Goal: Task Accomplishment & Management: Use online tool/utility

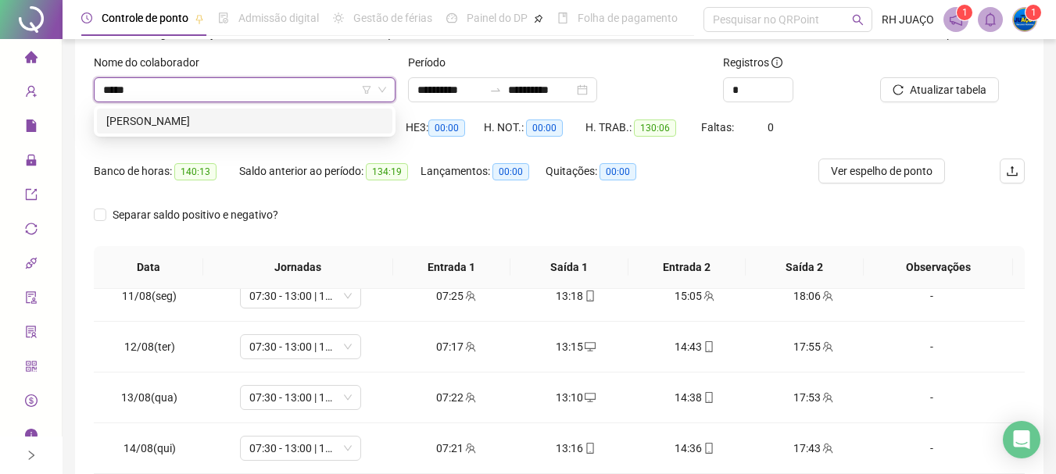
type input "*****"
click at [279, 127] on div "292676 [PERSON_NAME]" at bounding box center [245, 121] width 302 height 31
click at [282, 124] on div "[PERSON_NAME]" at bounding box center [244, 121] width 277 height 17
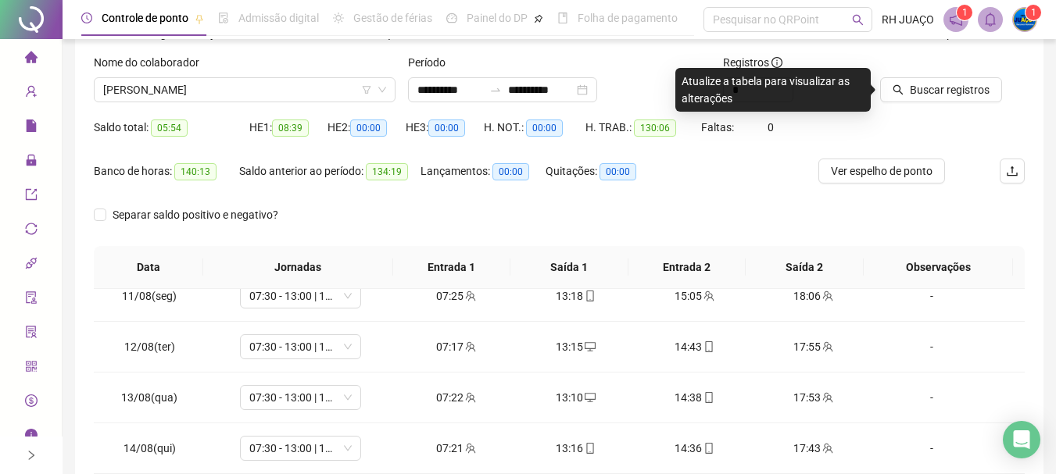
click at [949, 75] on div at bounding box center [933, 65] width 106 height 23
click at [933, 91] on span "Buscar registros" at bounding box center [950, 89] width 80 height 17
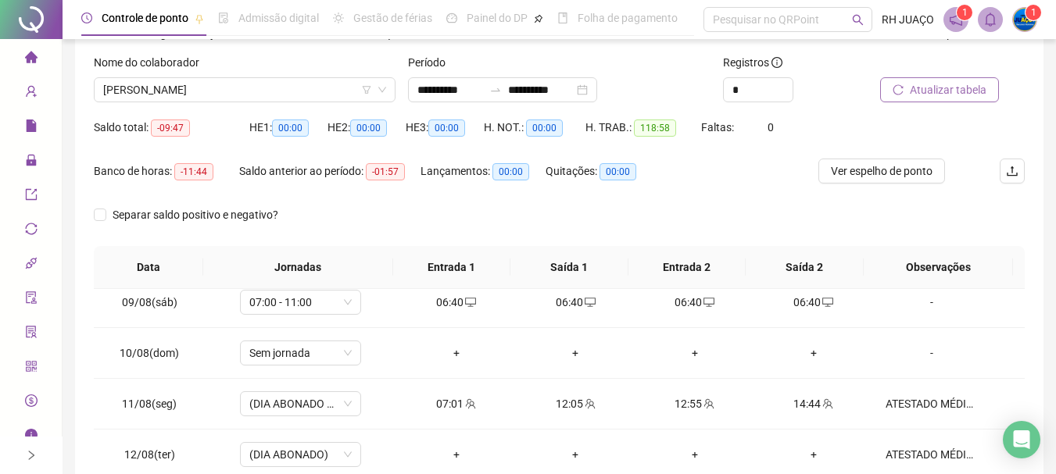
scroll to position [370, 0]
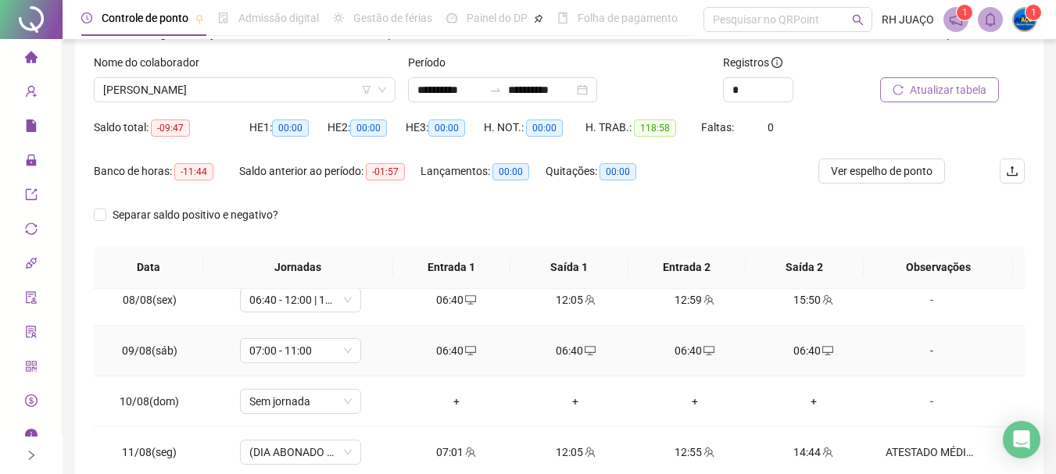
click at [803, 356] on div "06:40" at bounding box center [814, 350] width 94 height 17
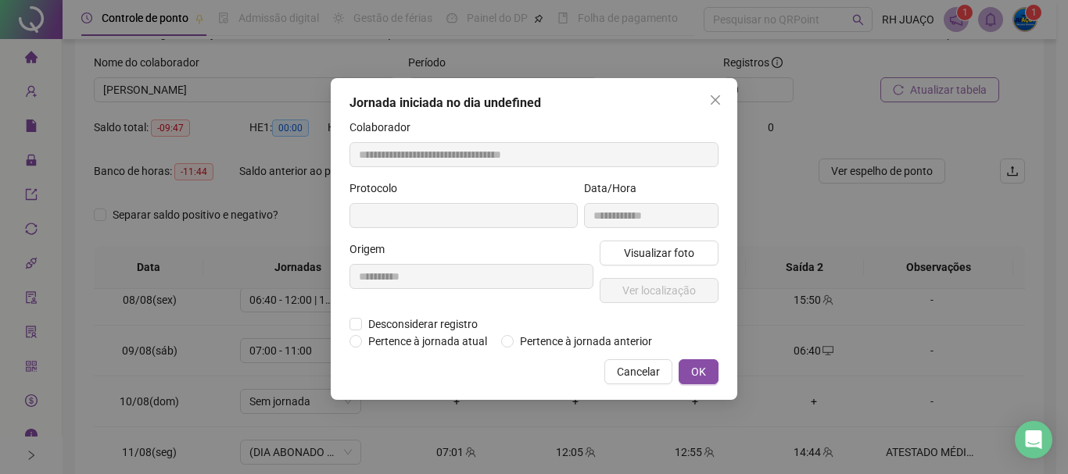
type input "**********"
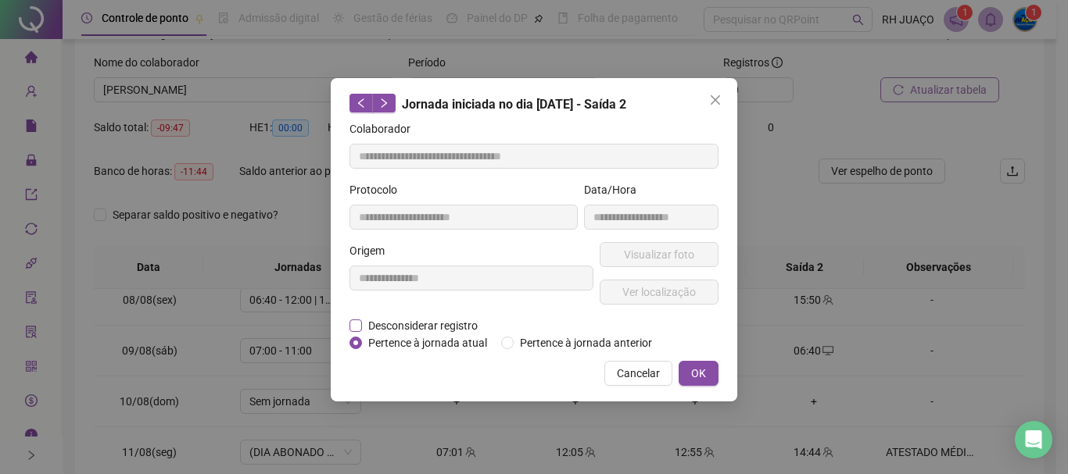
click at [418, 321] on span "Desconsiderar registro" at bounding box center [423, 325] width 122 height 17
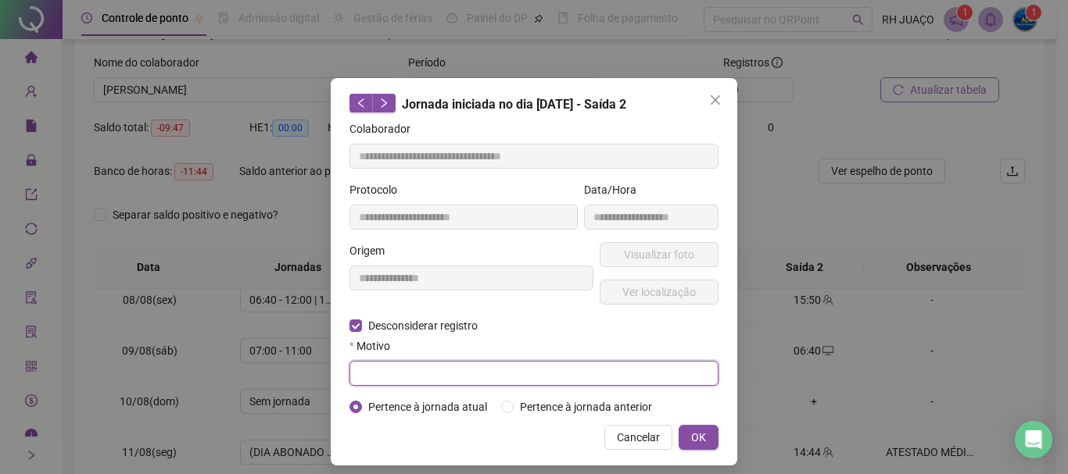
click at [415, 367] on input "text" at bounding box center [533, 373] width 369 height 25
type input "****"
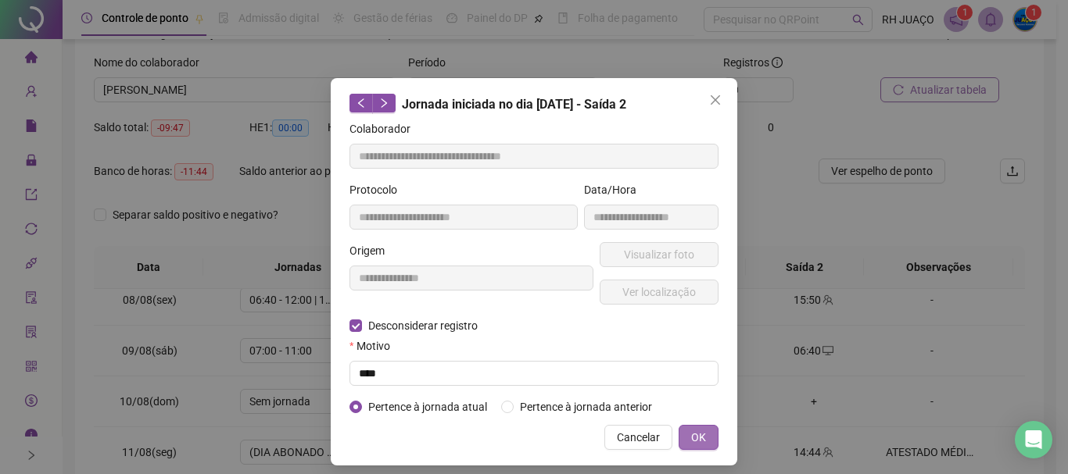
click at [698, 443] on span "OK" at bounding box center [698, 437] width 15 height 17
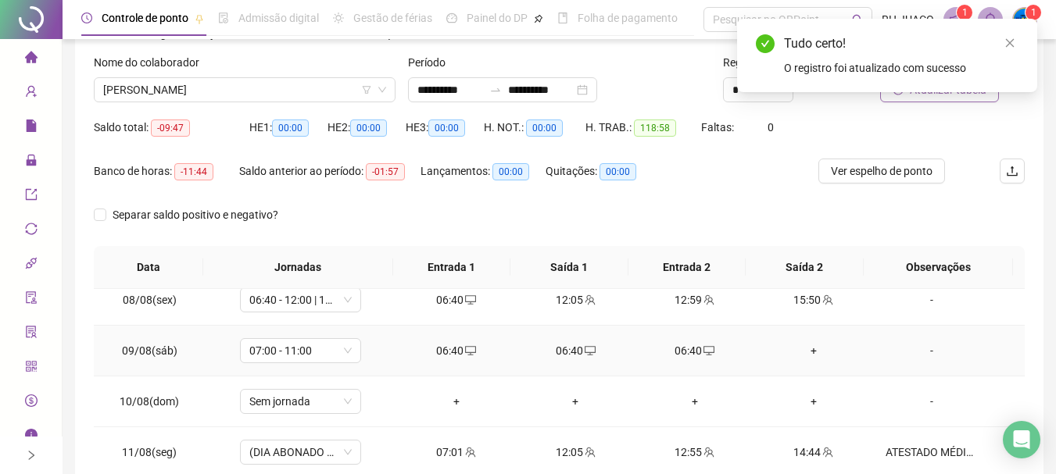
click at [691, 348] on div "06:40" at bounding box center [694, 350] width 94 height 17
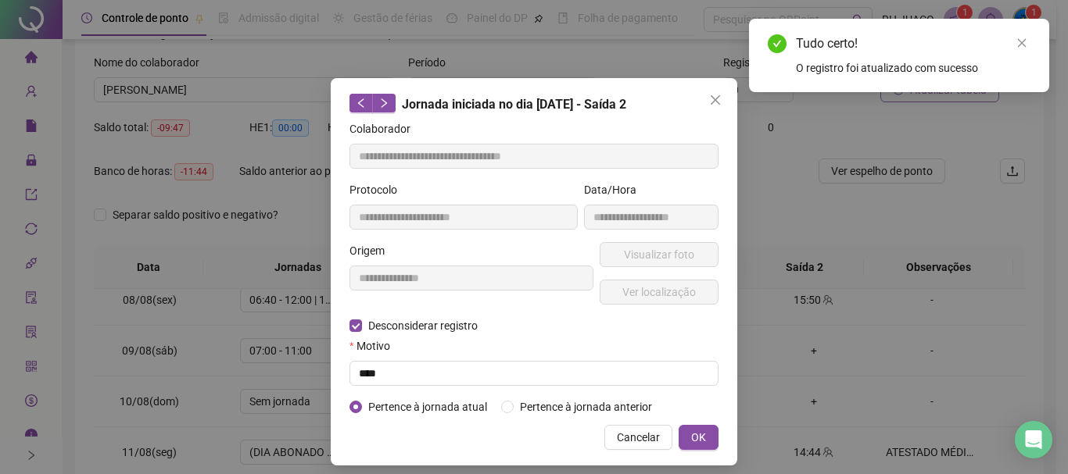
type input "**********"
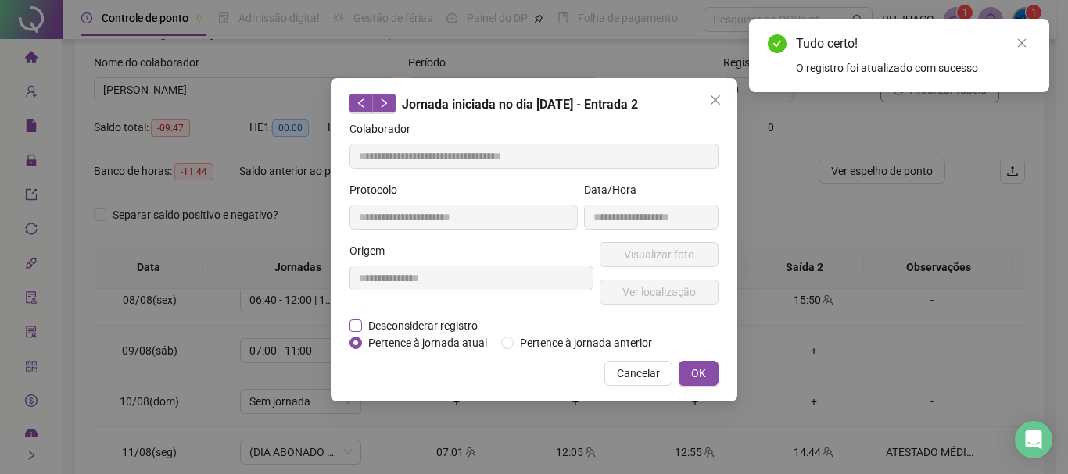
click at [424, 327] on span "Desconsiderar registro" at bounding box center [423, 325] width 122 height 17
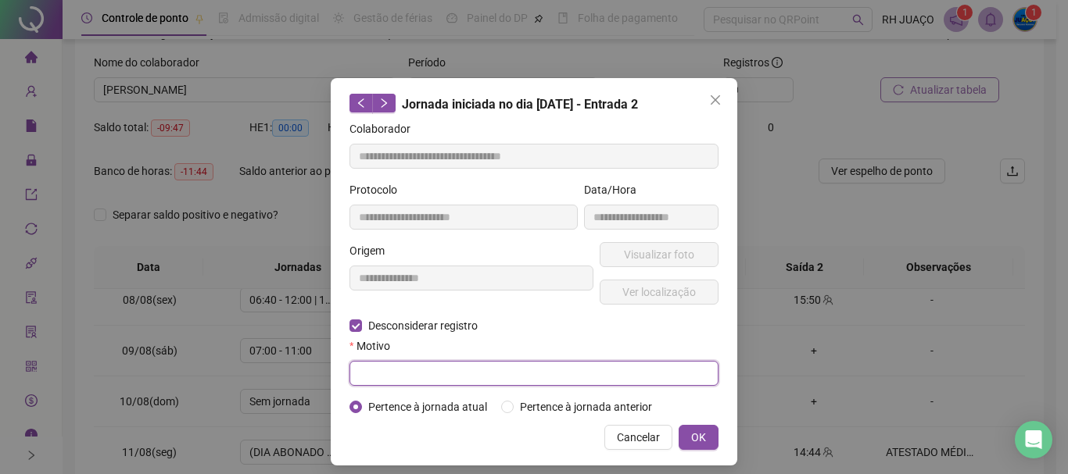
click at [459, 373] on input "text" at bounding box center [533, 373] width 369 height 25
type input "****"
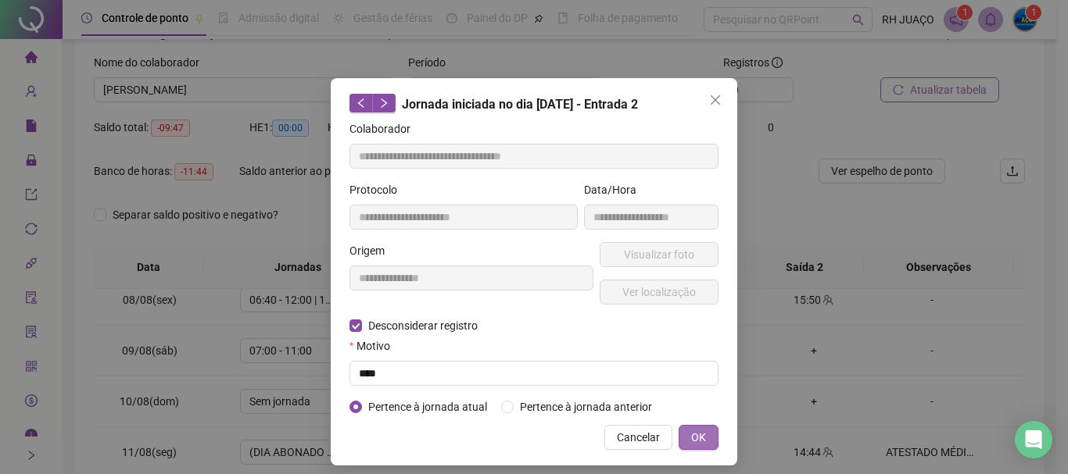
click at [678, 436] on button "OK" at bounding box center [698, 437] width 40 height 25
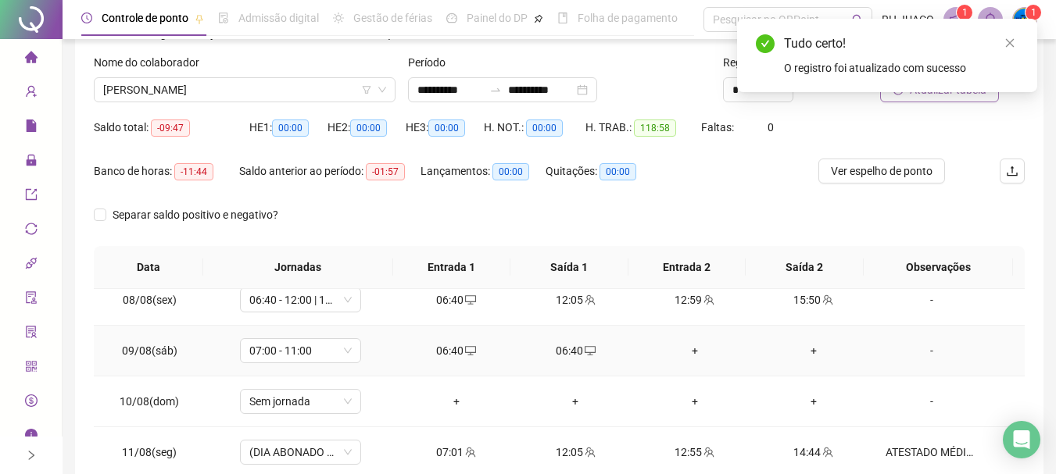
click at [573, 351] on div "06:40" at bounding box center [575, 350] width 94 height 17
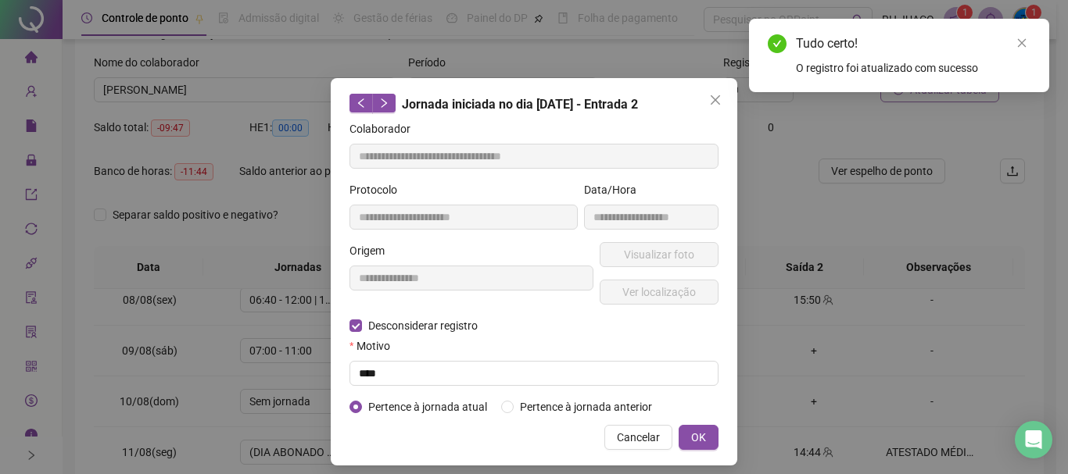
type input "**********"
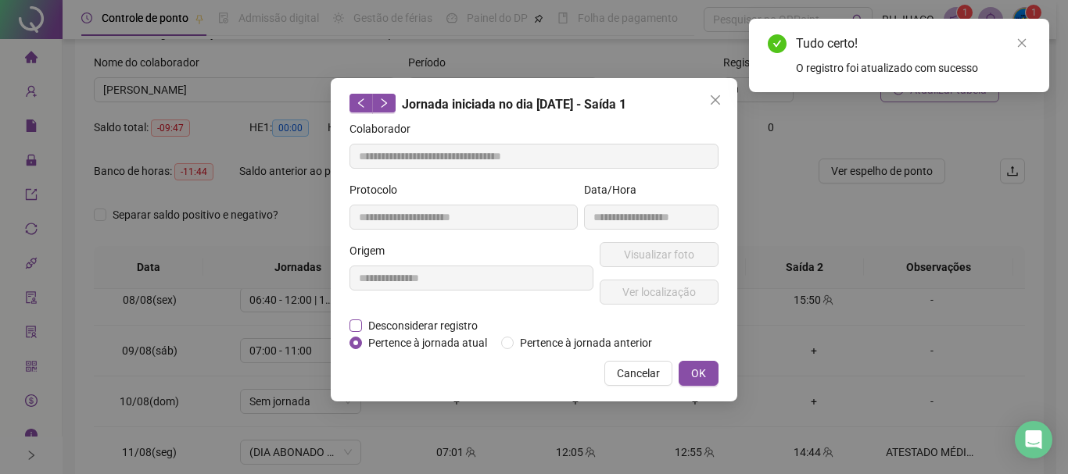
click at [387, 324] on span "Desconsiderar registro" at bounding box center [423, 325] width 122 height 17
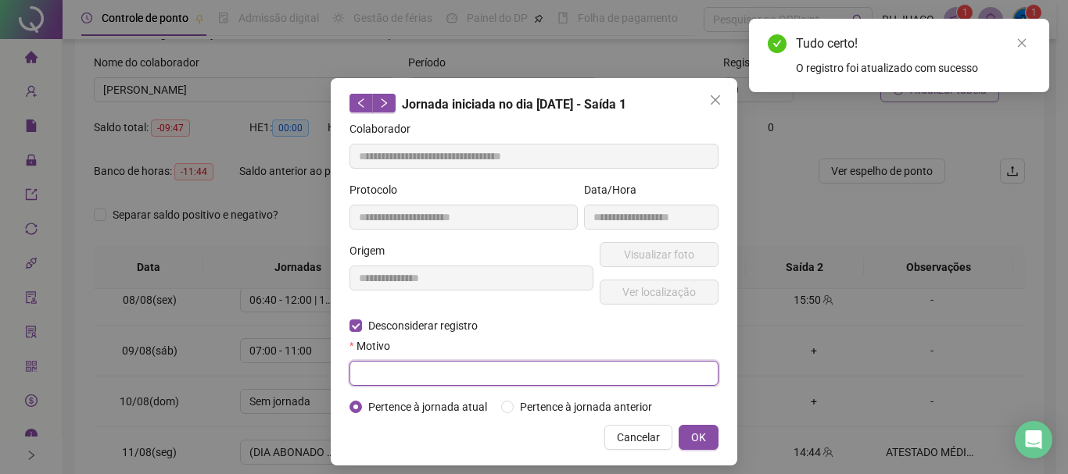
click at [382, 367] on input "text" at bounding box center [533, 373] width 369 height 25
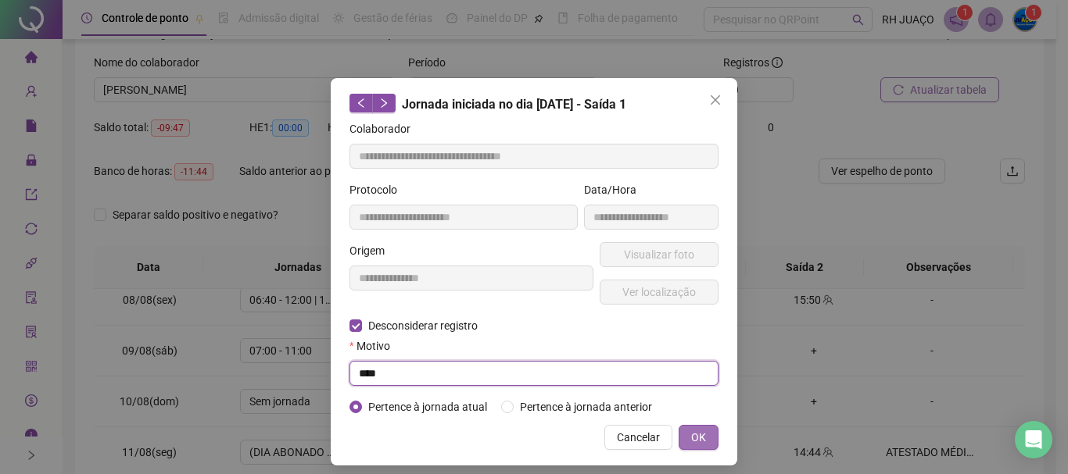
type input "****"
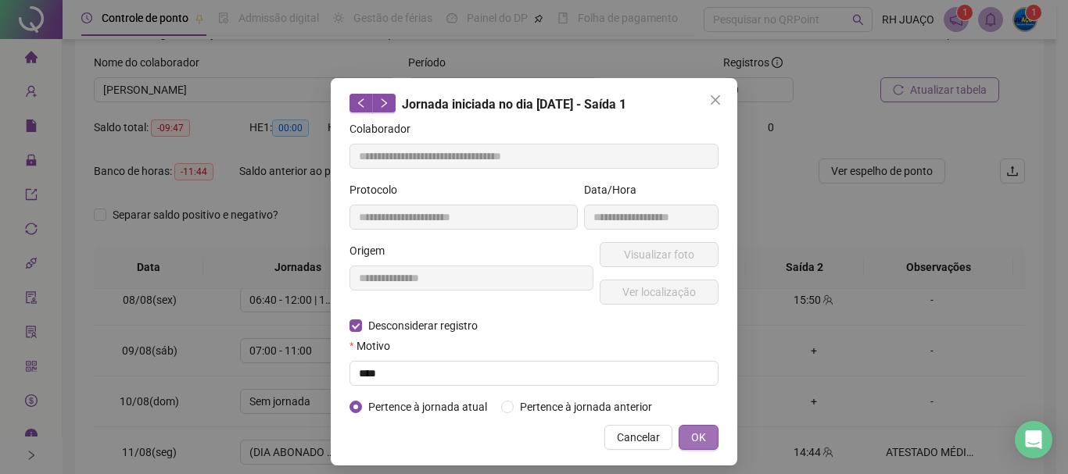
click at [693, 442] on span "OK" at bounding box center [698, 437] width 15 height 17
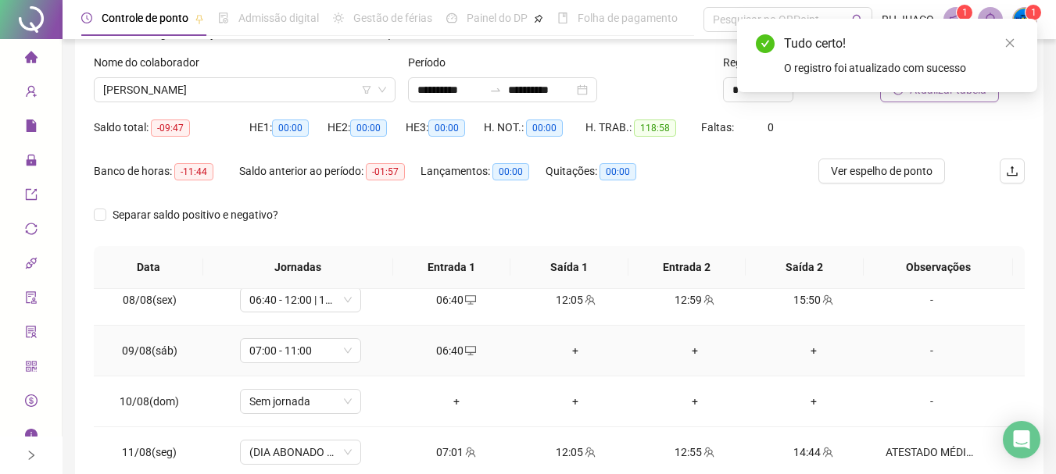
click at [574, 353] on div "+" at bounding box center [575, 350] width 94 height 17
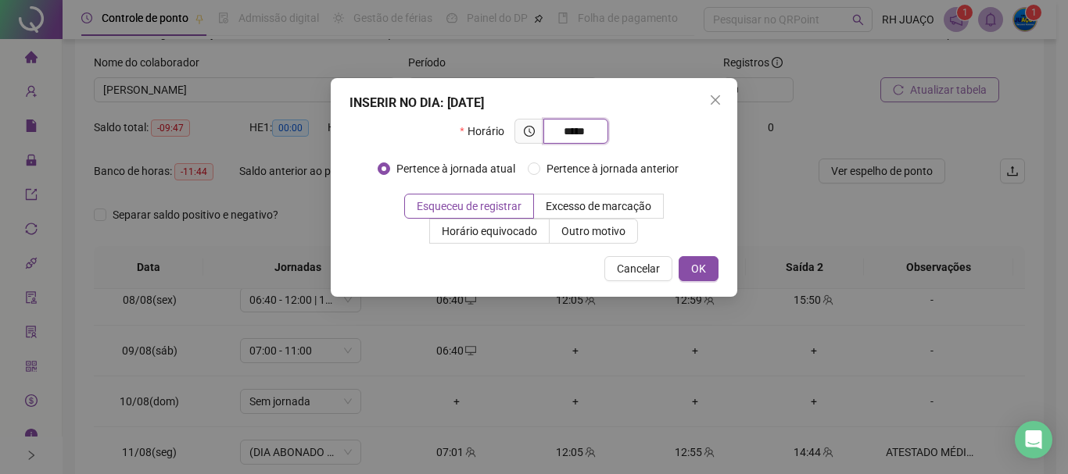
type input "*****"
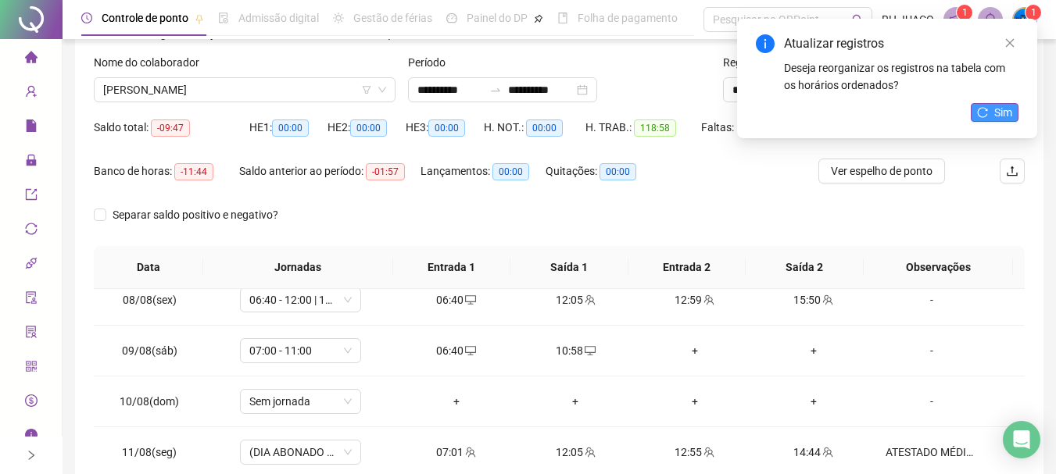
click at [986, 111] on icon "reload" at bounding box center [982, 112] width 11 height 11
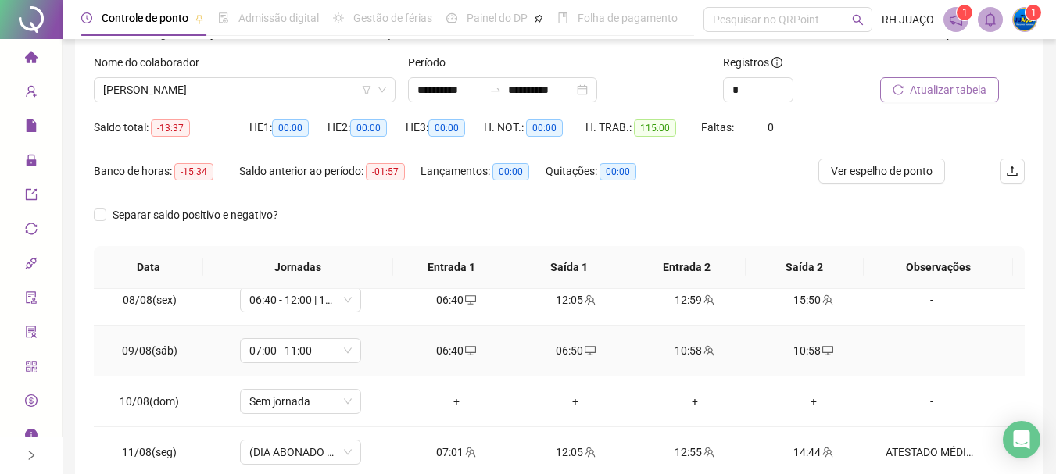
click at [807, 358] on div "10:58" at bounding box center [814, 350] width 94 height 17
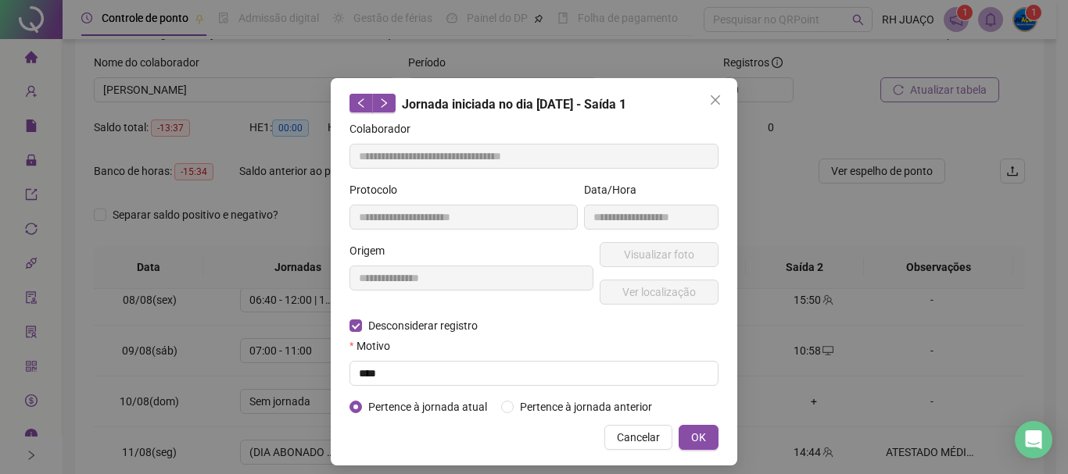
type input "**********"
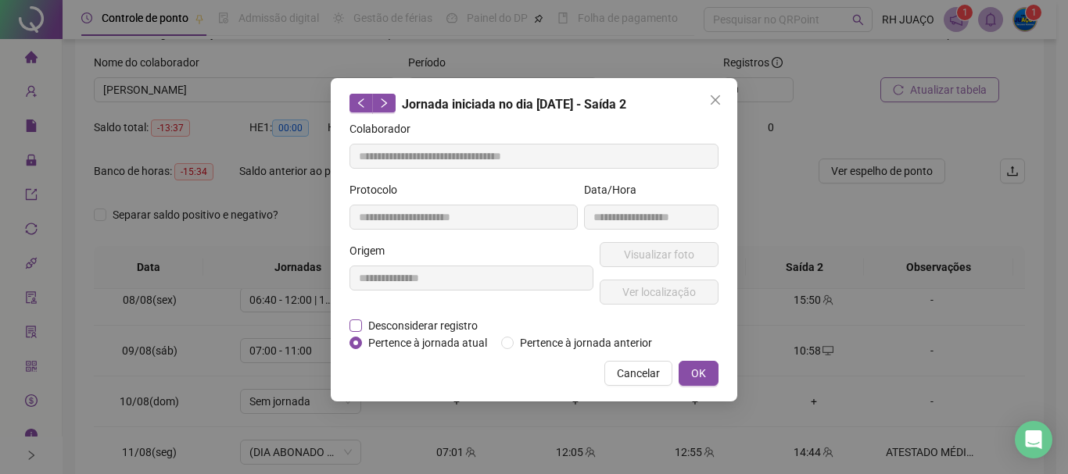
click at [427, 324] on span "Desconsiderar registro" at bounding box center [423, 325] width 122 height 17
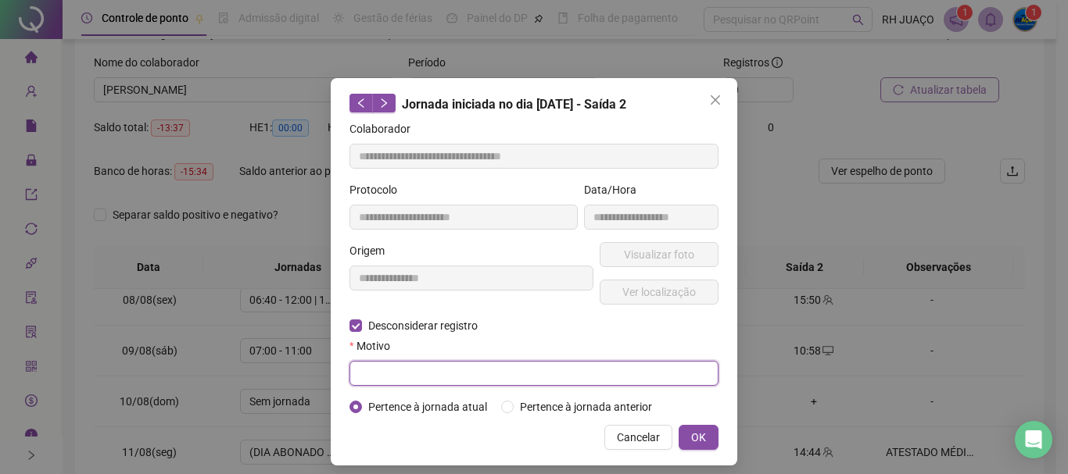
click at [446, 365] on input "text" at bounding box center [533, 373] width 369 height 25
type input "****"
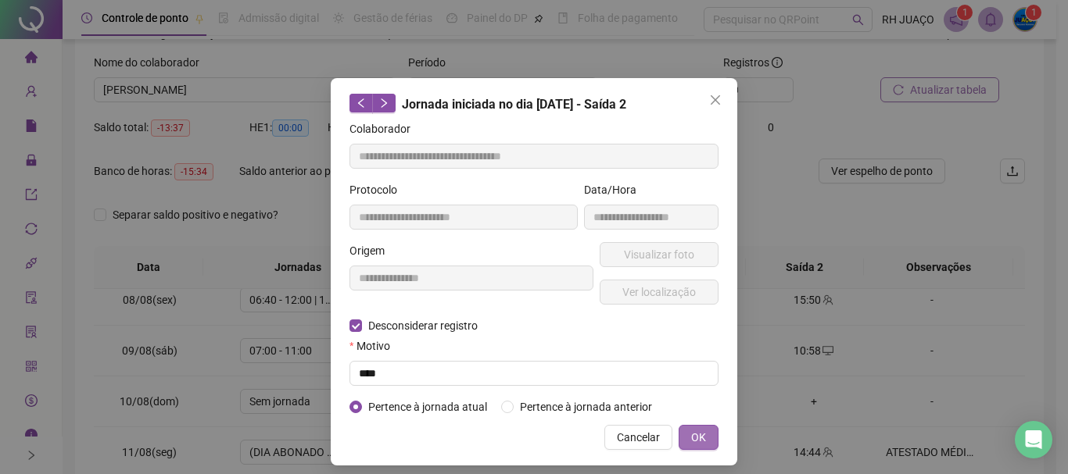
click at [700, 431] on span "OK" at bounding box center [698, 437] width 15 height 17
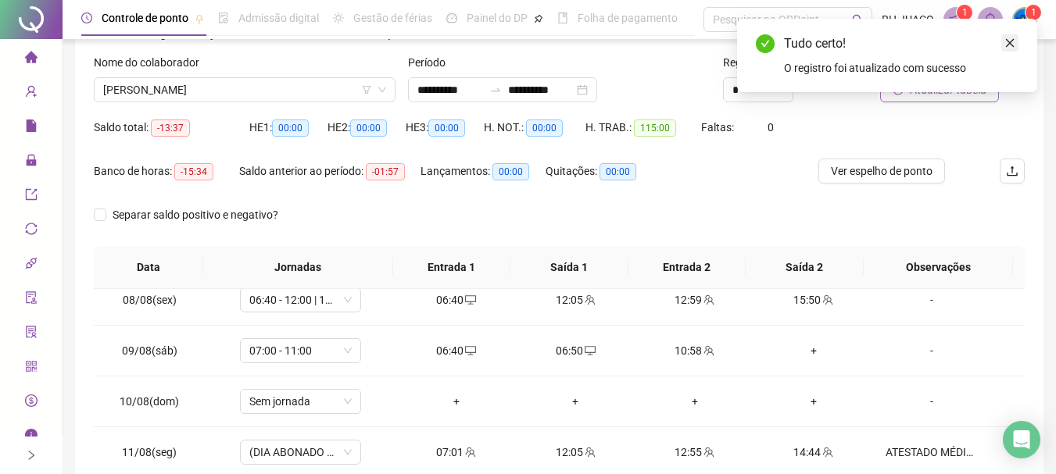
click at [1010, 43] on icon "close" at bounding box center [1010, 43] width 9 height 9
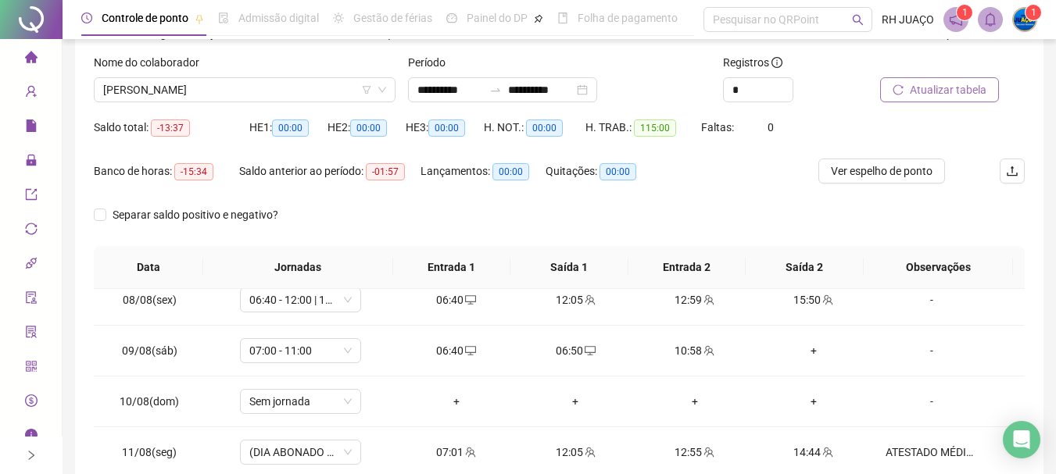
click at [931, 92] on span "Atualizar tabela" at bounding box center [948, 89] width 77 height 17
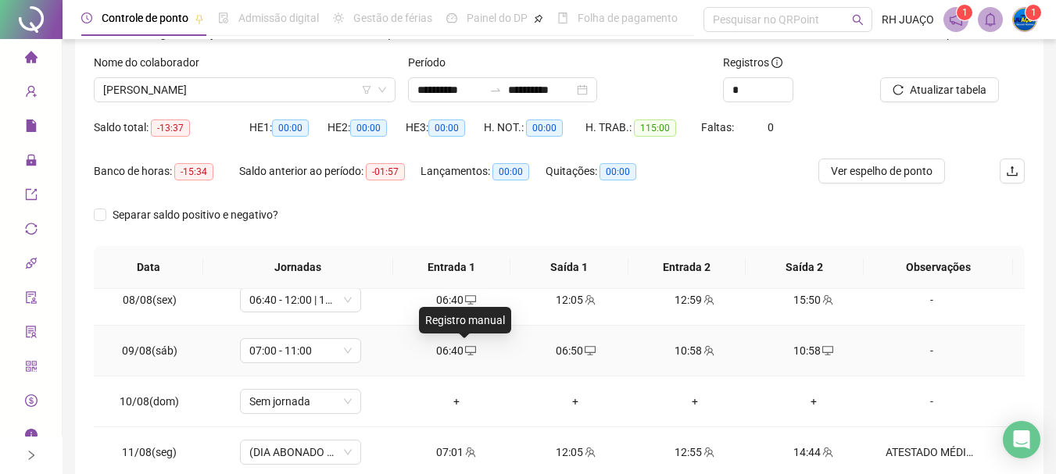
click at [465, 356] on icon "desktop" at bounding box center [470, 350] width 11 height 11
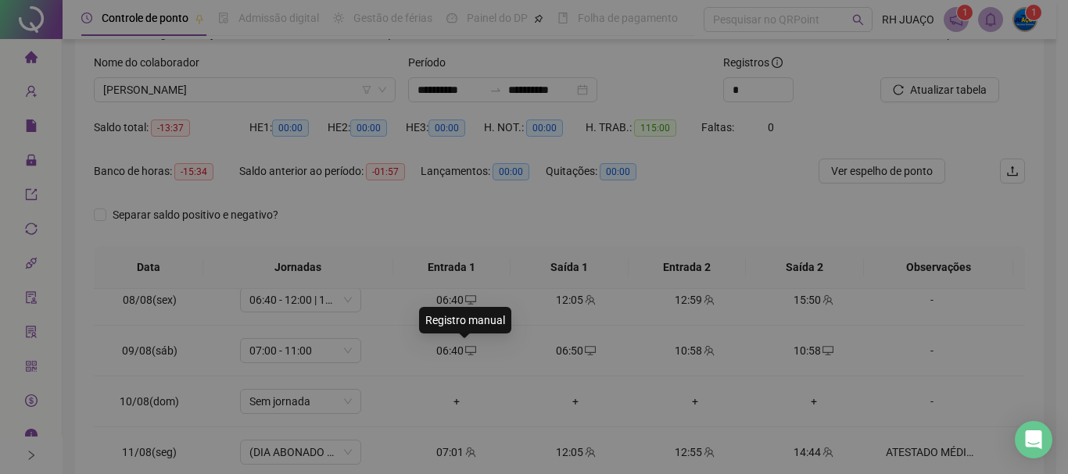
type input "**********"
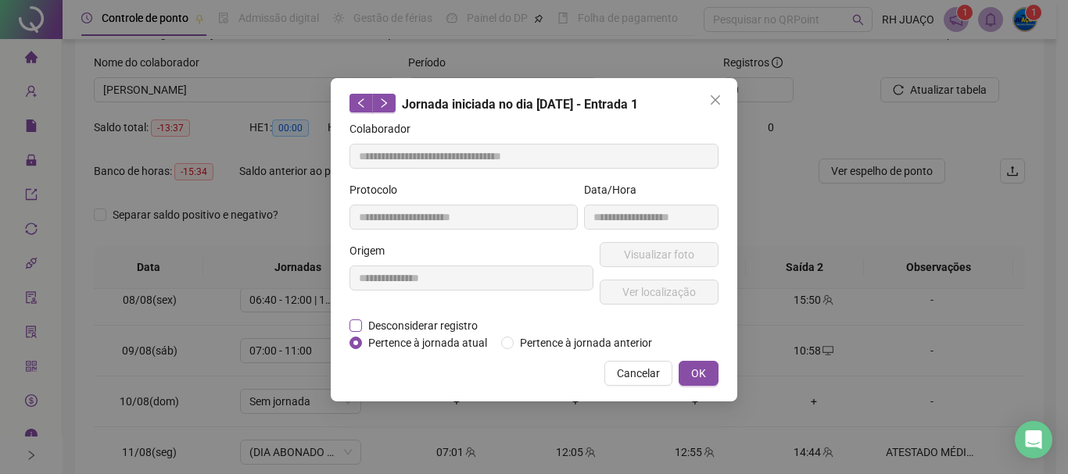
click at [450, 320] on span "Desconsiderar registro" at bounding box center [423, 325] width 122 height 17
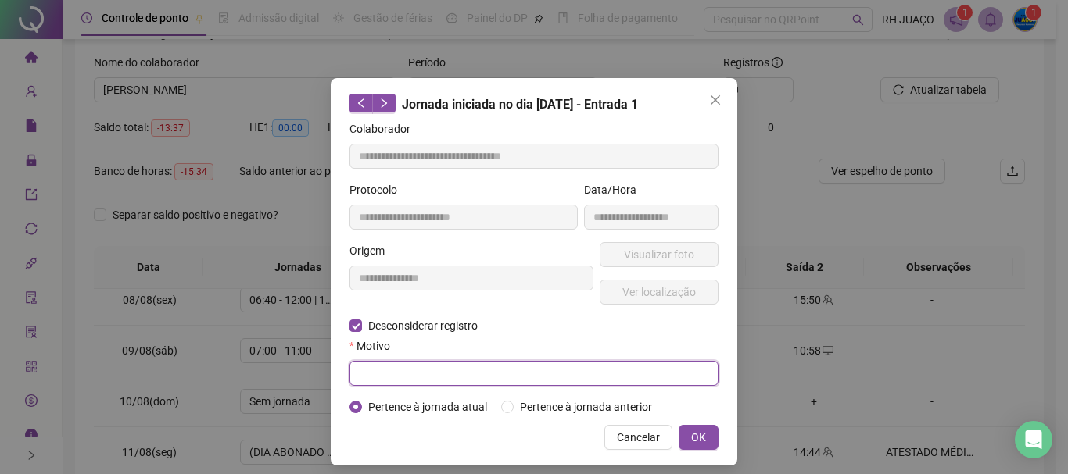
click at [435, 376] on input "text" at bounding box center [533, 373] width 369 height 25
type input "****"
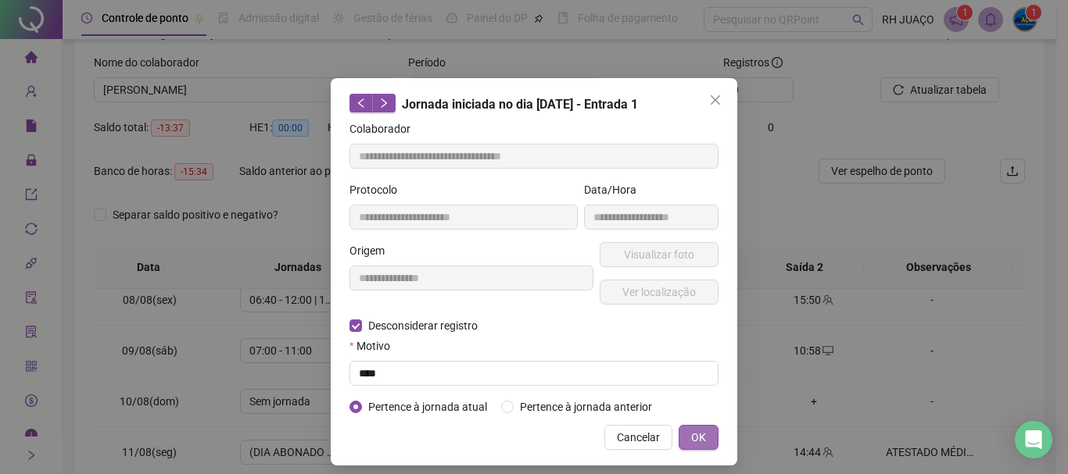
click at [698, 440] on span "OK" at bounding box center [698, 437] width 15 height 17
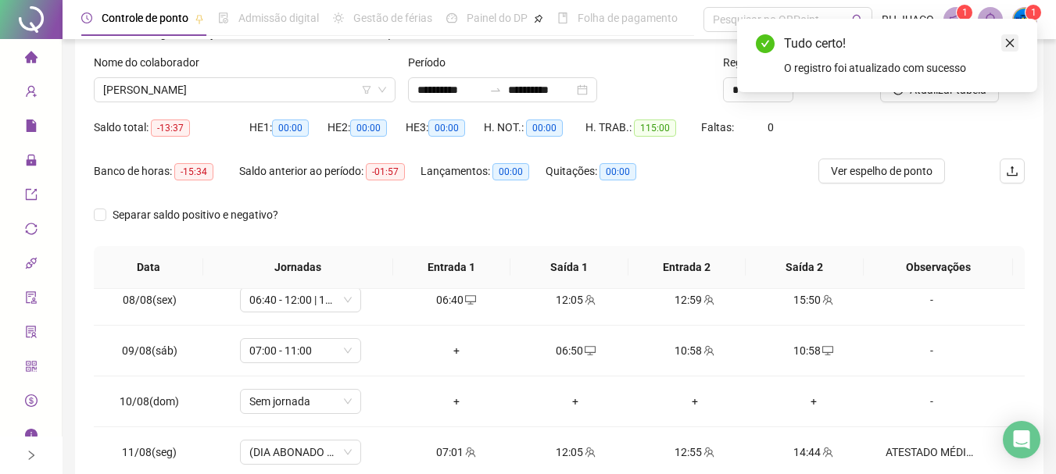
click at [1011, 45] on icon "close" at bounding box center [1009, 43] width 11 height 11
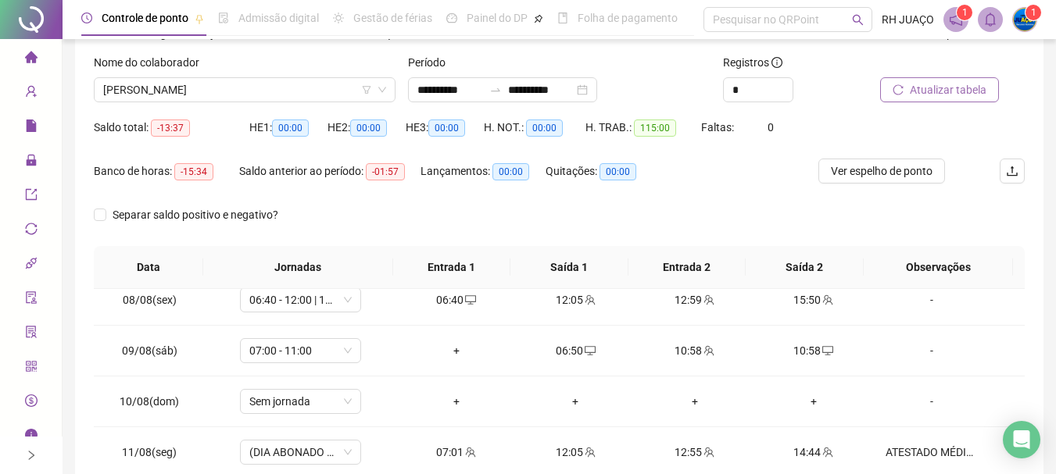
click at [931, 81] on span "Atualizar tabela" at bounding box center [948, 89] width 77 height 17
click at [689, 356] on div "10:58" at bounding box center [694, 350] width 94 height 17
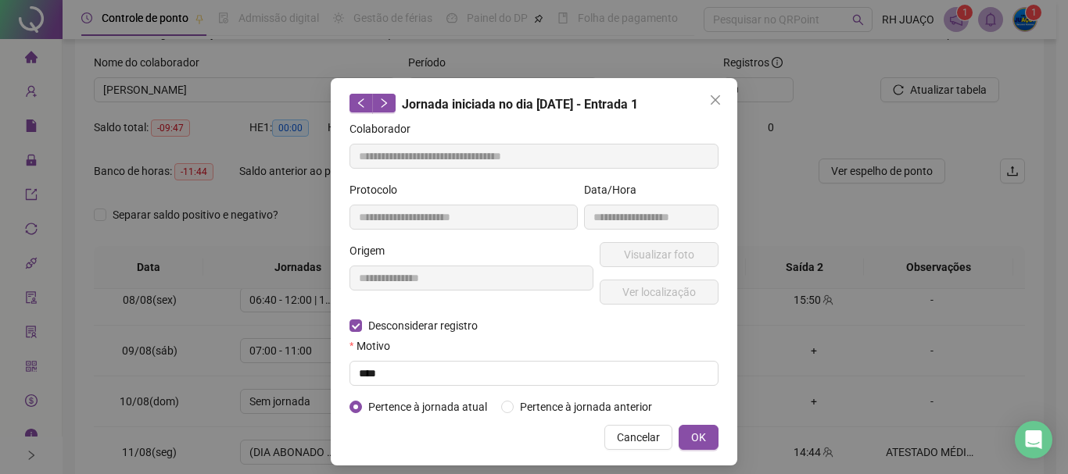
type input "**********"
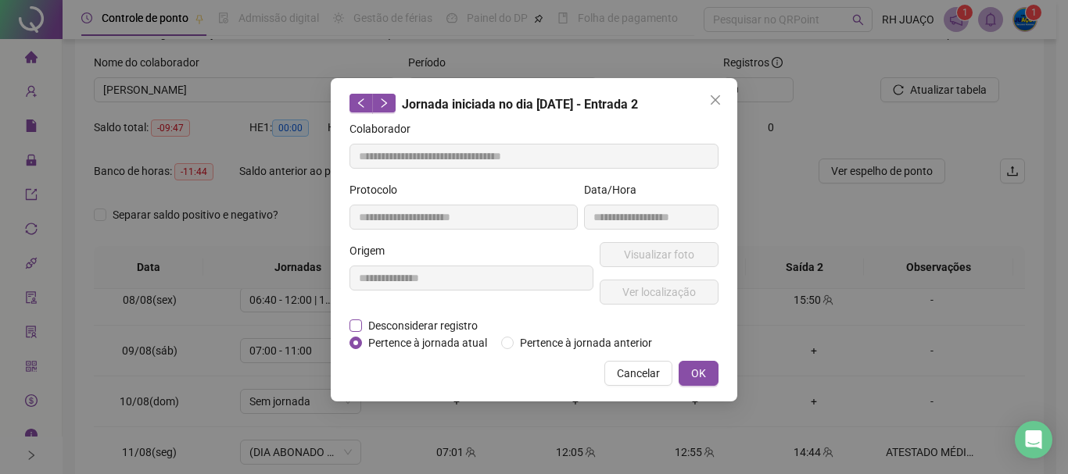
click at [440, 331] on span "Desconsiderar registro" at bounding box center [423, 325] width 122 height 17
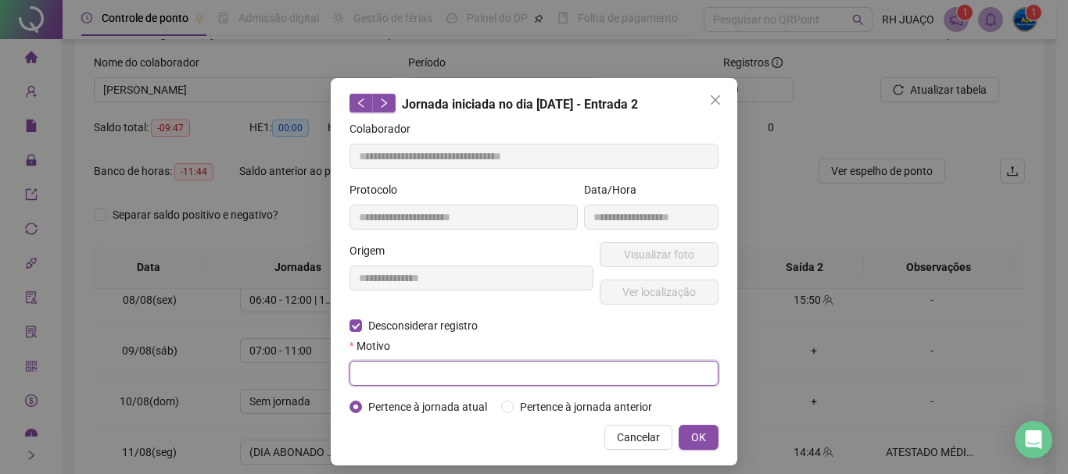
click at [387, 377] on input "text" at bounding box center [533, 373] width 369 height 25
type input "****"
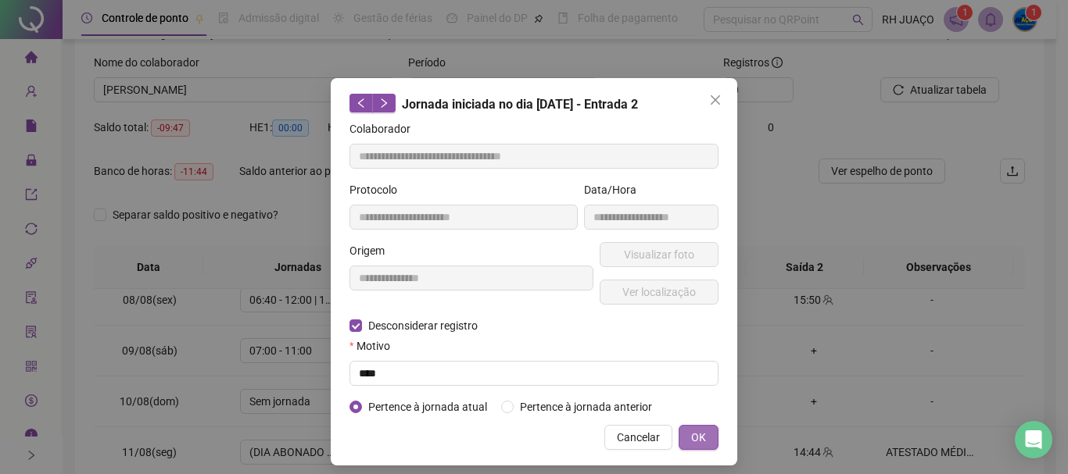
click at [691, 440] on span "OK" at bounding box center [698, 437] width 15 height 17
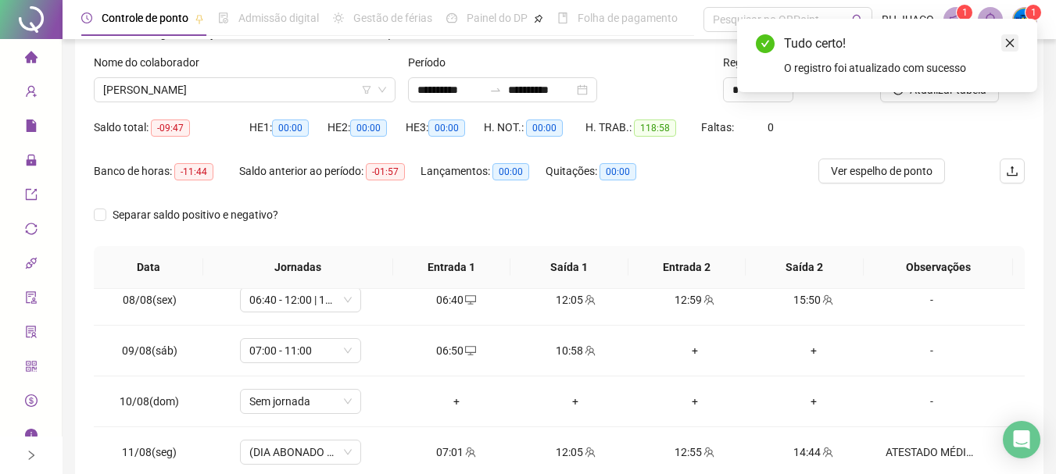
click at [1015, 45] on icon "close" at bounding box center [1009, 43] width 11 height 11
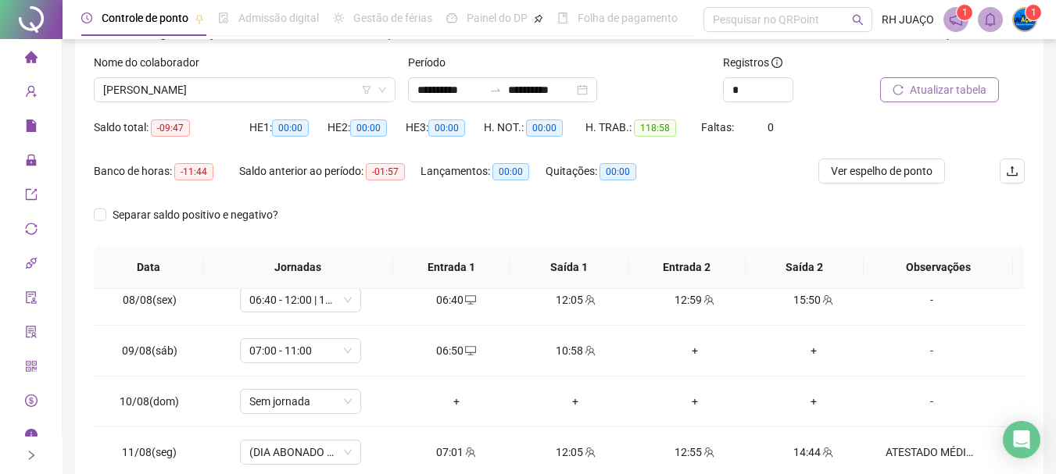
click at [924, 88] on span "Atualizar tabela" at bounding box center [948, 89] width 77 height 17
click at [689, 224] on div "Separar saldo positivo e negativo?" at bounding box center [559, 224] width 931 height 44
click at [312, 88] on span "[PERSON_NAME]" at bounding box center [244, 89] width 283 height 23
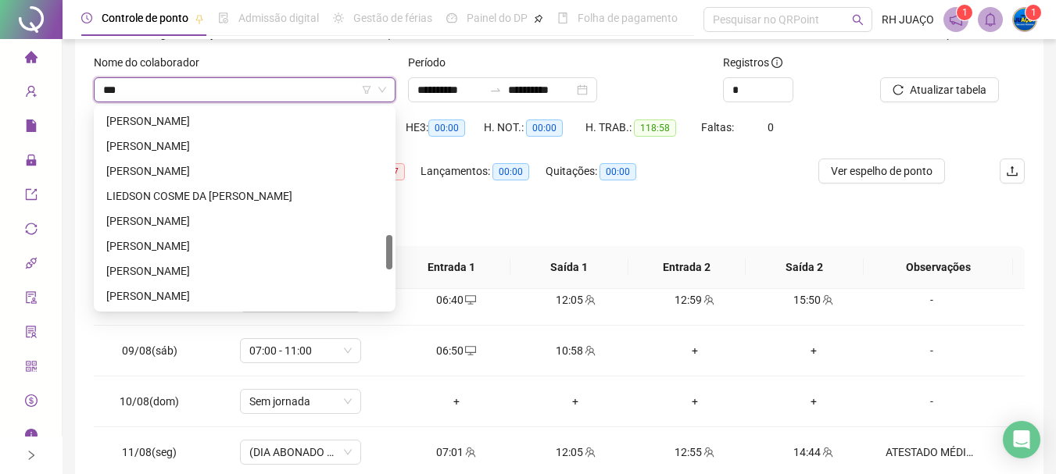
scroll to position [0, 0]
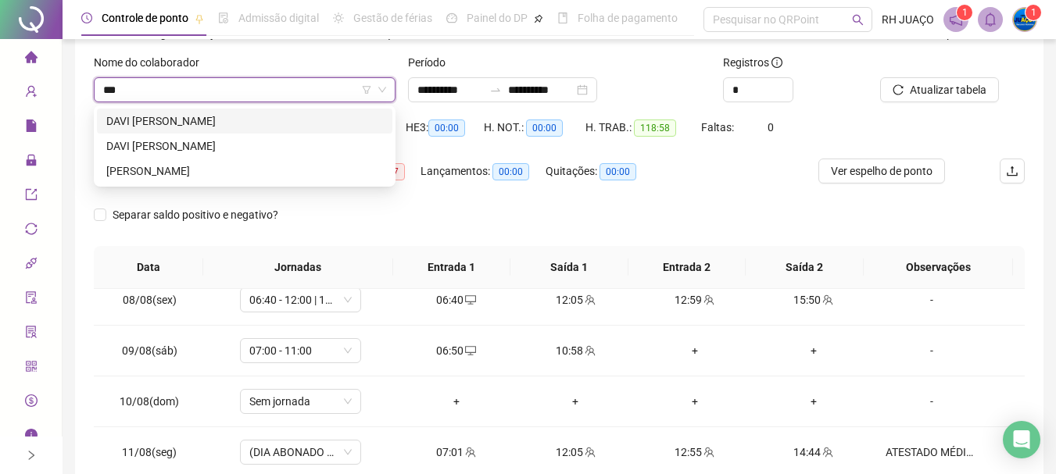
type input "****"
click at [296, 128] on div "DAVI [PERSON_NAME]" at bounding box center [244, 121] width 277 height 17
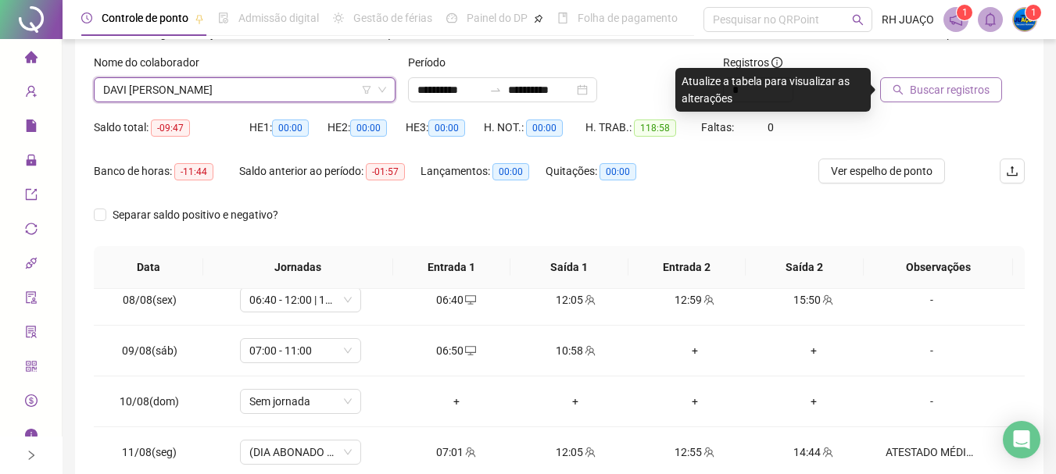
click at [969, 88] on span "Buscar registros" at bounding box center [950, 89] width 80 height 17
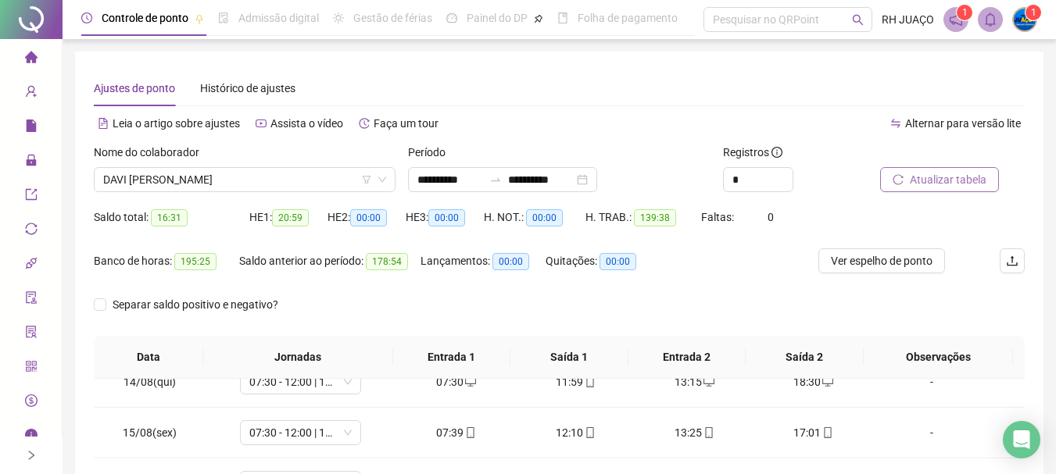
click at [916, 182] on span "Atualizar tabela" at bounding box center [948, 179] width 77 height 17
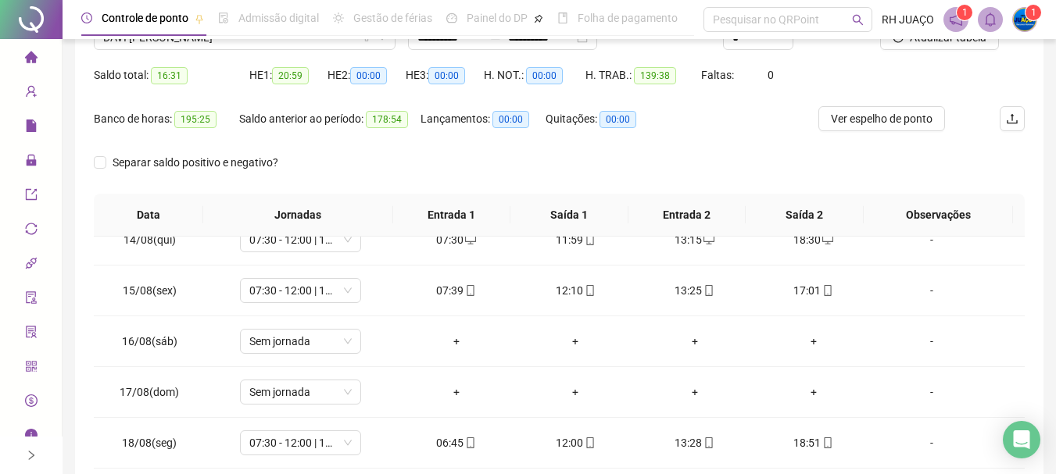
scroll to position [90, 0]
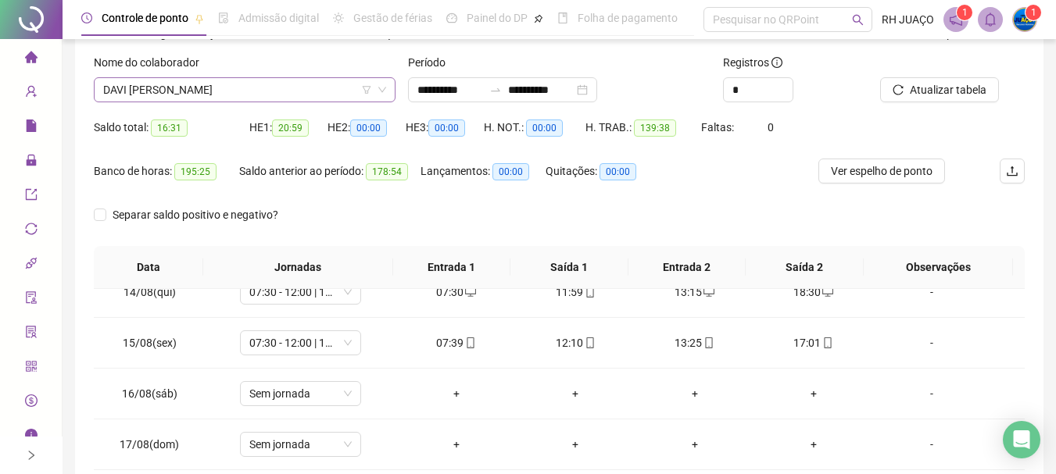
click at [302, 93] on span "DAVI [PERSON_NAME]" at bounding box center [244, 89] width 283 height 23
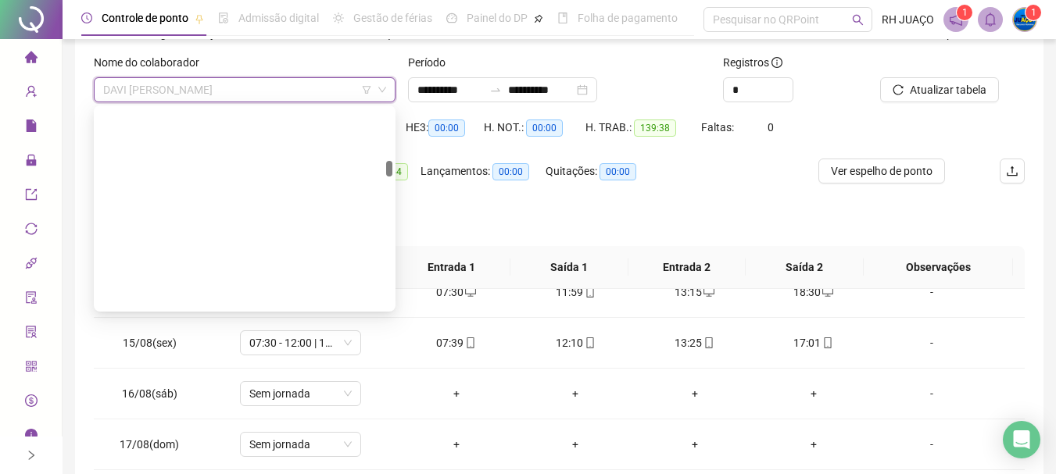
scroll to position [925, 0]
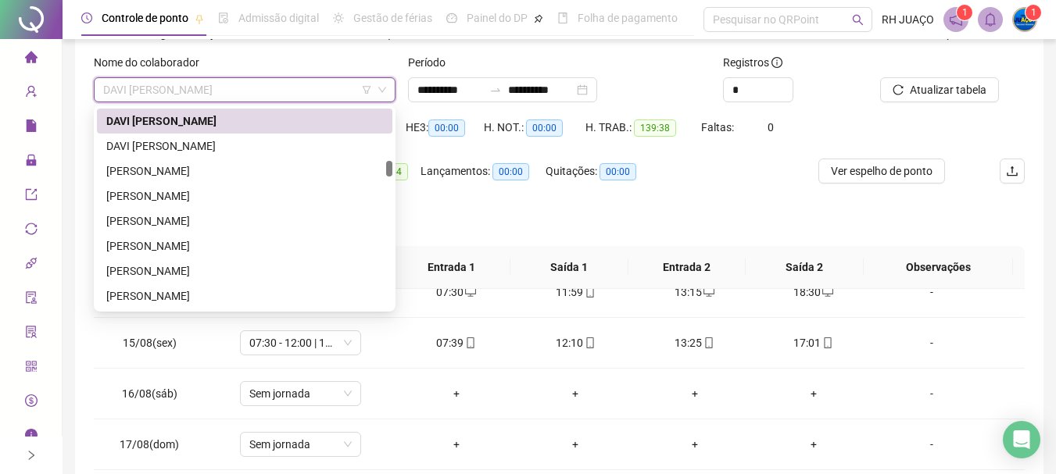
click at [292, 95] on span "DAVI [PERSON_NAME]" at bounding box center [244, 89] width 283 height 23
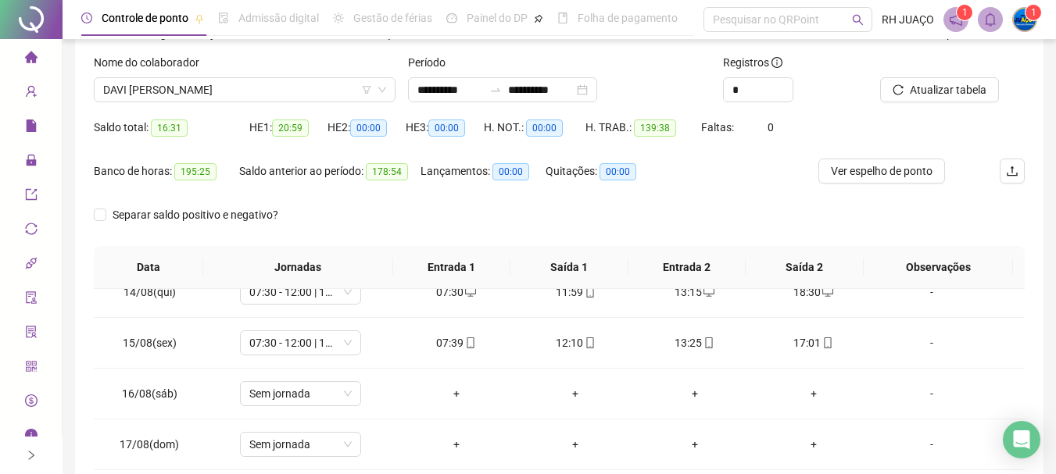
click at [512, 236] on div "Separar saldo positivo e negativo?" at bounding box center [559, 224] width 931 height 44
click at [320, 97] on span "DAVI [PERSON_NAME]" at bounding box center [244, 89] width 283 height 23
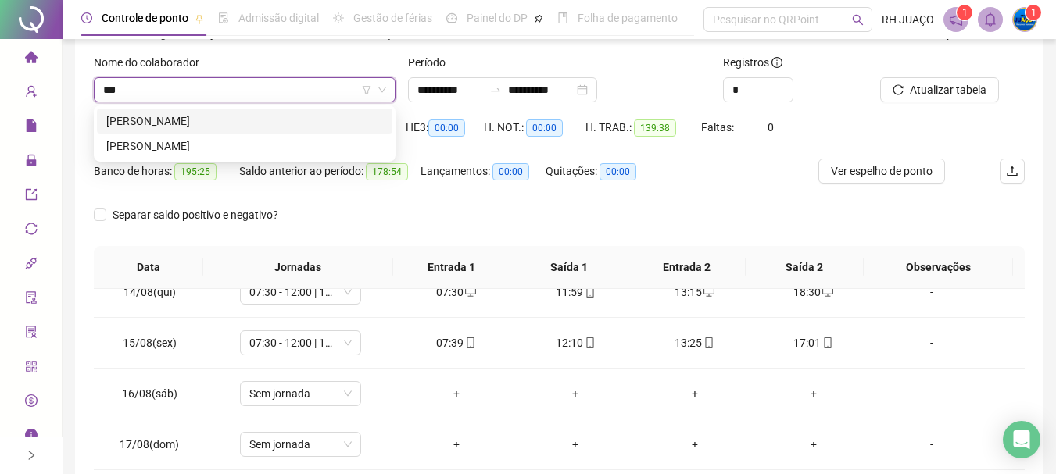
scroll to position [0, 0]
type input "******"
click at [268, 123] on div "[PERSON_NAME]" at bounding box center [244, 121] width 277 height 17
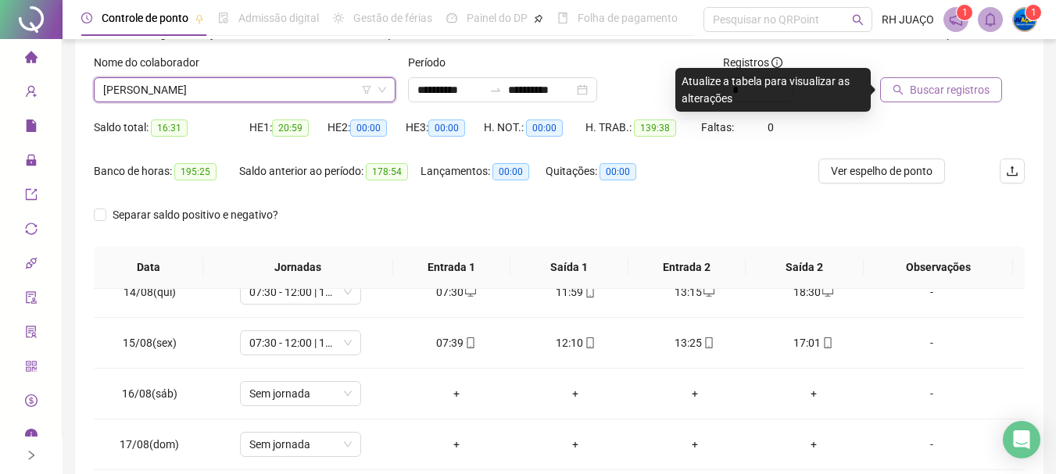
click at [939, 93] on span "Buscar registros" at bounding box center [950, 89] width 80 height 17
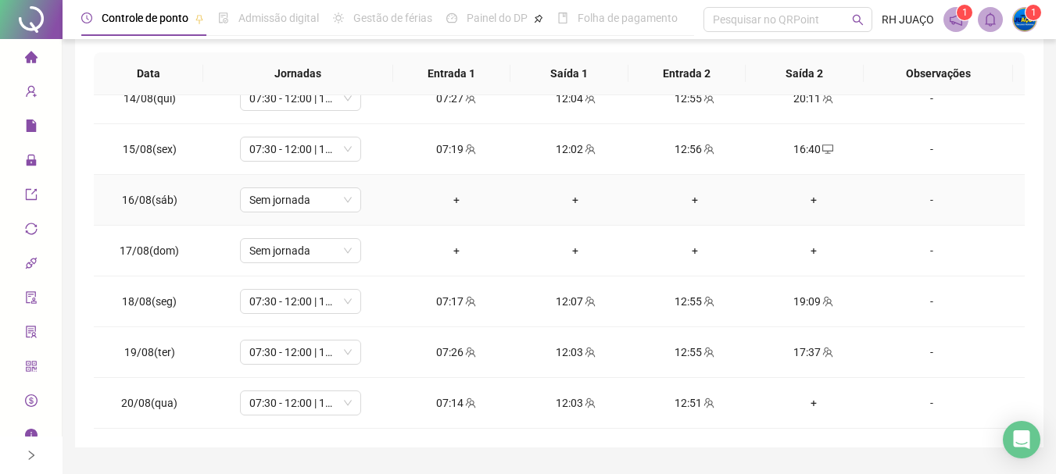
scroll to position [324, 0]
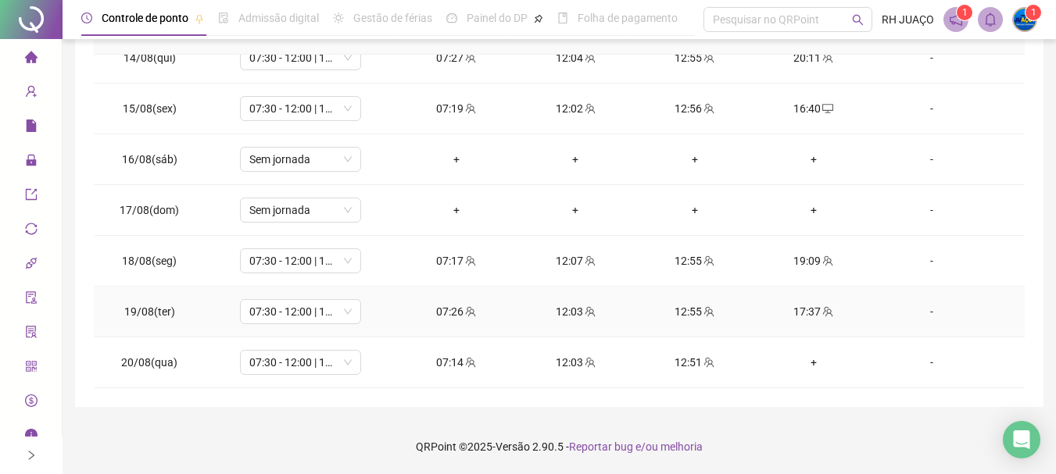
click at [825, 305] on div "17:37" at bounding box center [814, 311] width 94 height 17
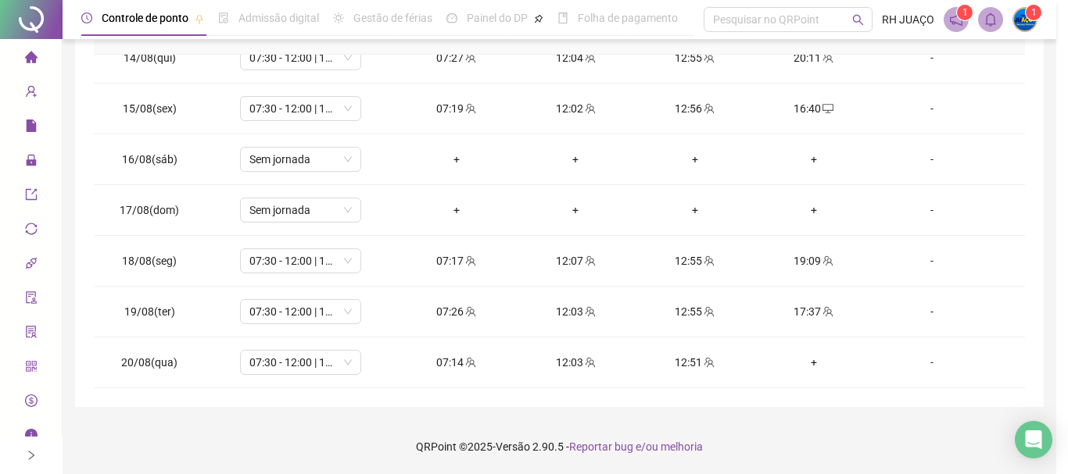
type input "**********"
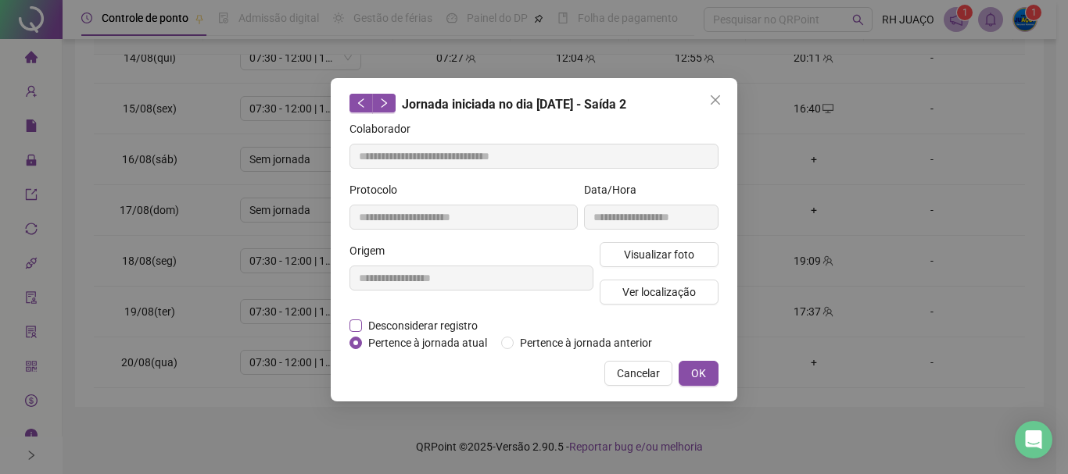
click at [411, 322] on span "Desconsiderar registro" at bounding box center [423, 325] width 122 height 17
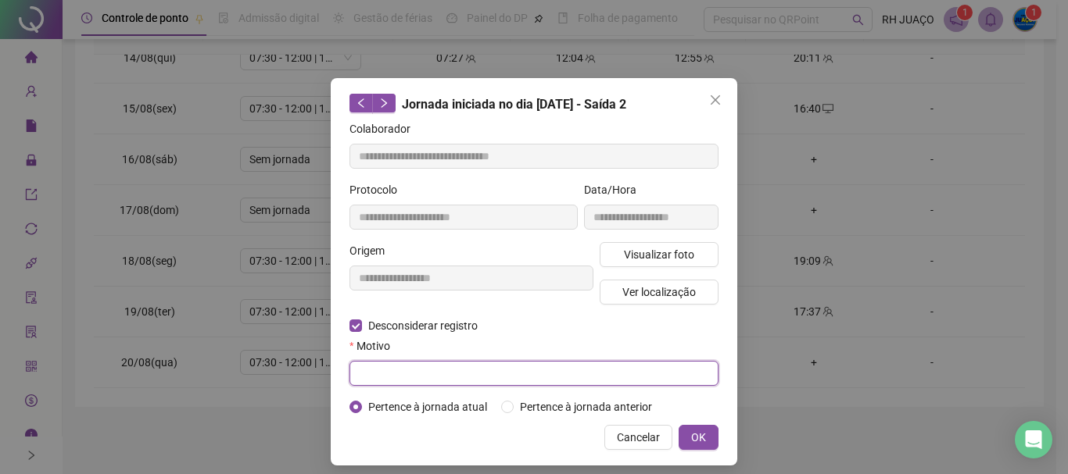
click at [359, 370] on input "text" at bounding box center [533, 373] width 369 height 25
type input "****"
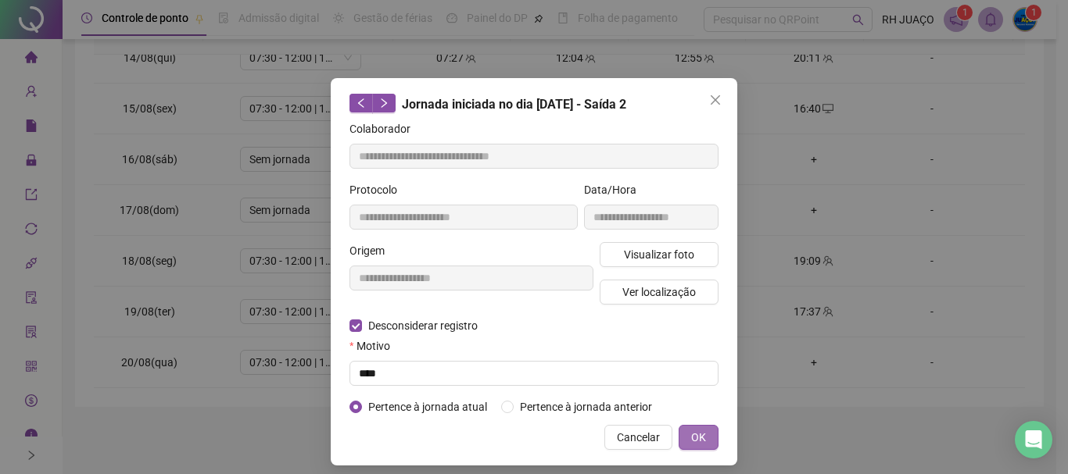
click at [678, 432] on button "OK" at bounding box center [698, 437] width 40 height 25
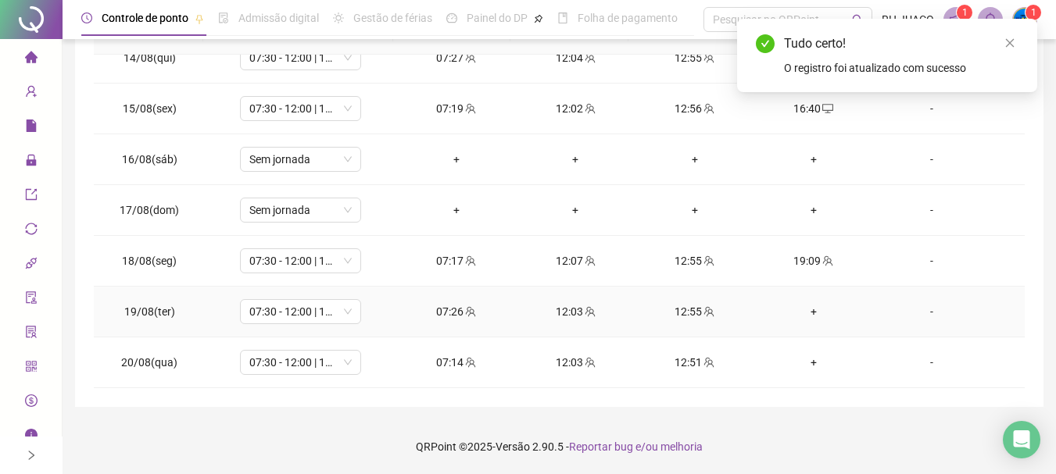
click at [800, 309] on div "+" at bounding box center [814, 311] width 94 height 17
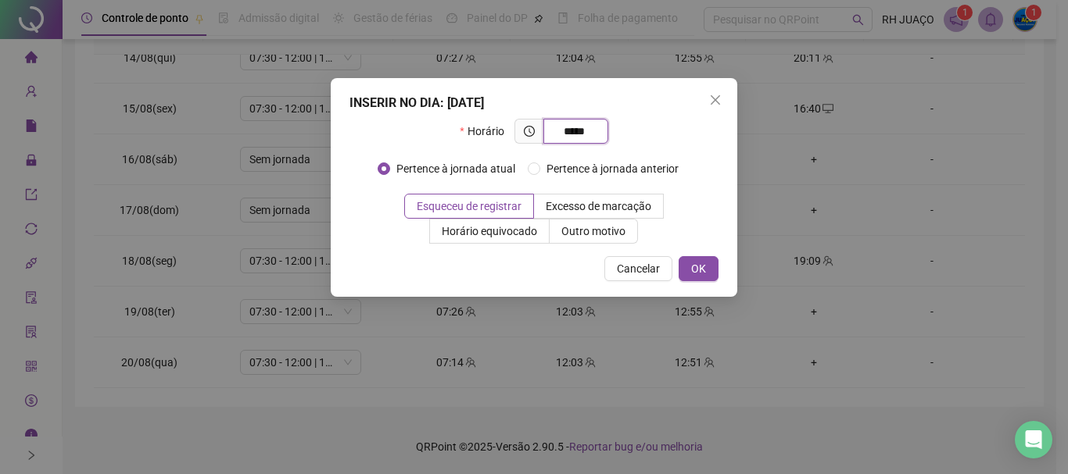
type input "*****"
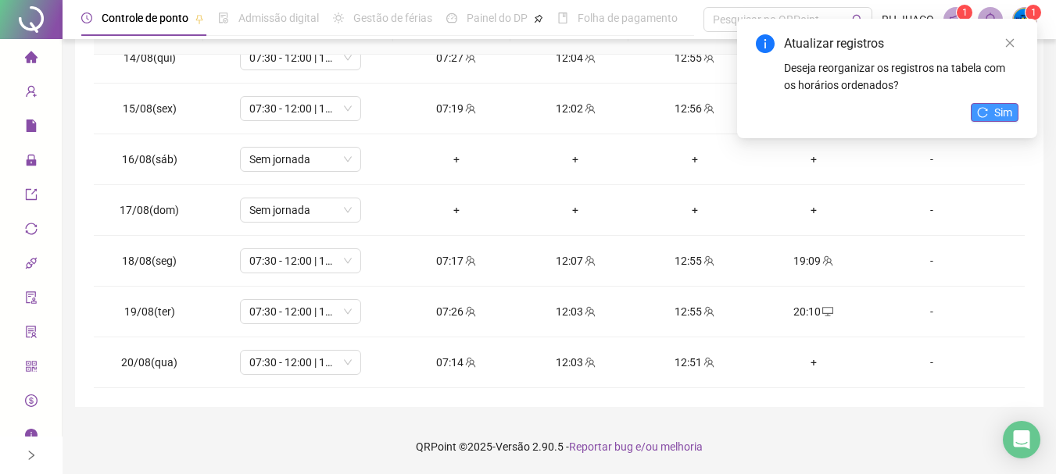
click at [986, 113] on icon "reload" at bounding box center [982, 112] width 11 height 11
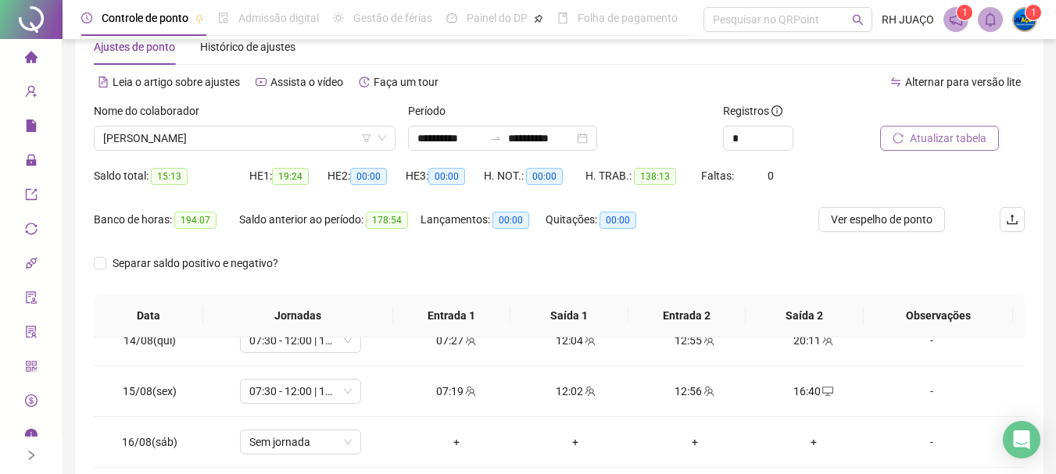
scroll to position [0, 0]
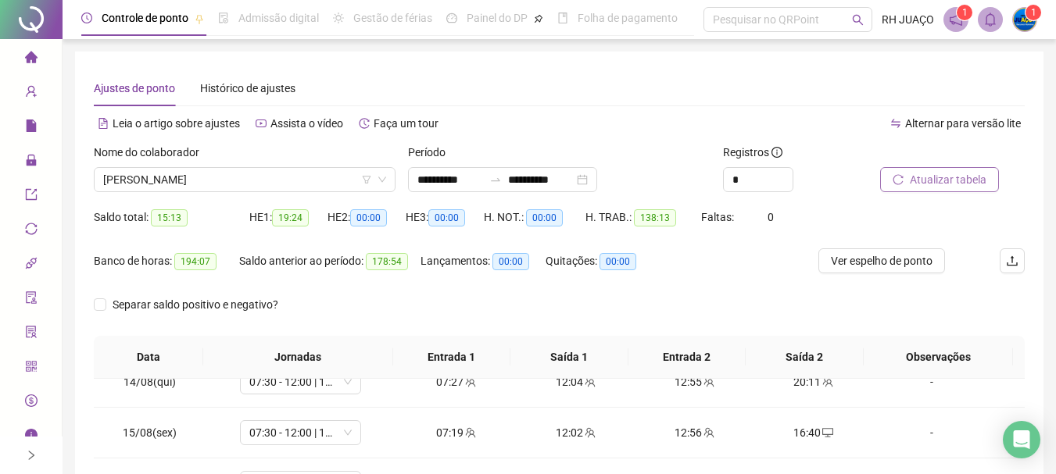
click at [947, 183] on span "Atualizar tabela" at bounding box center [948, 179] width 77 height 17
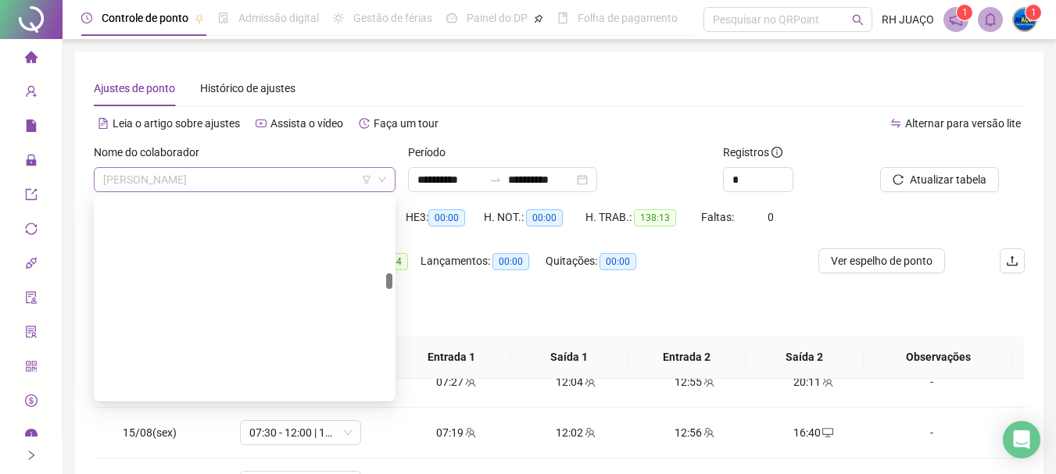
scroll to position [1326, 0]
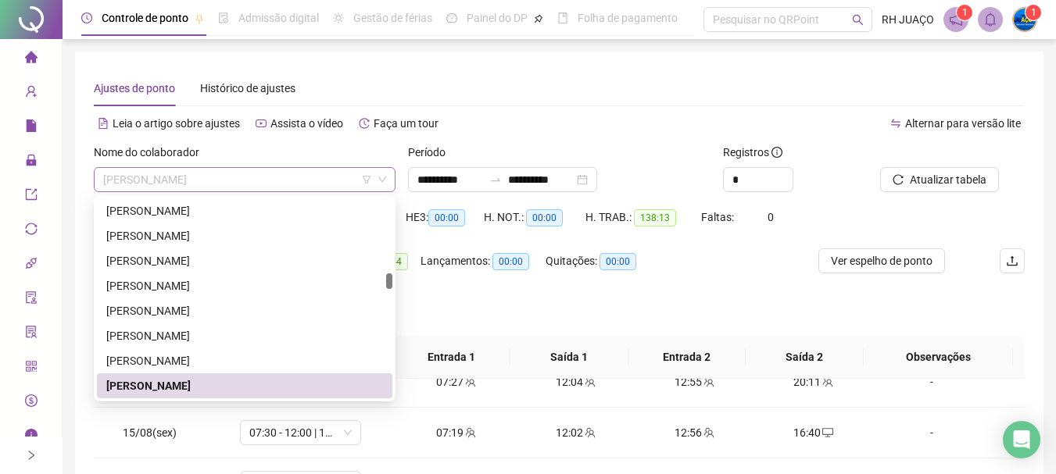
click at [310, 176] on span "[PERSON_NAME]" at bounding box center [244, 179] width 283 height 23
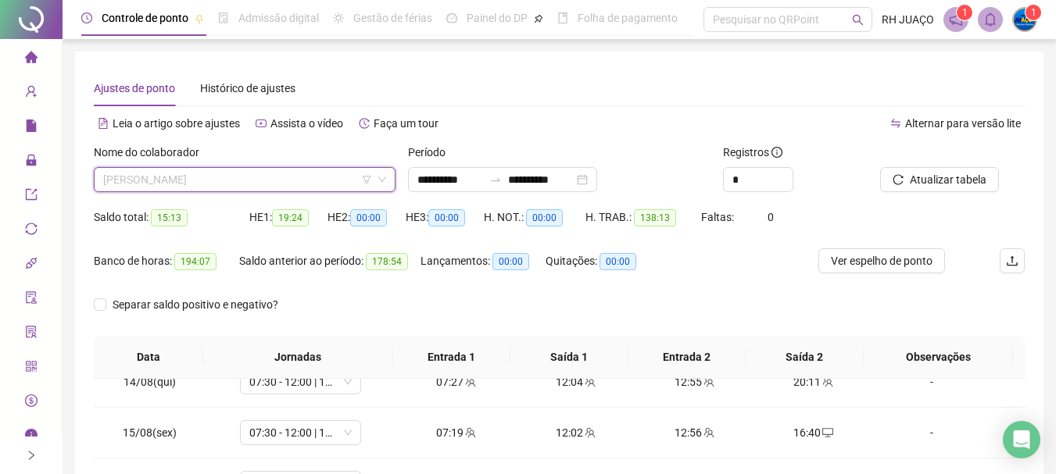
click at [325, 184] on span "[PERSON_NAME]" at bounding box center [244, 179] width 283 height 23
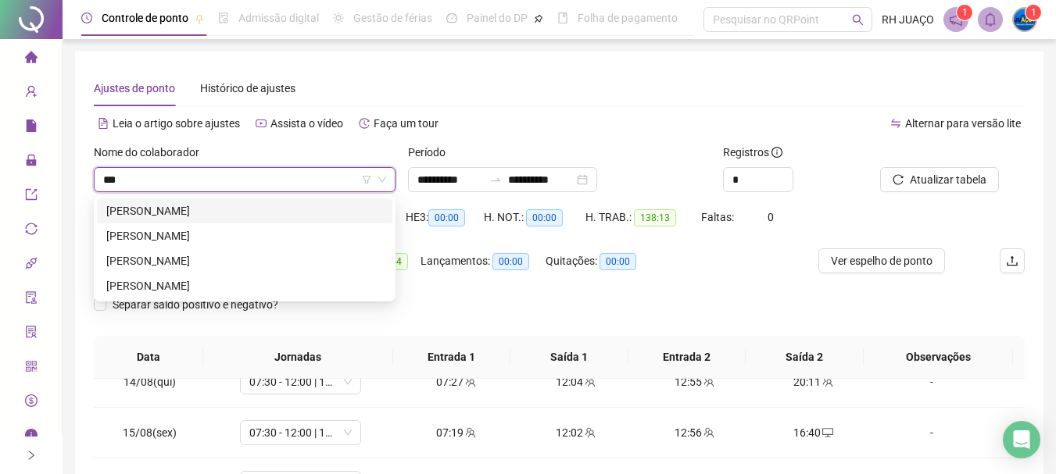
scroll to position [0, 0]
type input "****"
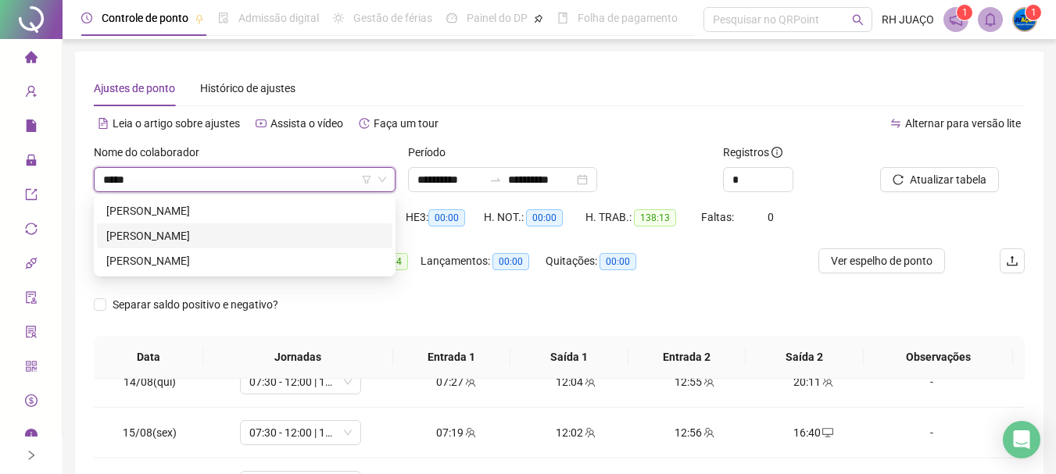
click at [243, 238] on div "[PERSON_NAME]" at bounding box center [244, 235] width 277 height 17
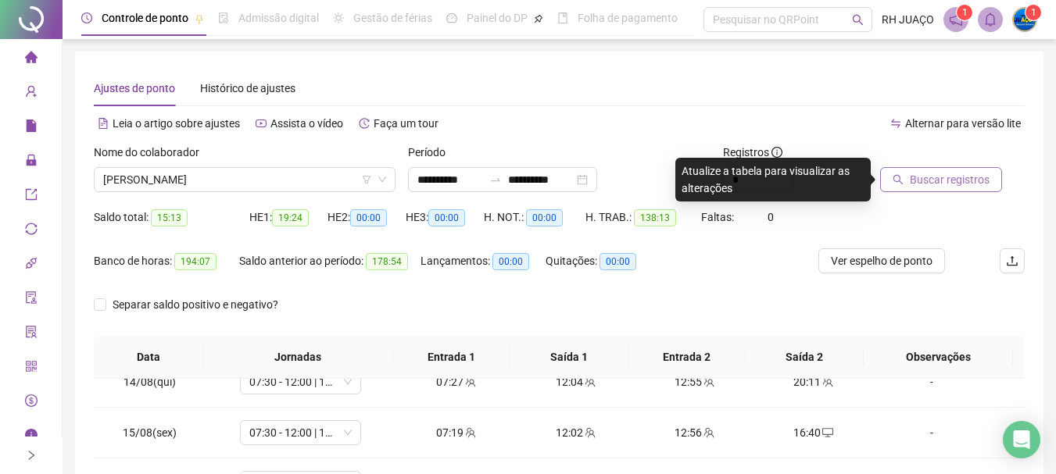
click at [968, 175] on span "Buscar registros" at bounding box center [950, 179] width 80 height 17
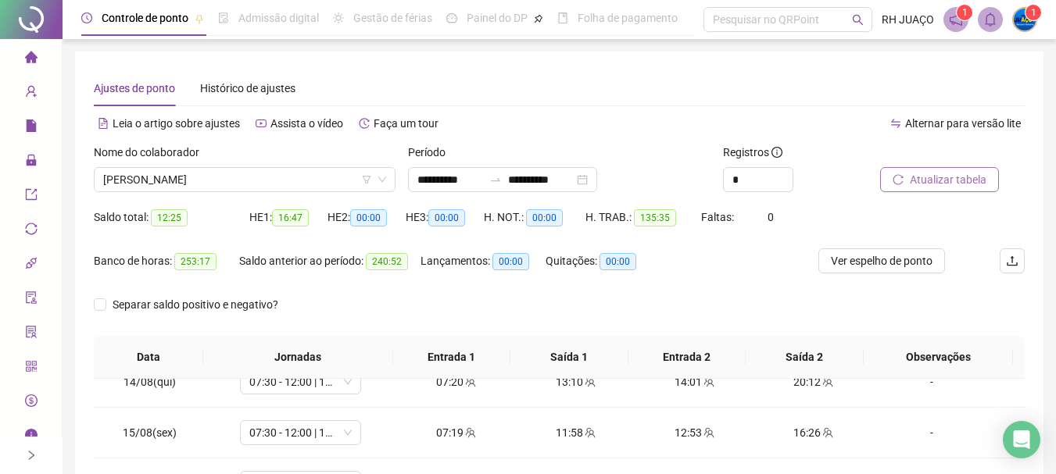
click at [938, 174] on span "Atualizar tabela" at bounding box center [948, 179] width 77 height 17
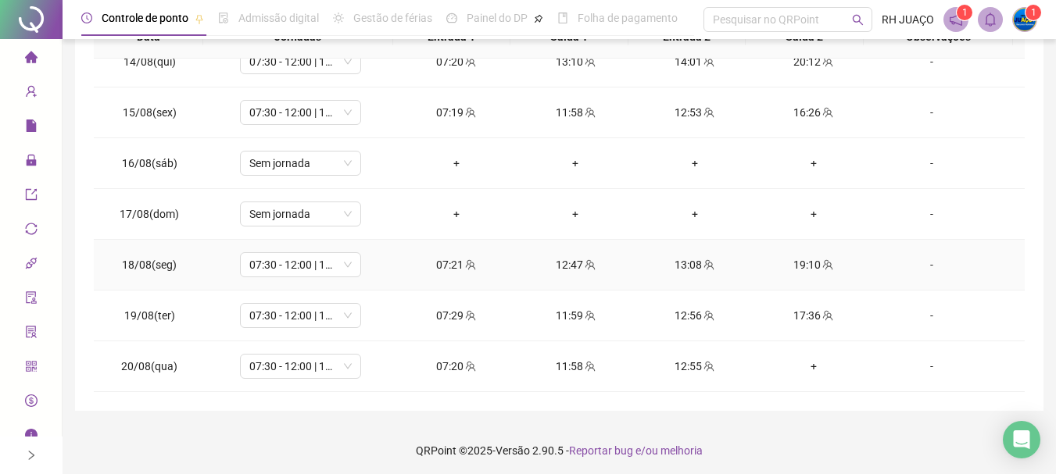
scroll to position [324, 0]
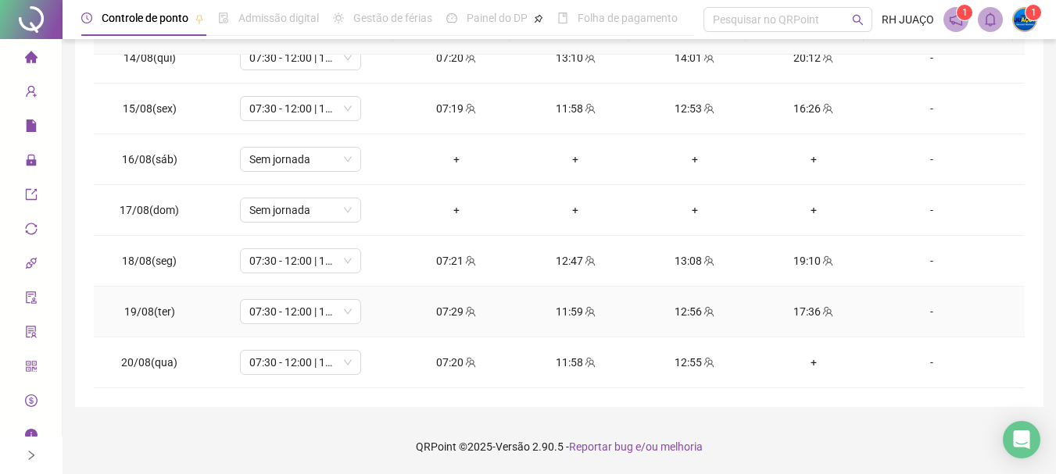
click at [809, 313] on div "17:36" at bounding box center [814, 311] width 94 height 17
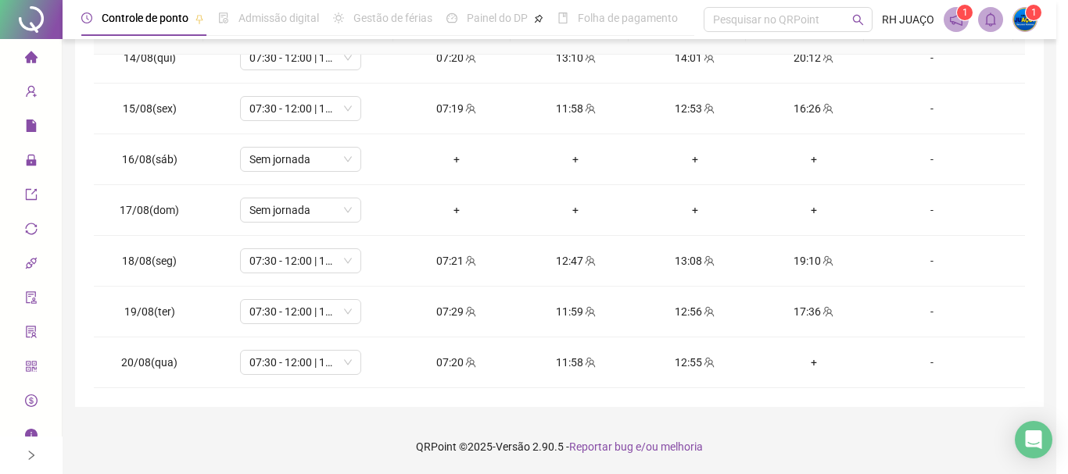
type input "**********"
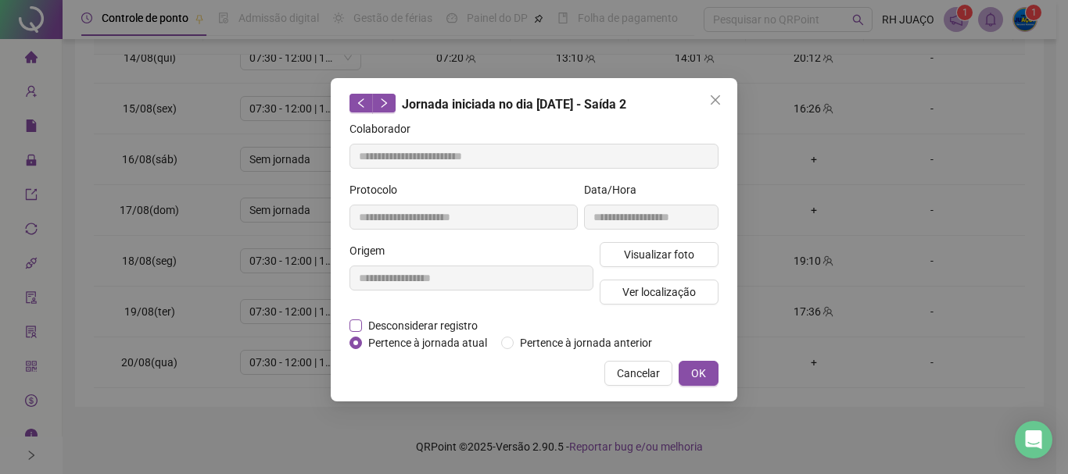
click at [435, 327] on span "Desconsiderar registro" at bounding box center [423, 325] width 122 height 17
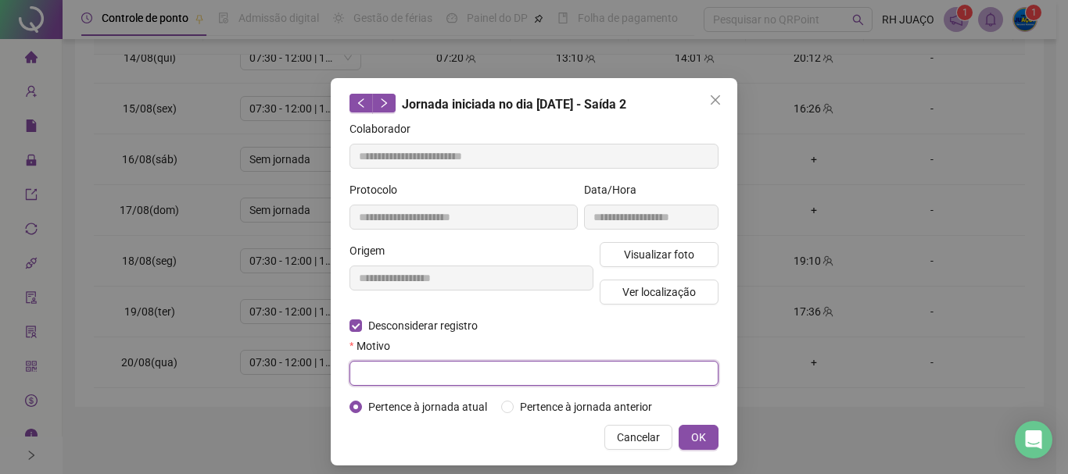
click at [497, 373] on input "text" at bounding box center [533, 373] width 369 height 25
type input "****"
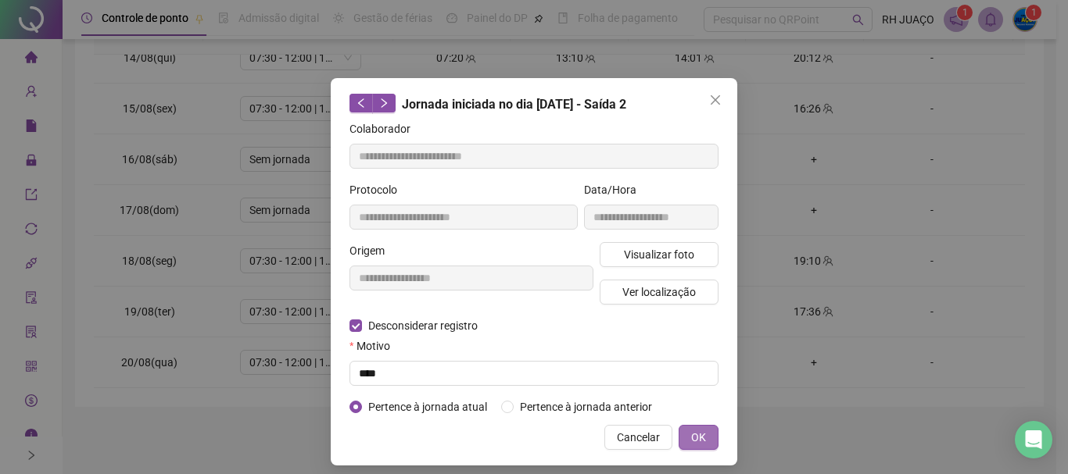
click at [691, 429] on span "OK" at bounding box center [698, 437] width 15 height 17
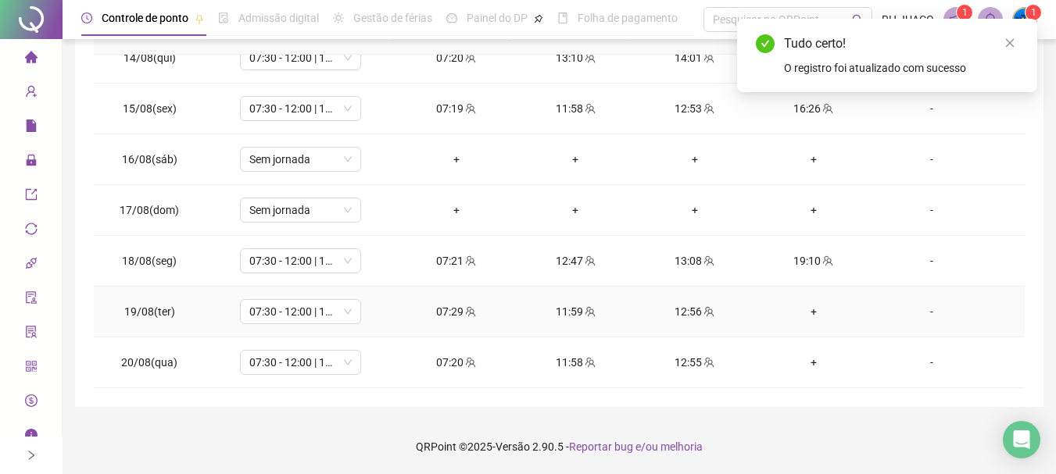
click at [809, 310] on div "+" at bounding box center [814, 311] width 94 height 17
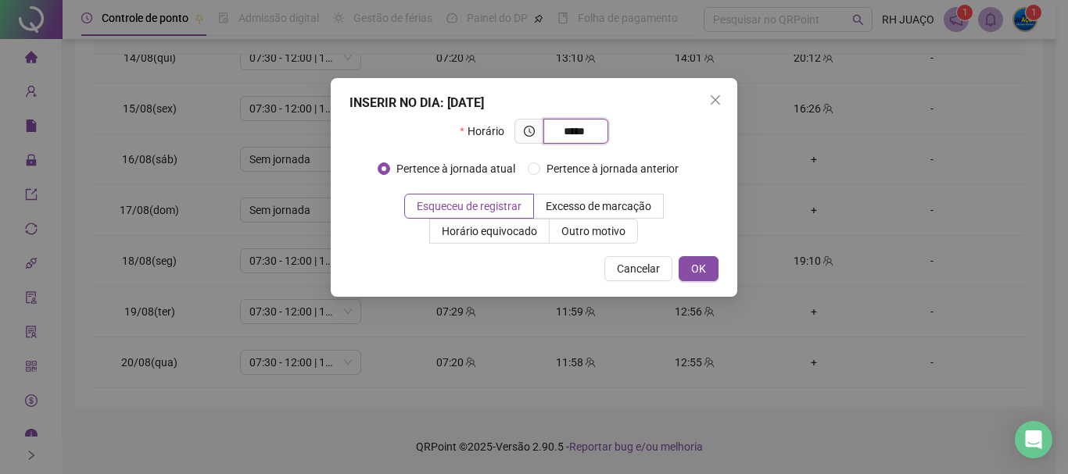
type input "*****"
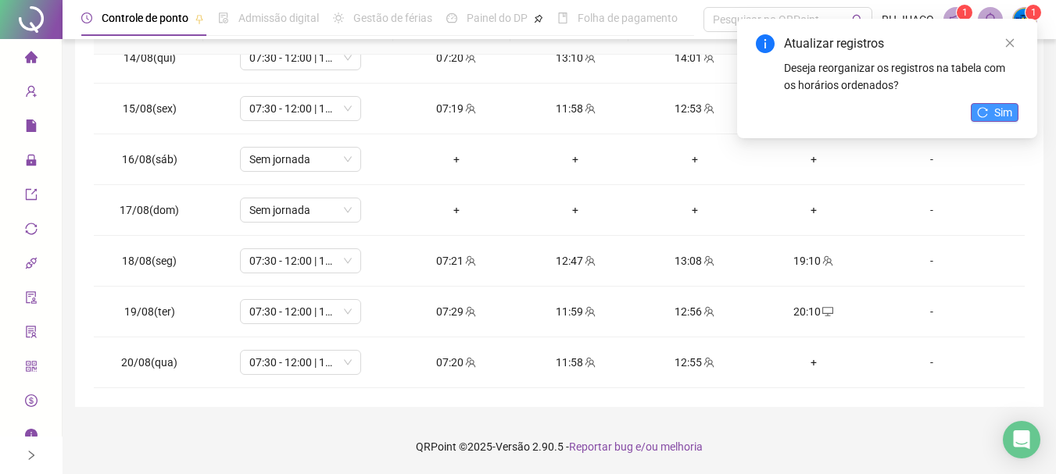
click at [991, 110] on button "Sim" at bounding box center [995, 112] width 48 height 19
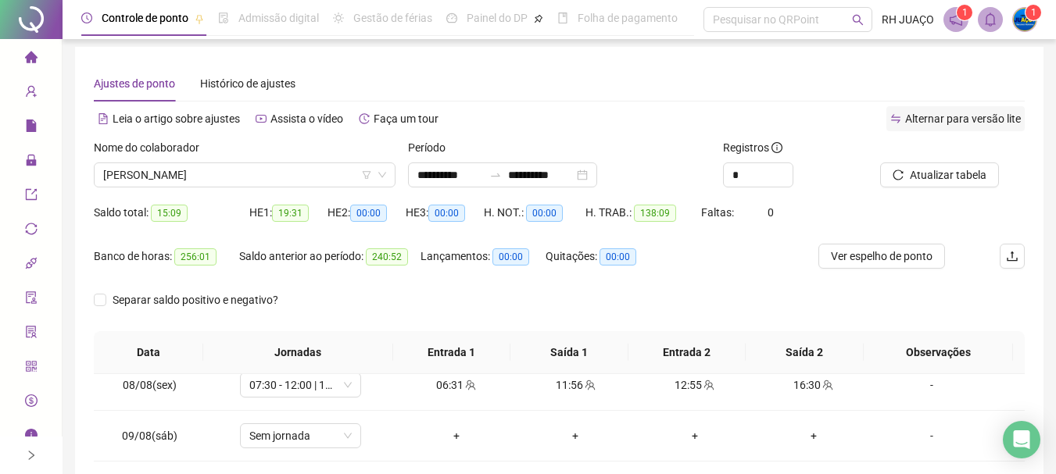
scroll to position [0, 0]
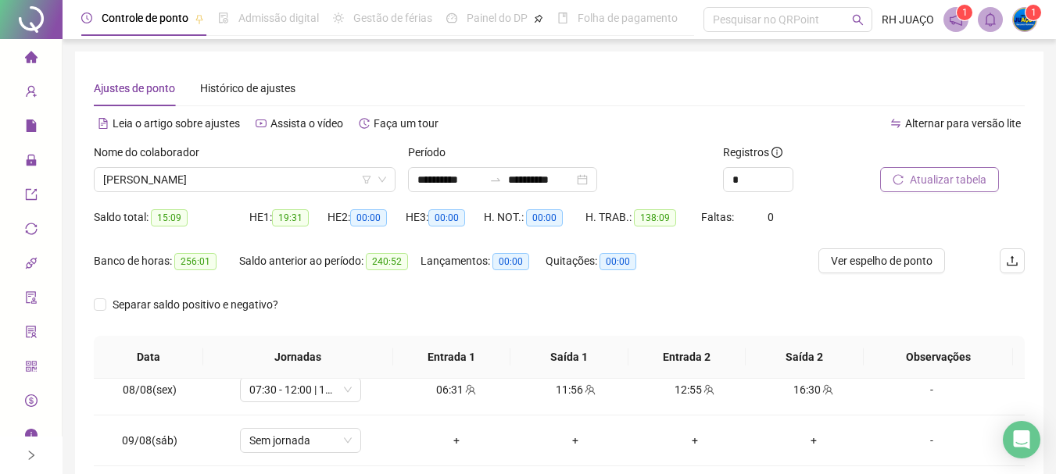
click at [917, 170] on button "Atualizar tabela" at bounding box center [939, 179] width 119 height 25
click at [317, 181] on span "[PERSON_NAME]" at bounding box center [244, 179] width 283 height 23
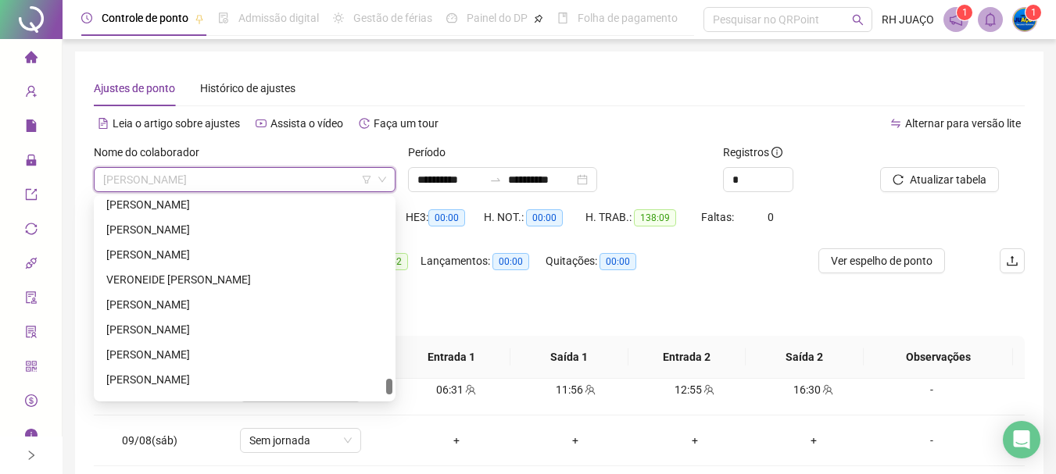
scroll to position [3251, 0]
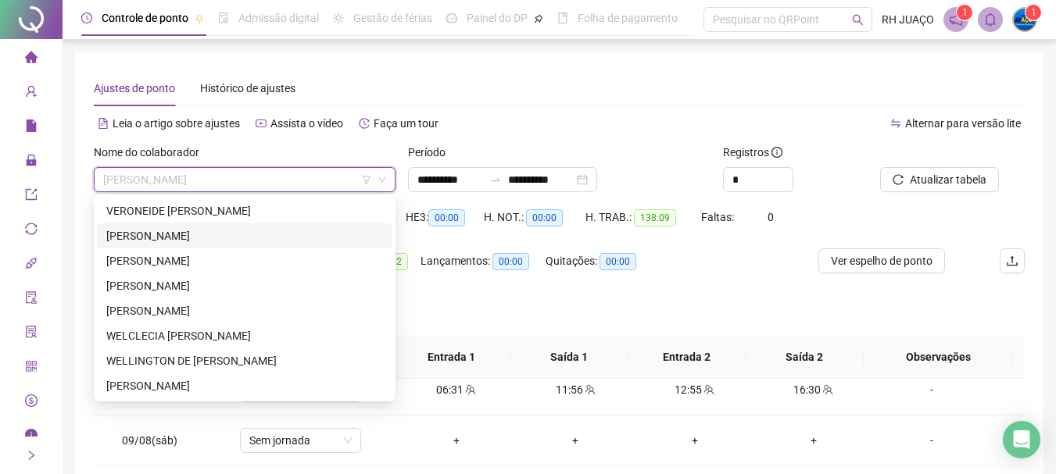
click at [170, 233] on div "[PERSON_NAME]" at bounding box center [244, 235] width 277 height 17
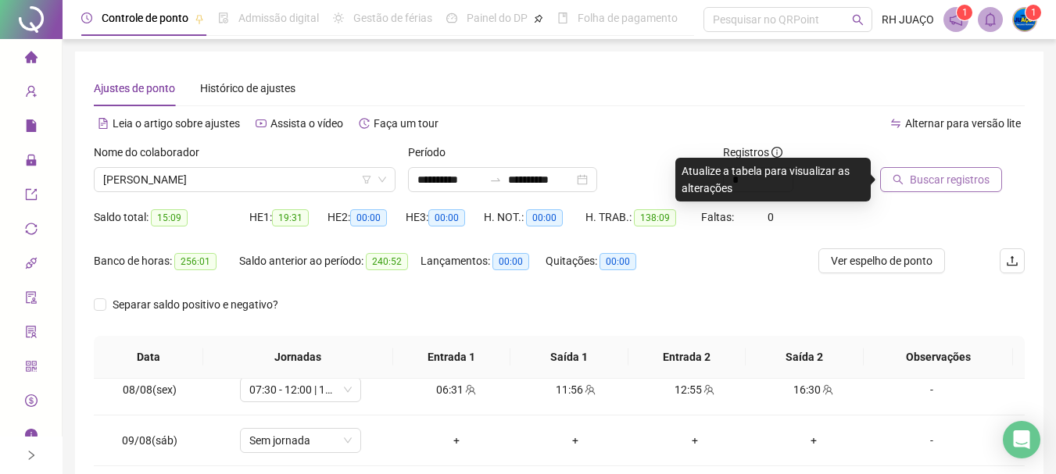
click at [942, 184] on span "Buscar registros" at bounding box center [950, 179] width 80 height 17
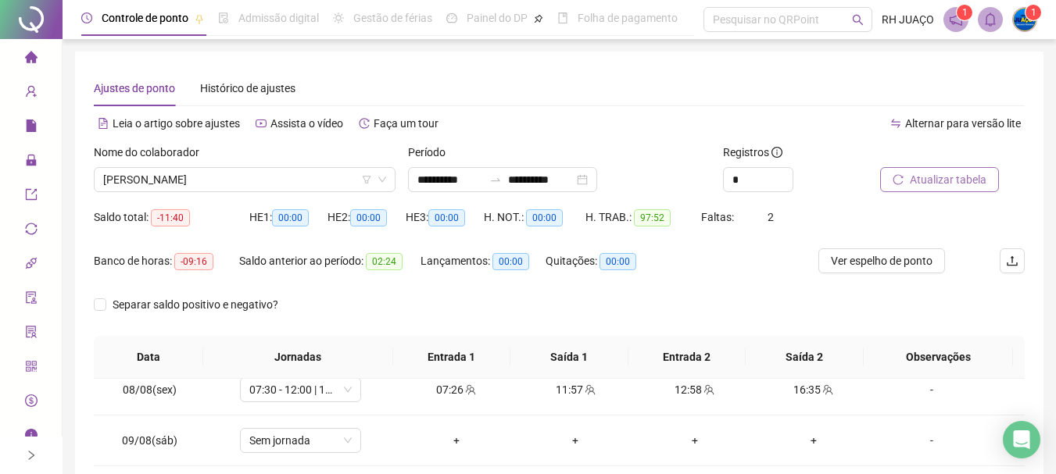
click at [942, 184] on span "Atualizar tabela" at bounding box center [948, 179] width 77 height 17
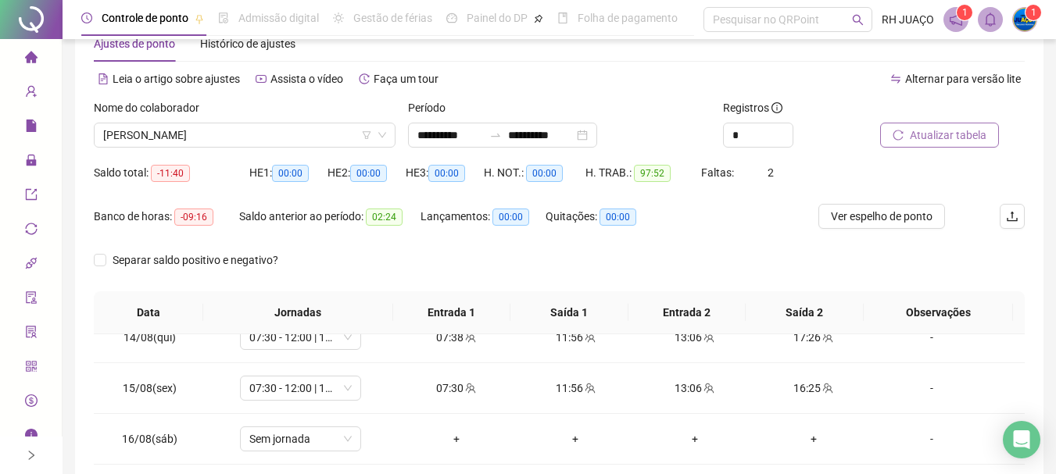
scroll to position [12, 0]
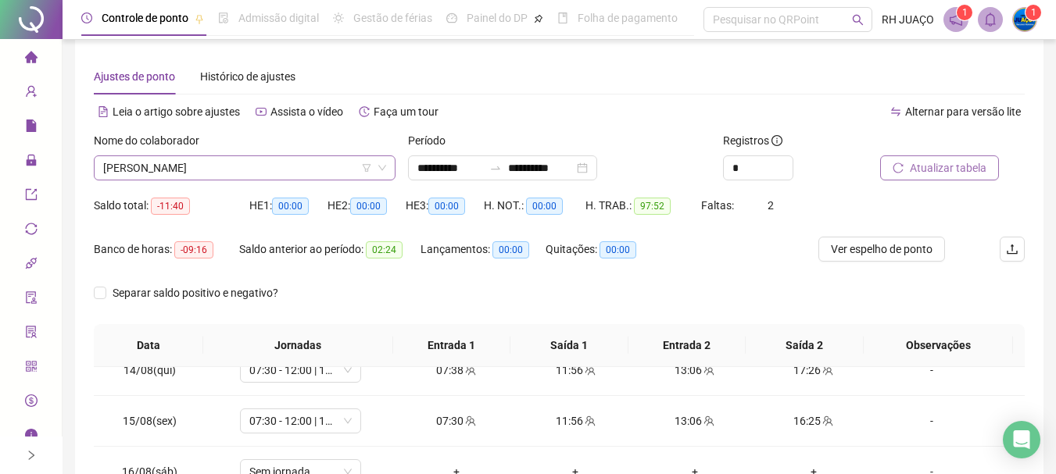
click at [277, 177] on span "[PERSON_NAME]" at bounding box center [244, 167] width 283 height 23
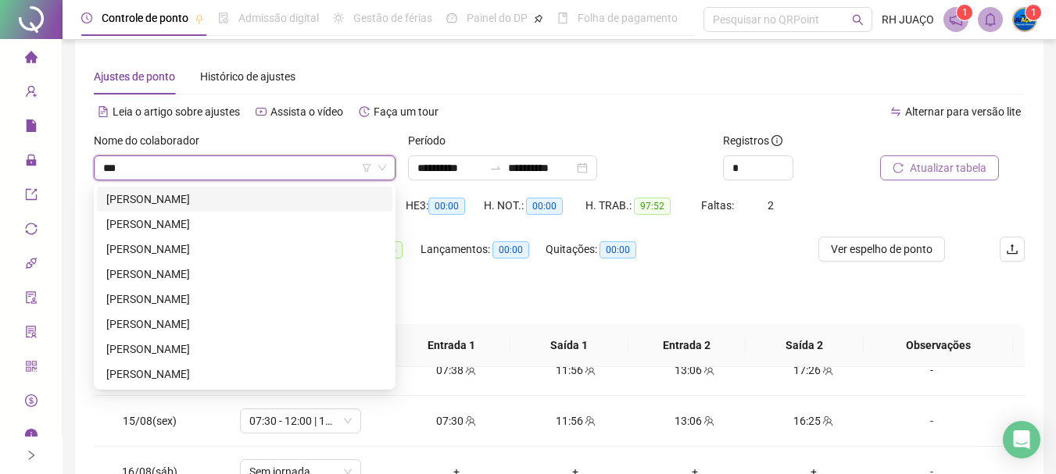
scroll to position [0, 0]
type input "*****"
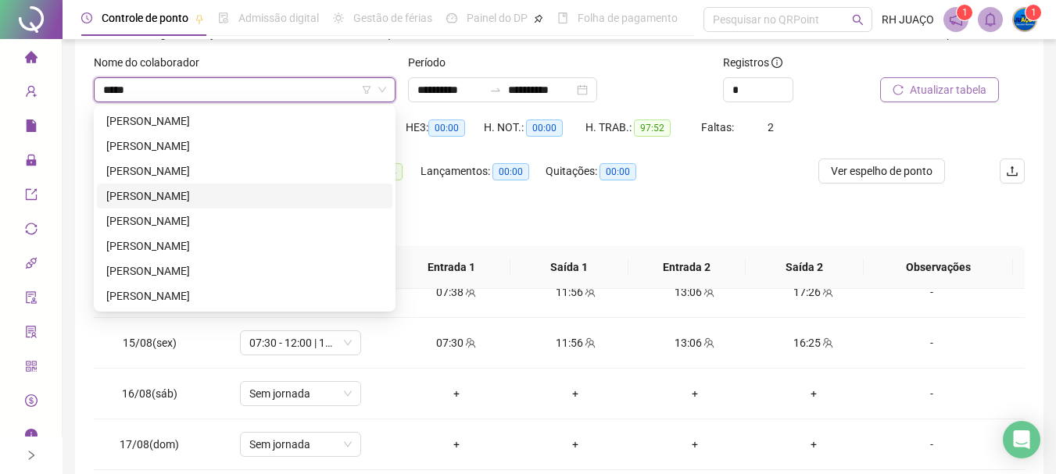
scroll to position [168, 0]
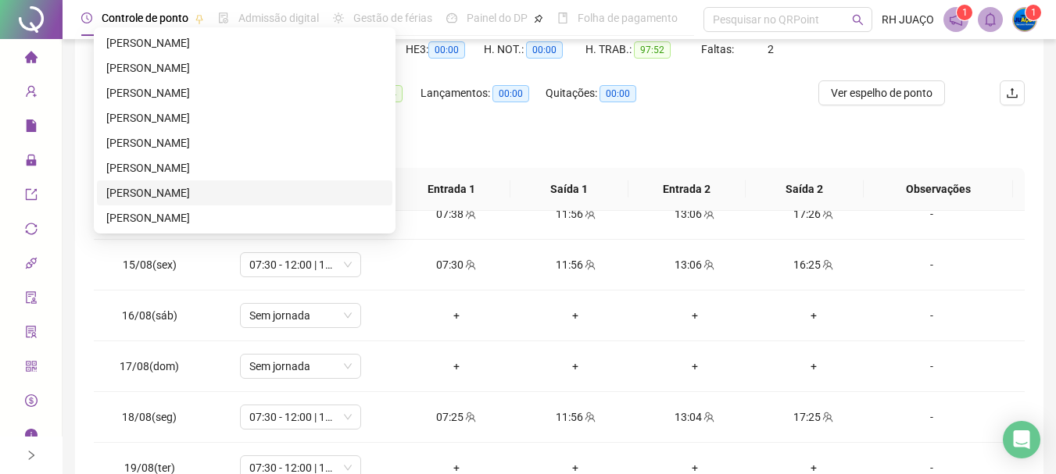
click at [182, 190] on div "[PERSON_NAME]" at bounding box center [244, 192] width 277 height 17
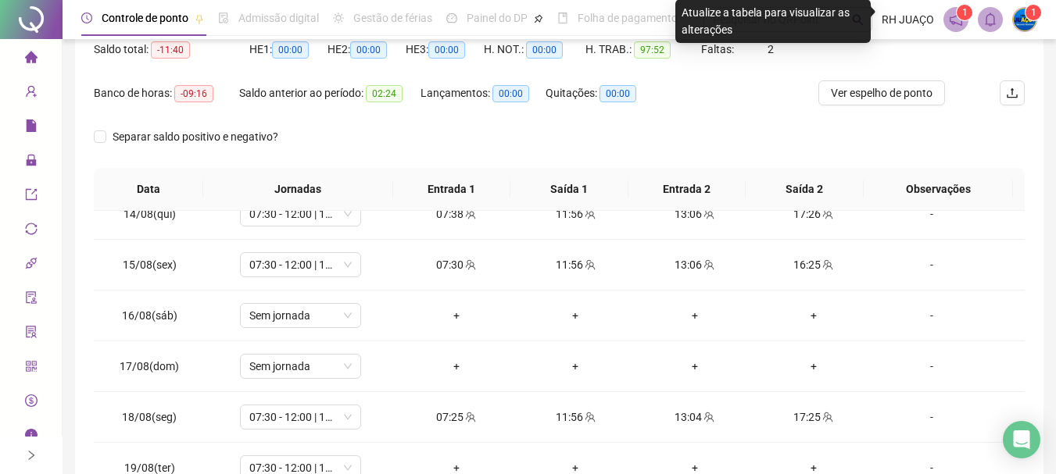
click at [660, 136] on div "Separar saldo positivo e negativo?" at bounding box center [559, 146] width 931 height 44
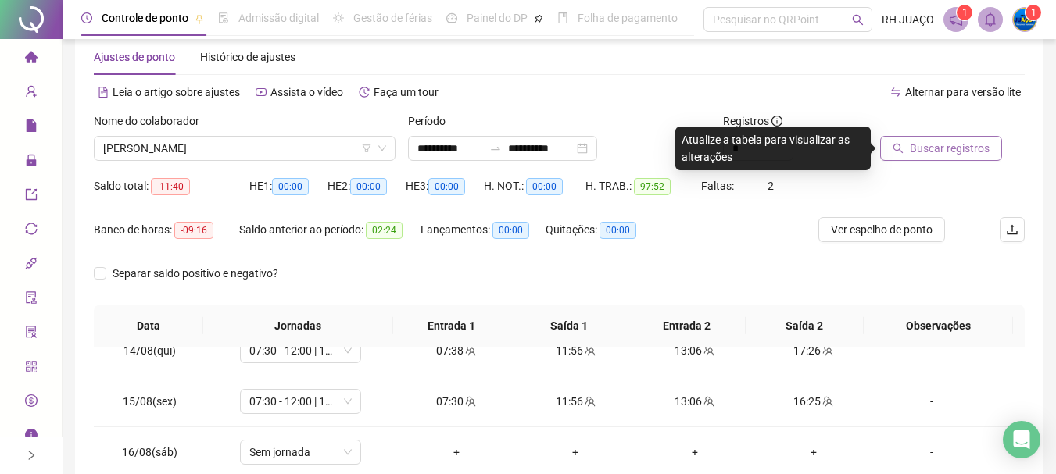
scroll to position [12, 0]
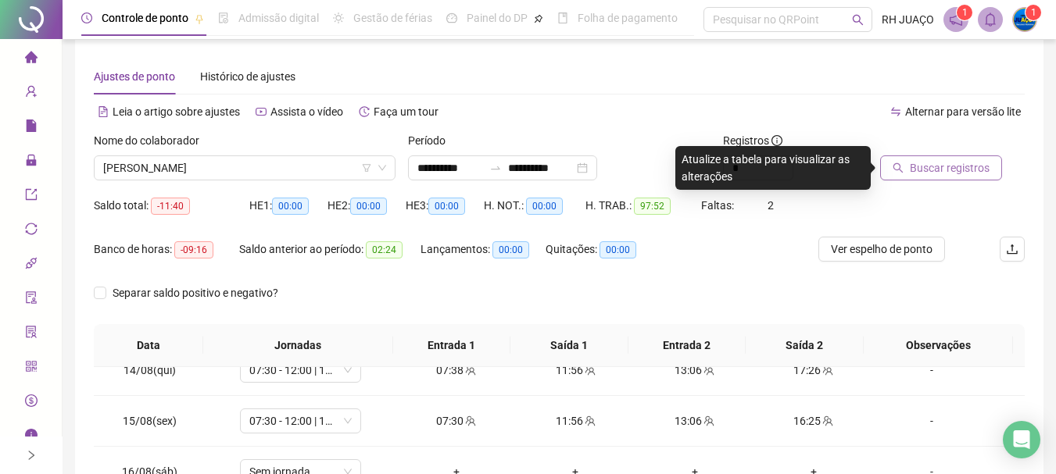
click at [933, 170] on span "Buscar registros" at bounding box center [950, 167] width 80 height 17
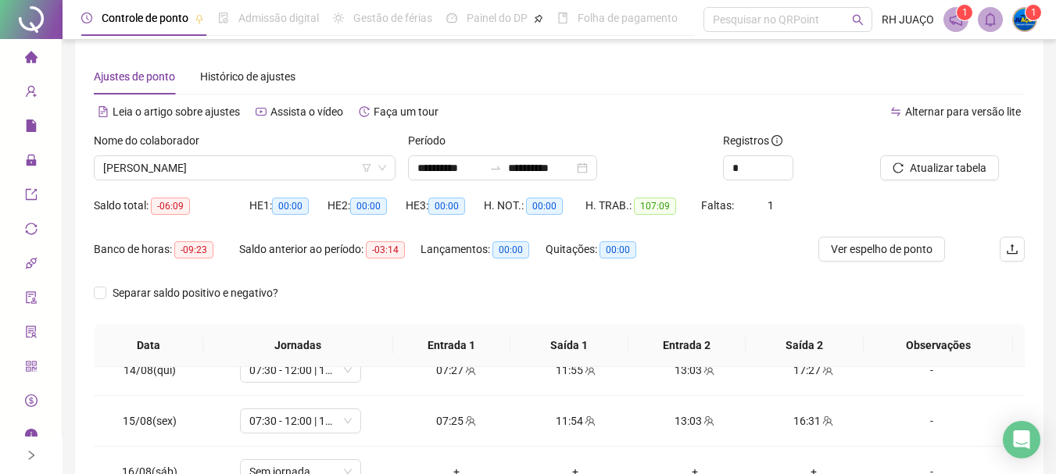
click at [934, 166] on span "Atualizar tabela" at bounding box center [948, 167] width 77 height 17
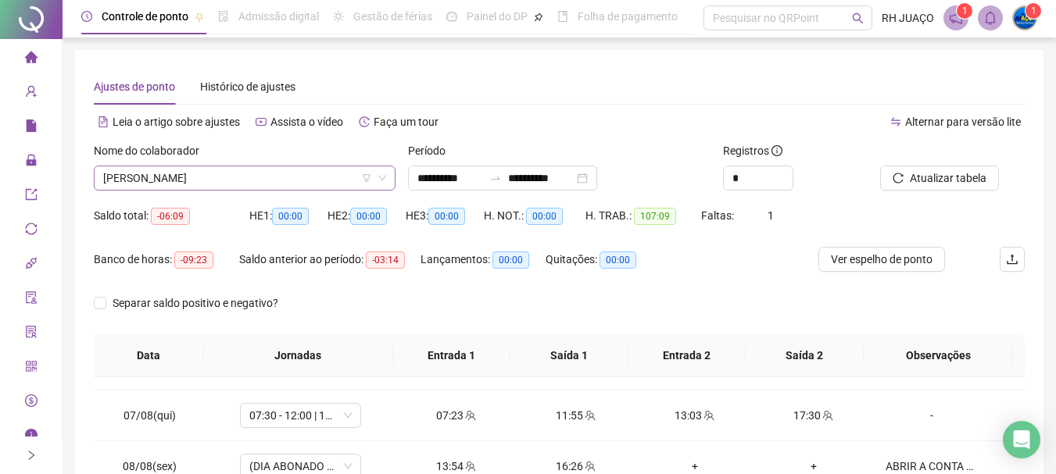
scroll to position [0, 0]
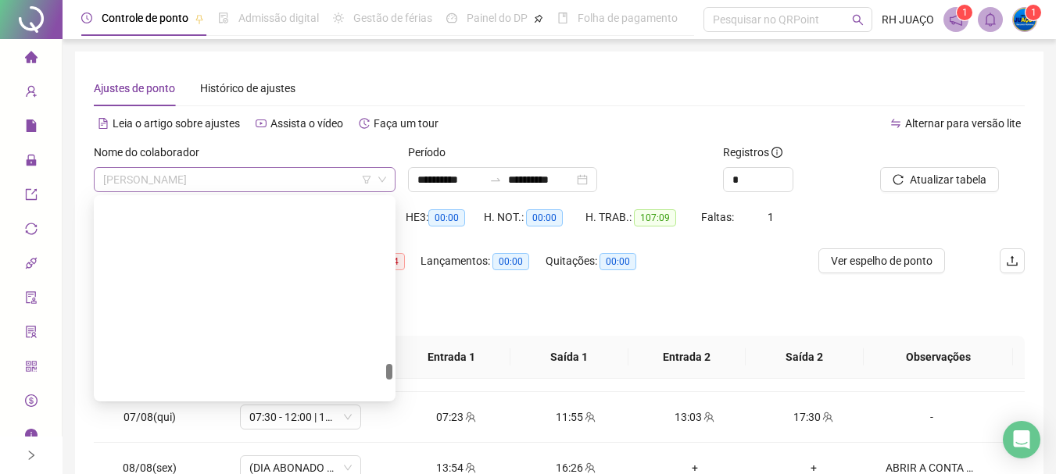
click at [249, 181] on span "[PERSON_NAME]" at bounding box center [244, 179] width 283 height 23
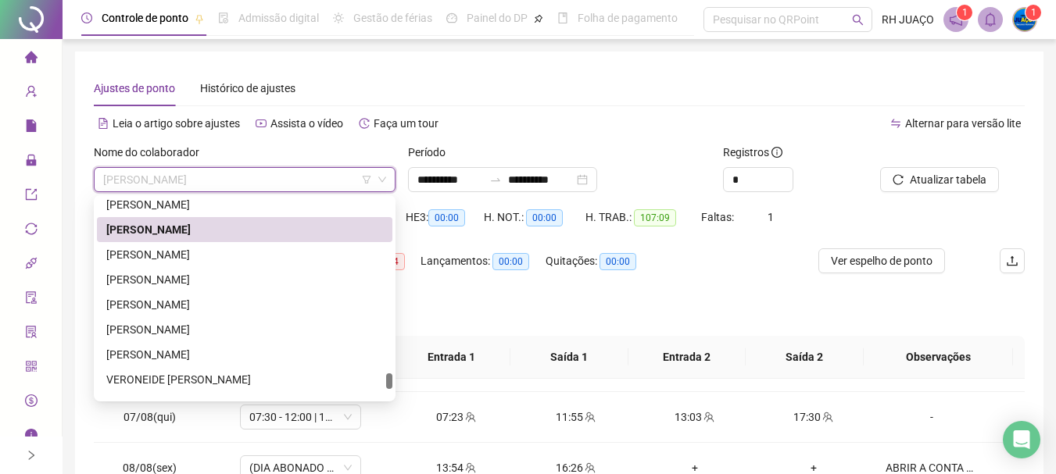
scroll to position [3239, 0]
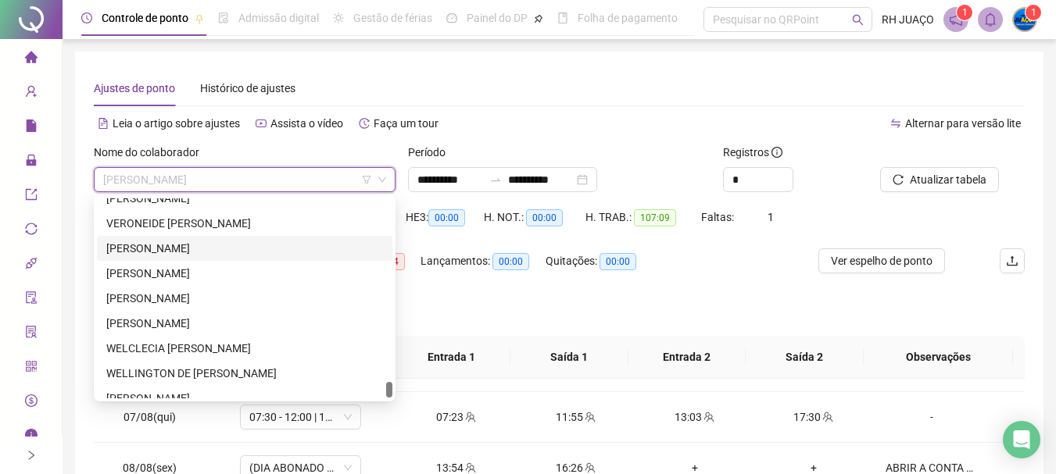
click at [245, 246] on div "[PERSON_NAME]" at bounding box center [244, 248] width 277 height 17
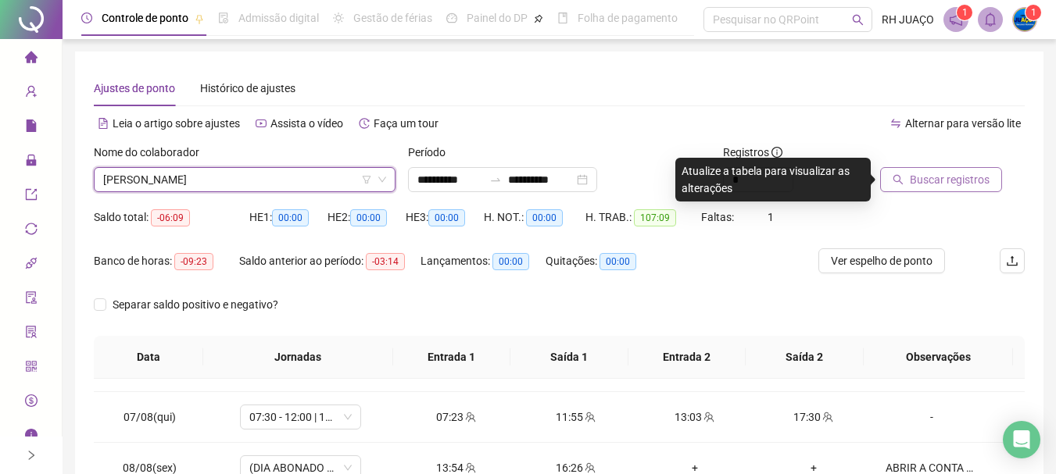
click at [948, 169] on button "Buscar registros" at bounding box center [941, 179] width 122 height 25
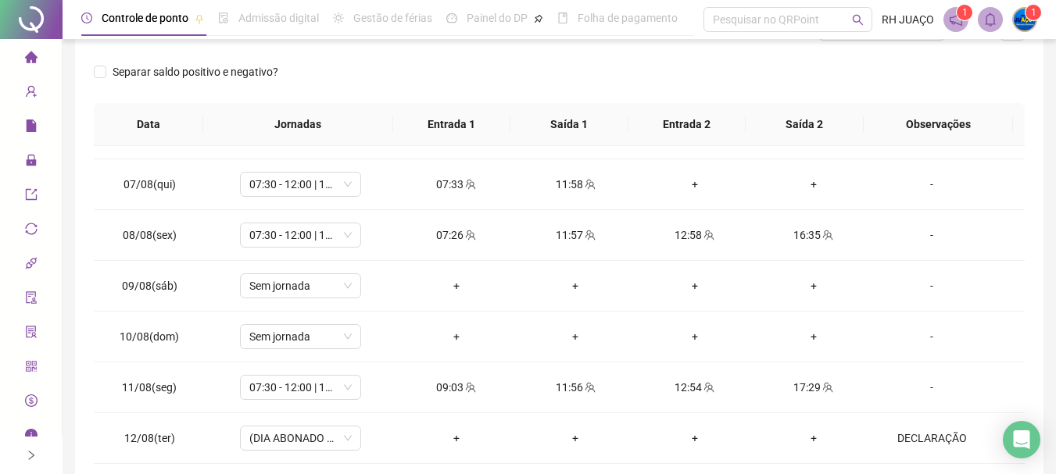
scroll to position [234, 0]
click at [693, 186] on div "+" at bounding box center [694, 182] width 94 height 17
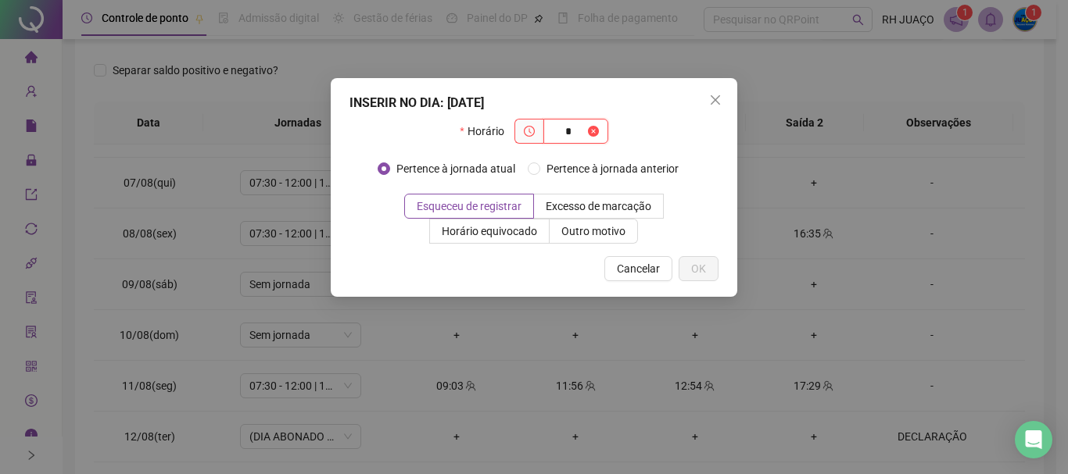
type input "*"
type input "*****"
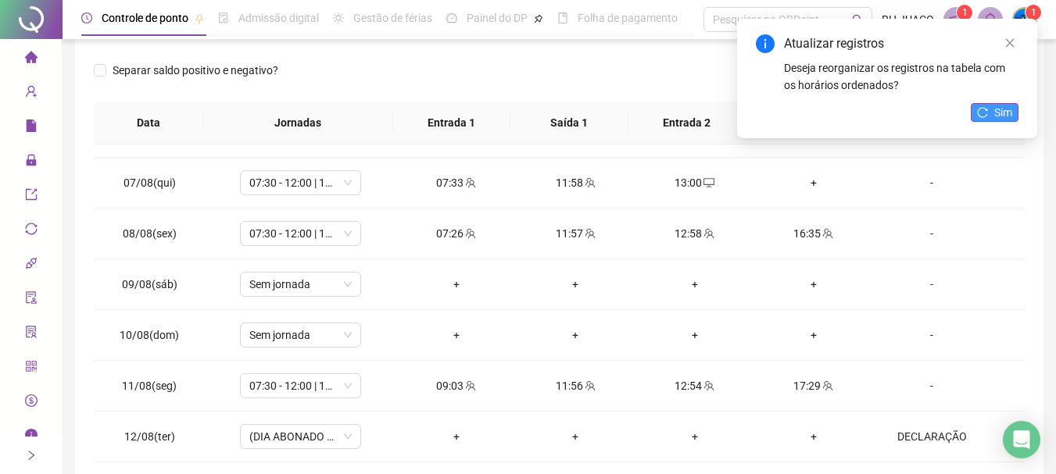
click at [996, 111] on span "Sim" at bounding box center [1003, 112] width 18 height 17
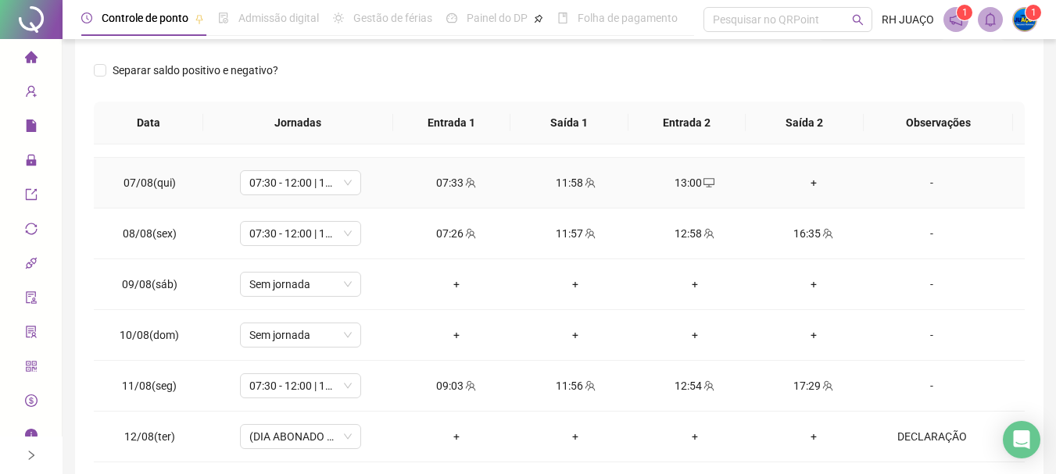
click at [803, 187] on div "+" at bounding box center [814, 182] width 94 height 17
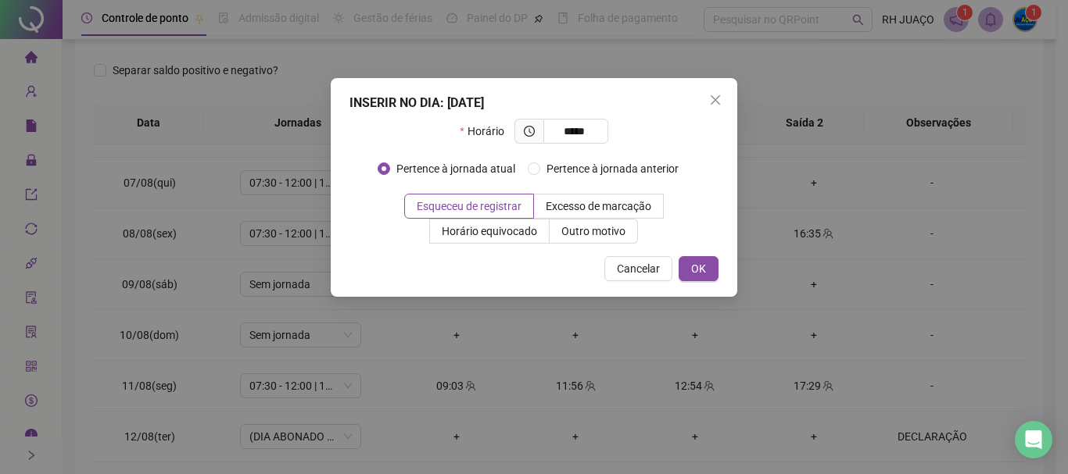
type input "*****"
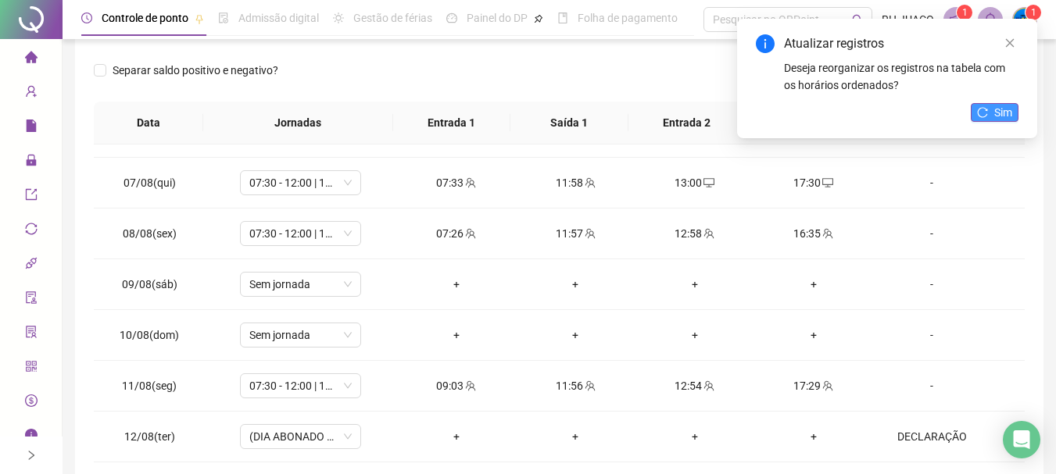
click at [996, 116] on span "Sim" at bounding box center [1003, 112] width 18 height 17
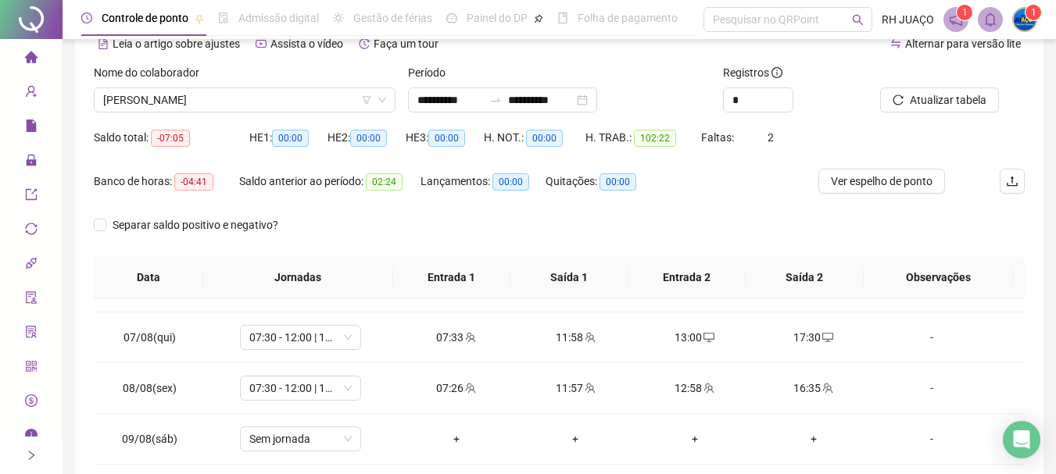
scroll to position [78, 0]
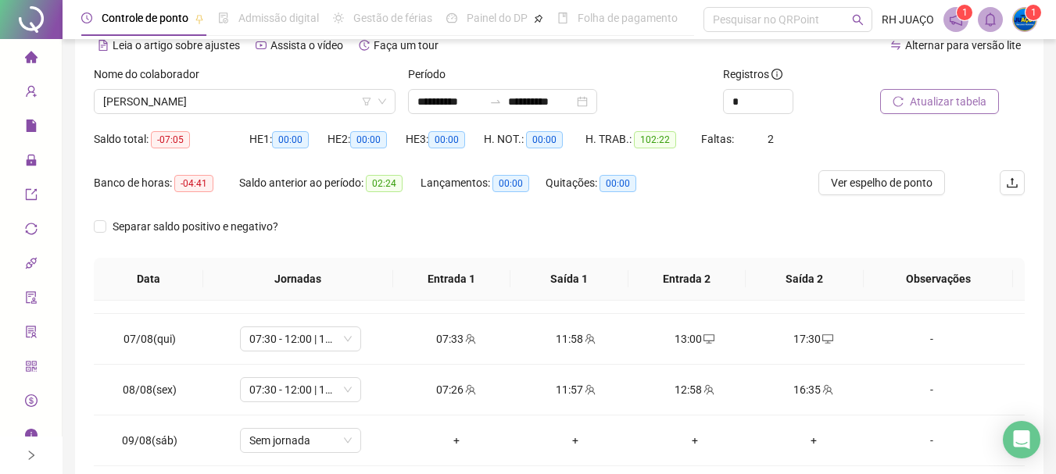
click at [919, 106] on span "Atualizar tabela" at bounding box center [948, 101] width 77 height 17
click at [295, 103] on span "[PERSON_NAME]" at bounding box center [244, 101] width 283 height 23
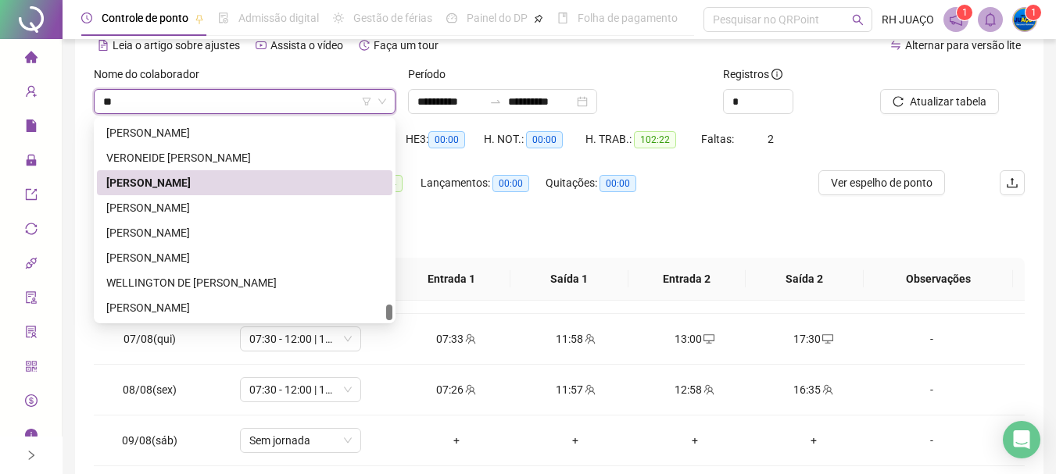
scroll to position [500, 0]
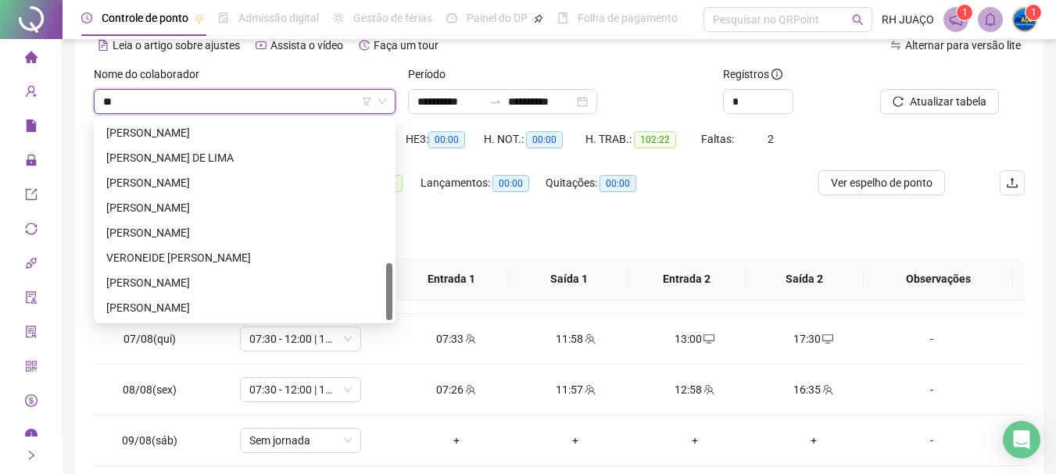
type input "***"
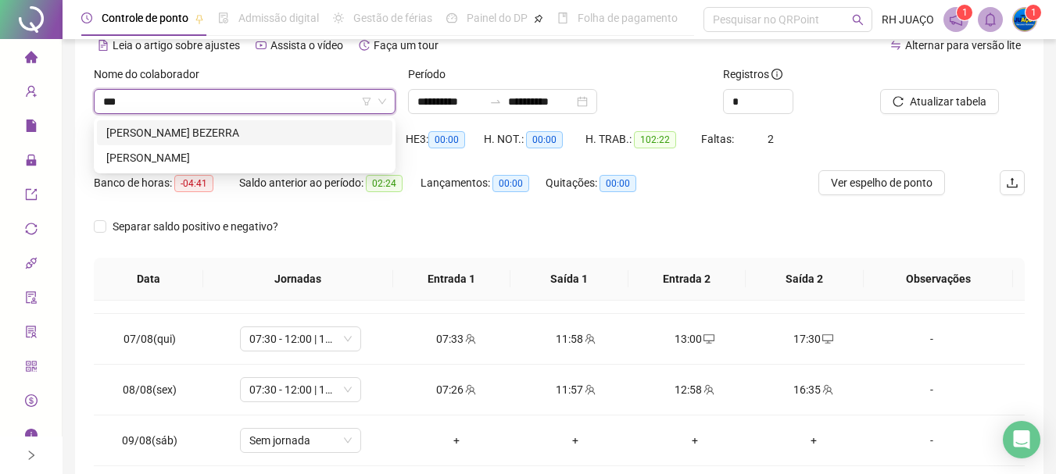
scroll to position [0, 0]
click at [197, 134] on div "[PERSON_NAME] BEZERRA" at bounding box center [244, 132] width 277 height 17
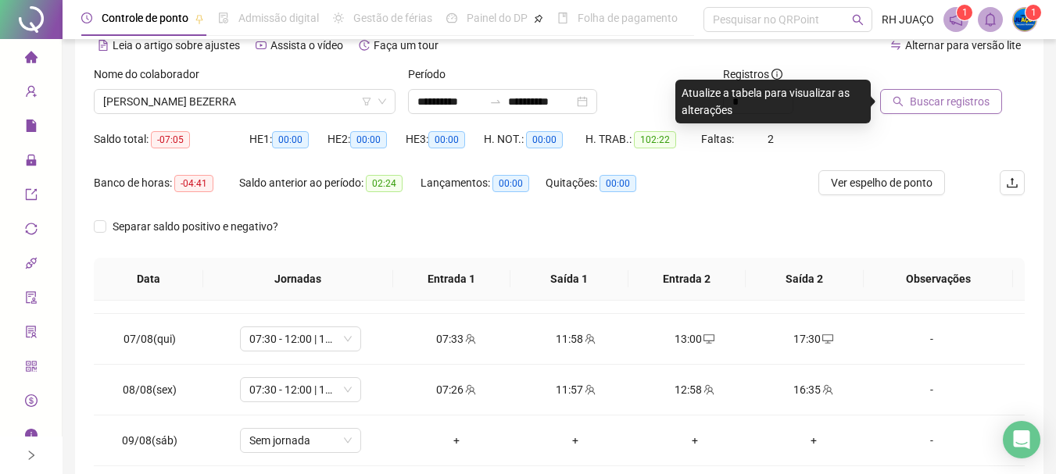
click at [907, 102] on button "Buscar registros" at bounding box center [941, 101] width 122 height 25
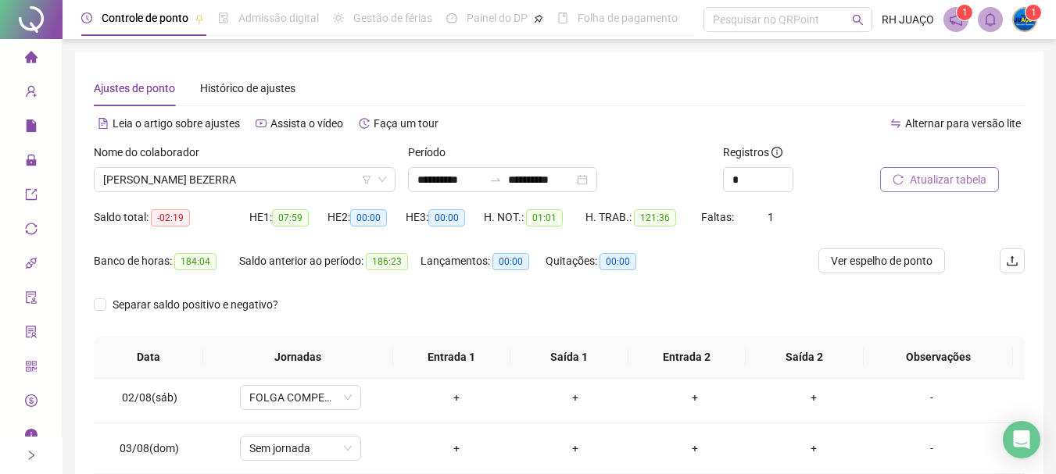
click at [943, 185] on span "Atualizar tabela" at bounding box center [948, 179] width 77 height 17
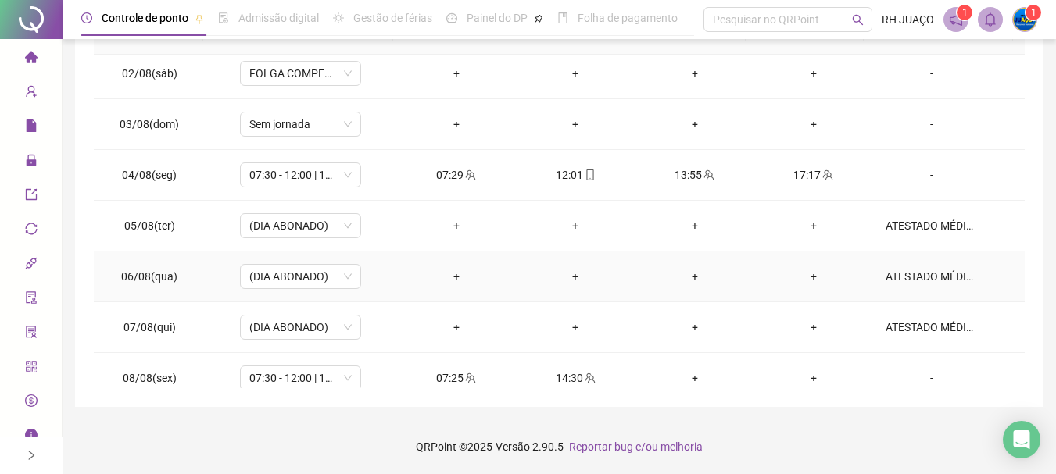
scroll to position [213, 0]
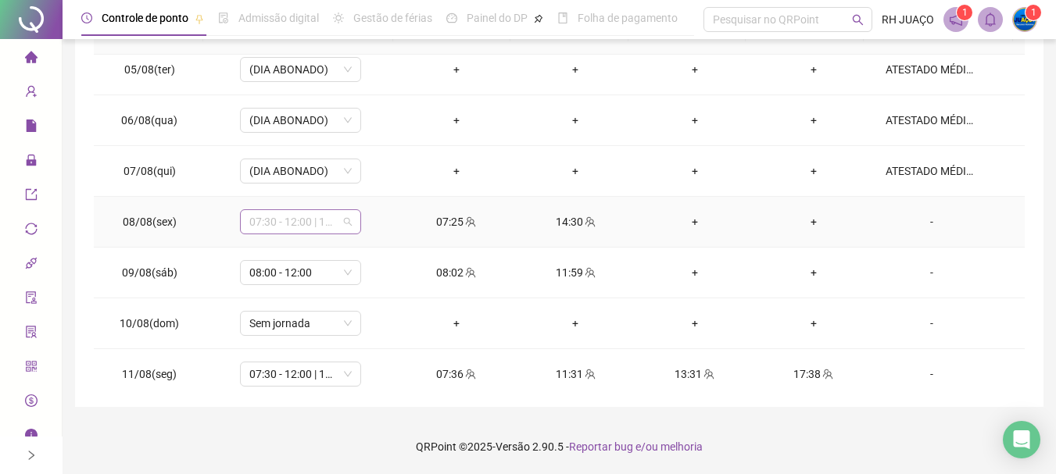
click at [338, 217] on span "07:30 - 12:00 | 14:00 - 17:30" at bounding box center [300, 221] width 102 height 23
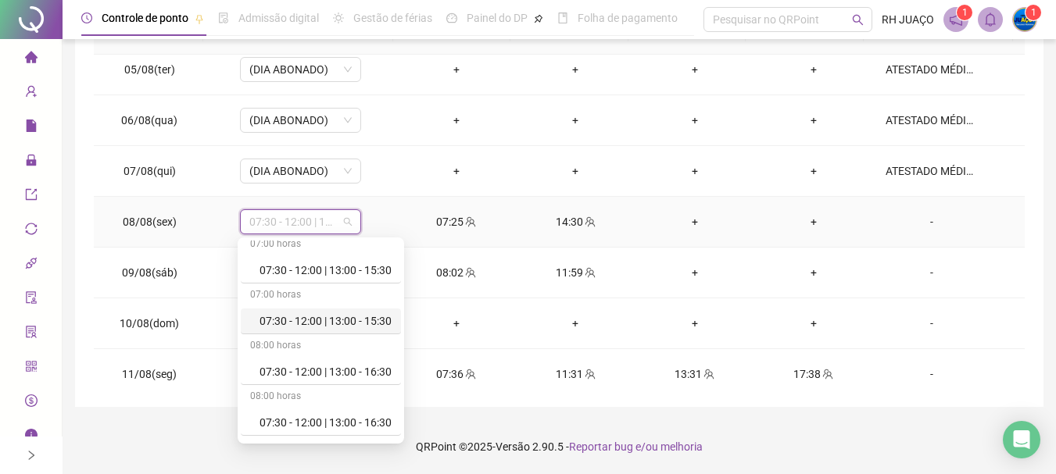
scroll to position [1251, 0]
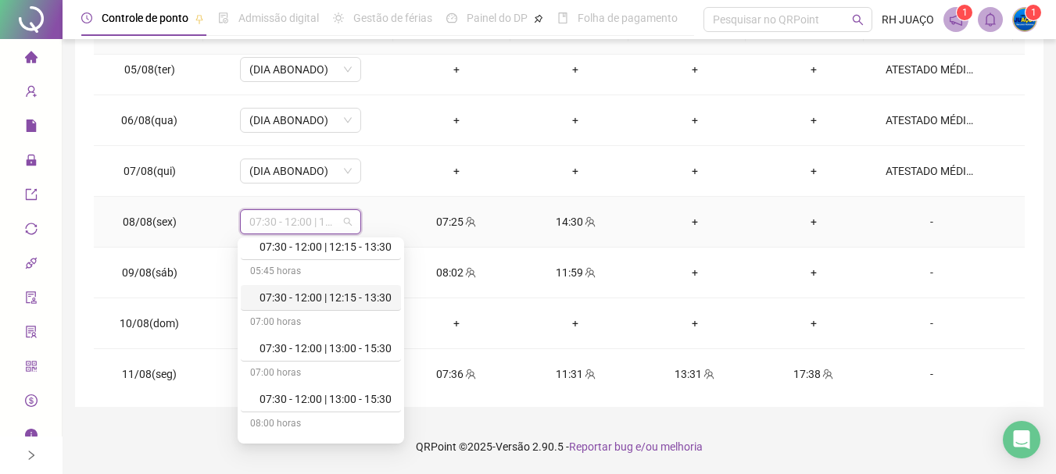
click at [372, 299] on div "07:30 - 12:00 | 12:15 - 13:30" at bounding box center [325, 297] width 132 height 17
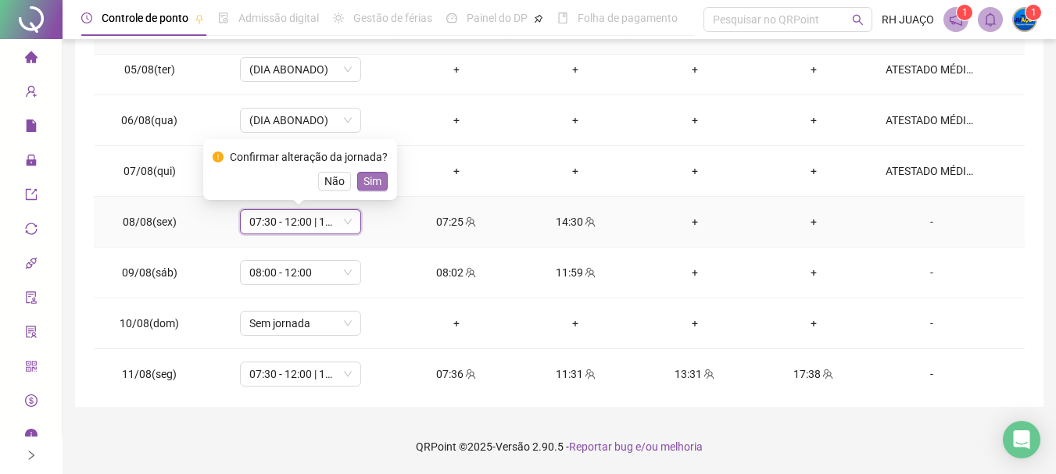
click at [366, 181] on span "Sim" at bounding box center [372, 181] width 18 height 17
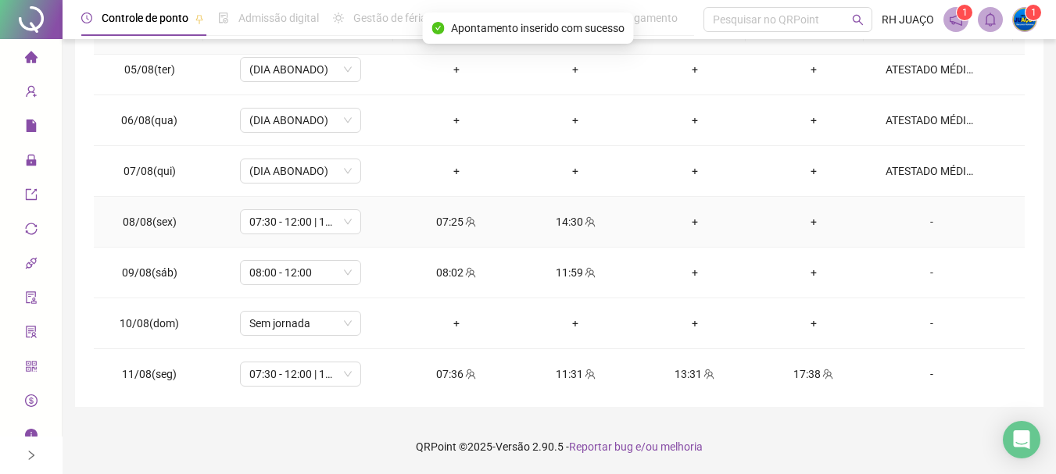
click at [687, 219] on div "+" at bounding box center [694, 221] width 94 height 17
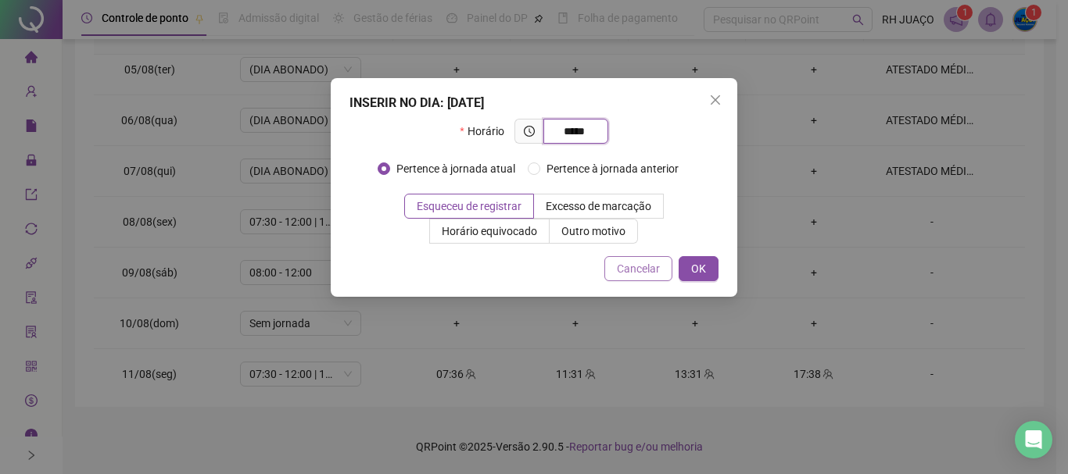
type input "*****"
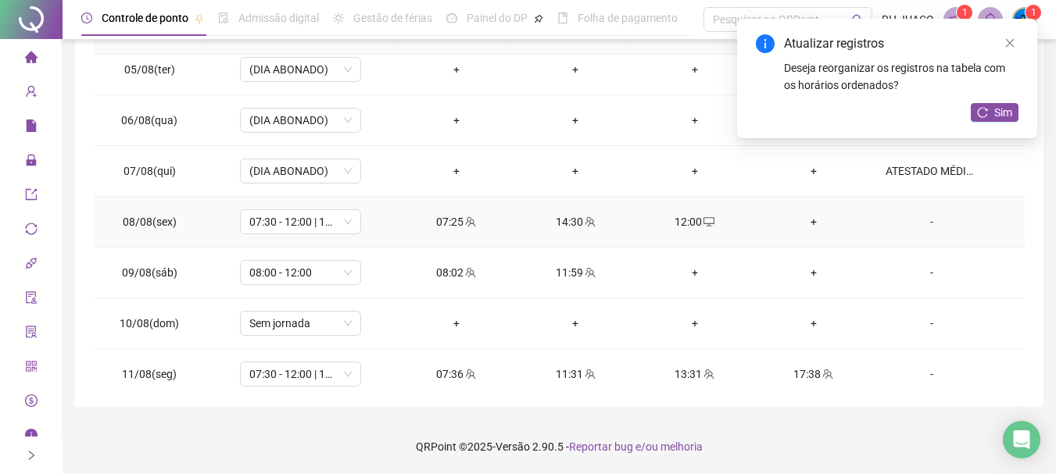
click at [811, 217] on div "+" at bounding box center [814, 221] width 94 height 17
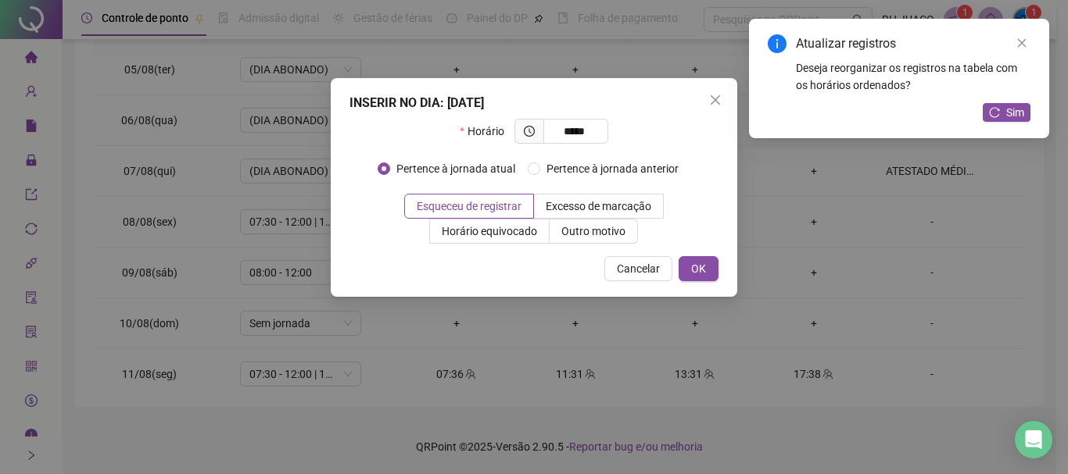
type input "*****"
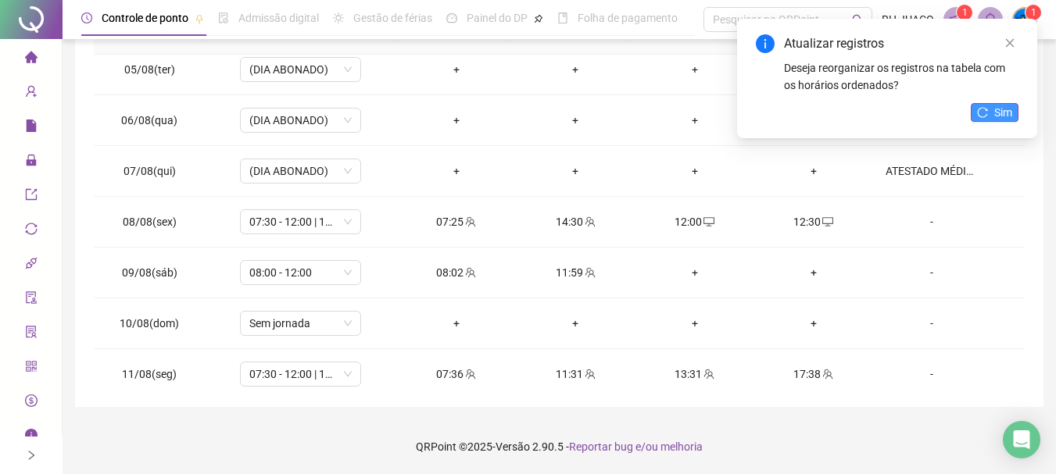
click at [991, 120] on button "Sim" at bounding box center [995, 112] width 48 height 19
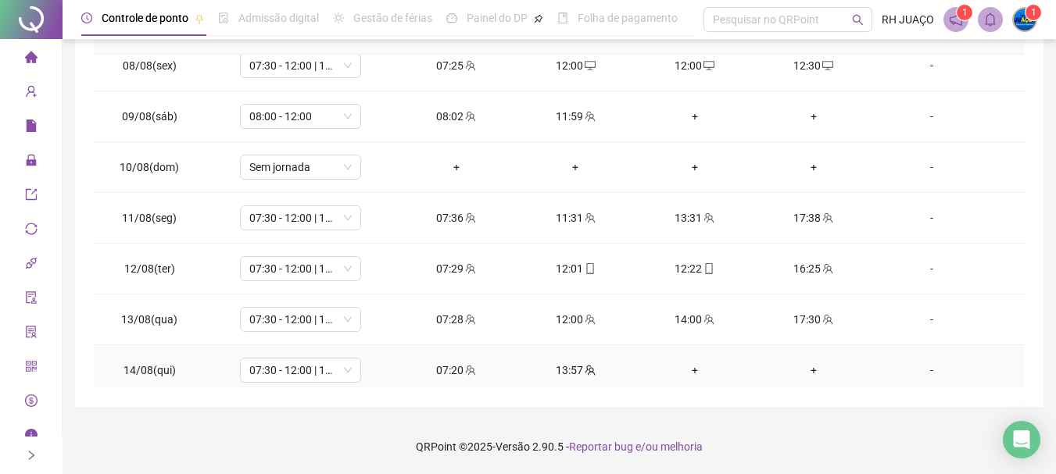
scroll to position [448, 0]
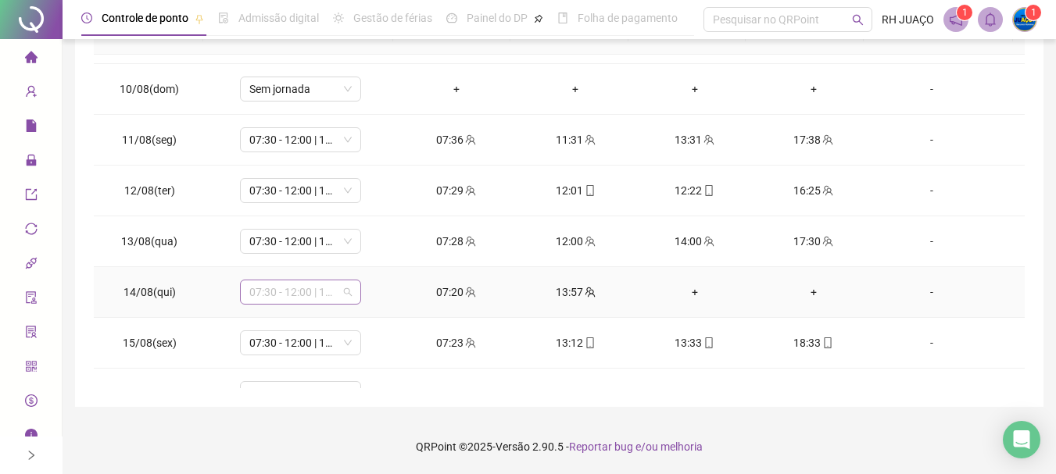
click at [332, 292] on span "07:30 - 12:00 | 14:00 - 17:30" at bounding box center [300, 292] width 102 height 23
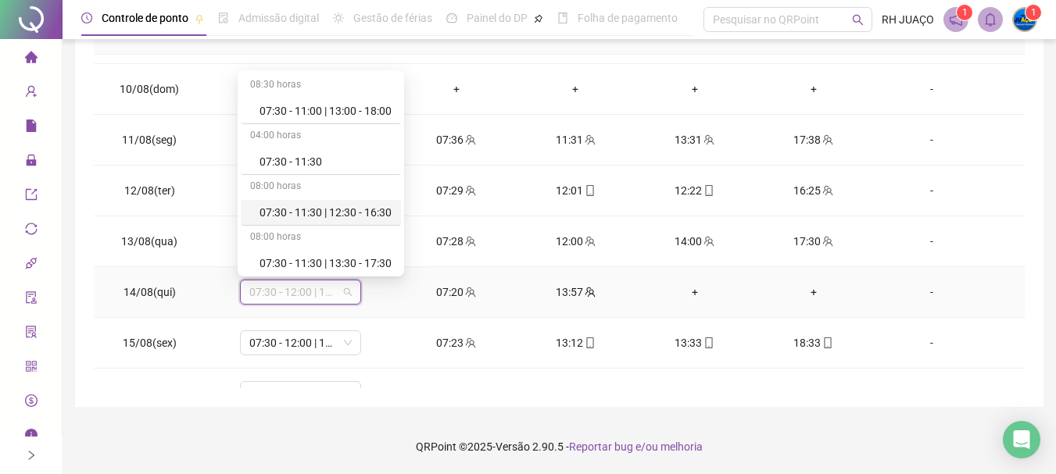
scroll to position [1094, 0]
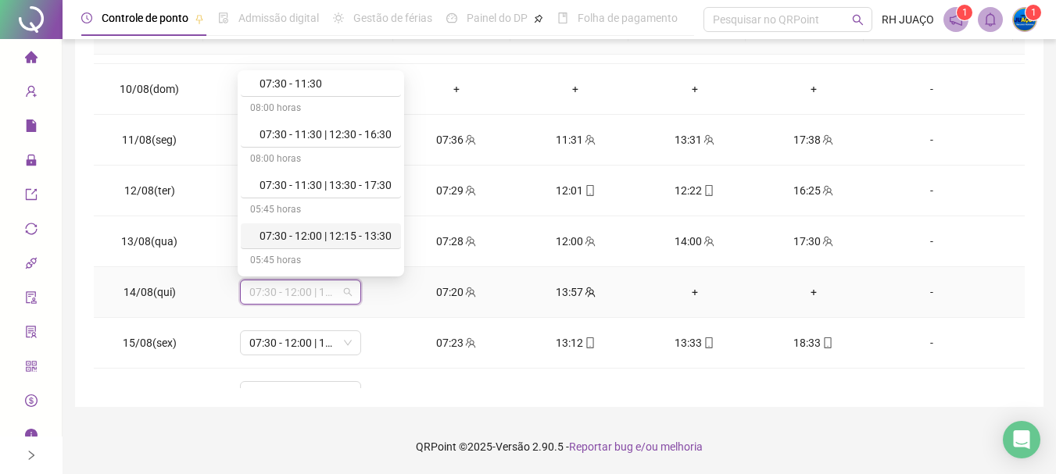
click at [368, 240] on div "07:30 - 12:00 | 12:15 - 13:30" at bounding box center [325, 235] width 132 height 17
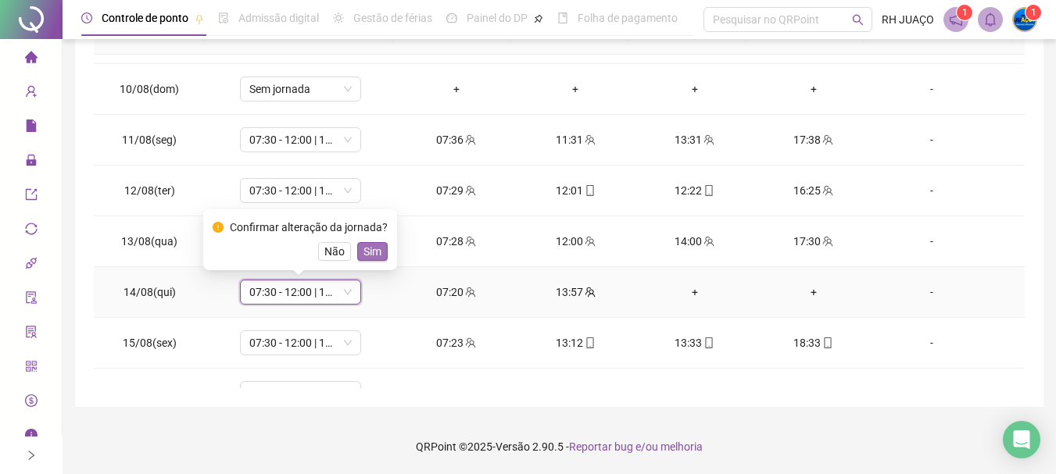
click at [370, 252] on span "Sim" at bounding box center [372, 251] width 18 height 17
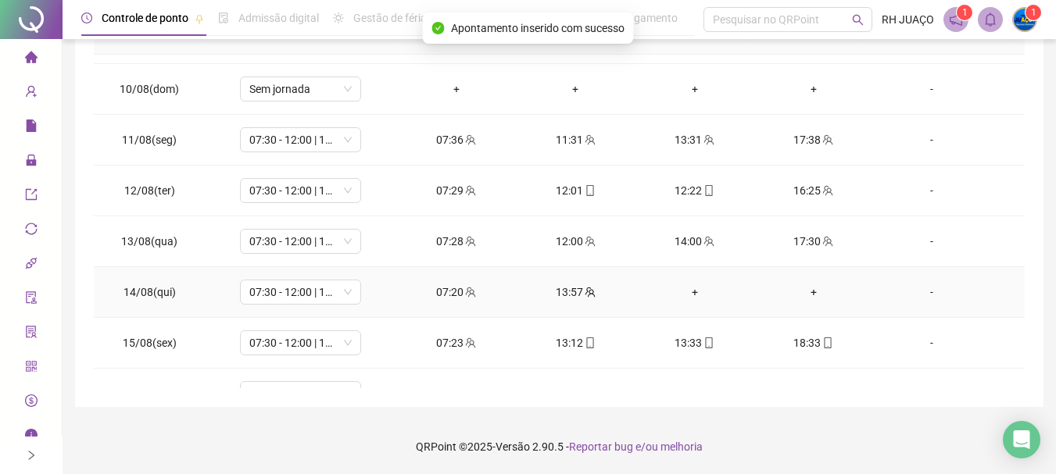
click at [693, 292] on div "+" at bounding box center [694, 292] width 94 height 17
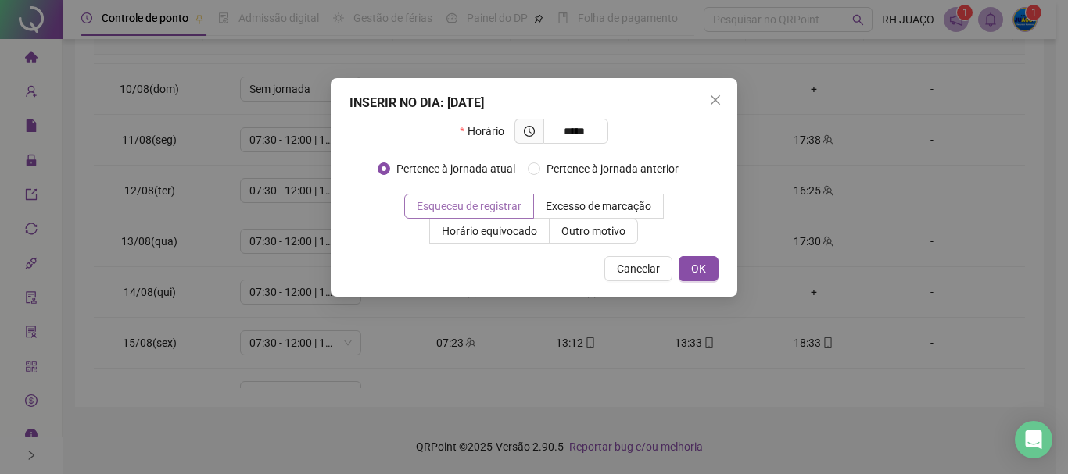
type input "*****"
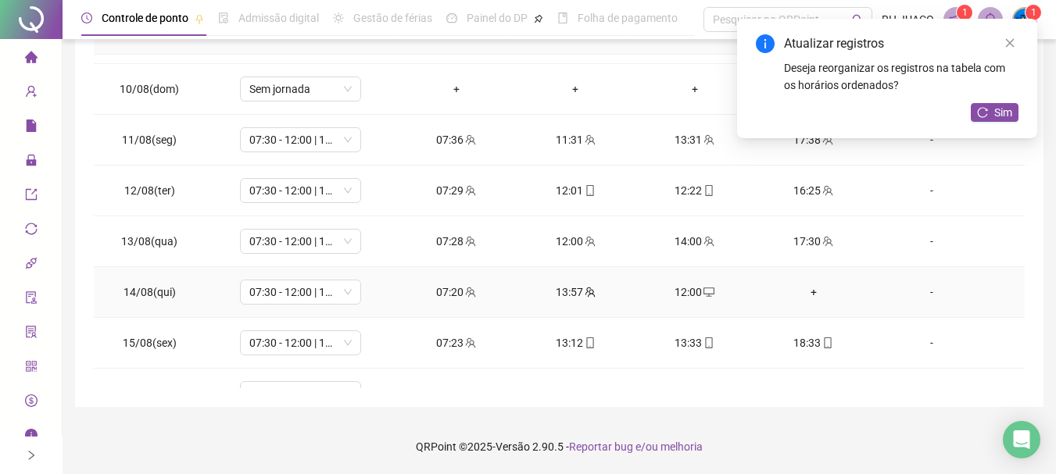
click at [801, 287] on div "+" at bounding box center [814, 292] width 94 height 17
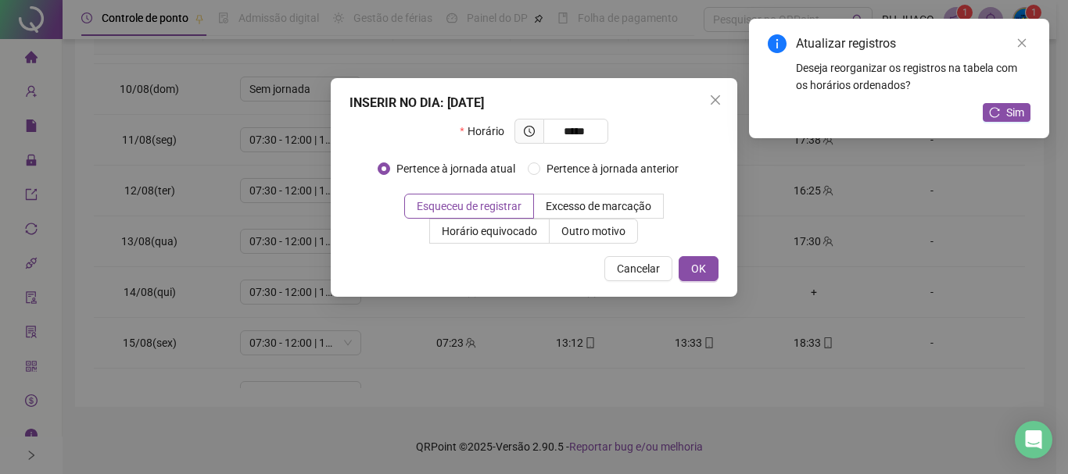
type input "*****"
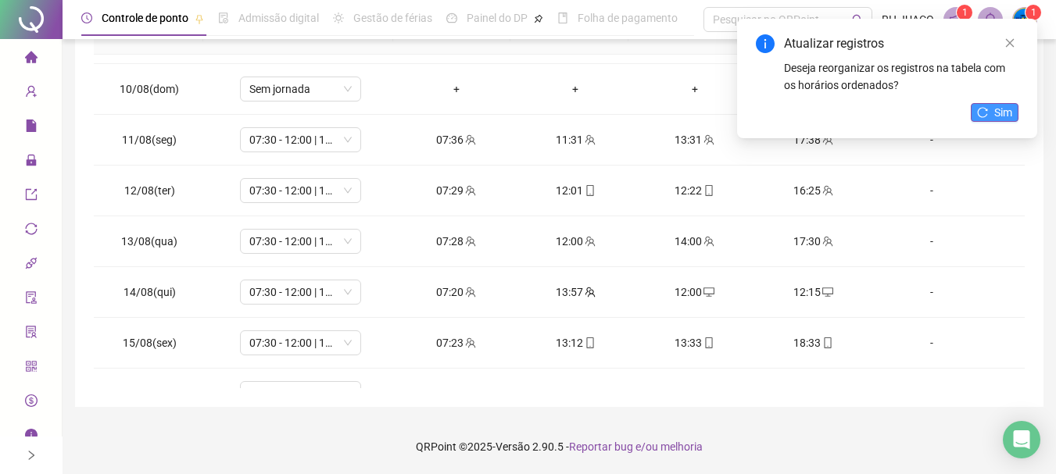
click at [1007, 107] on span "Sim" at bounding box center [1003, 112] width 18 height 17
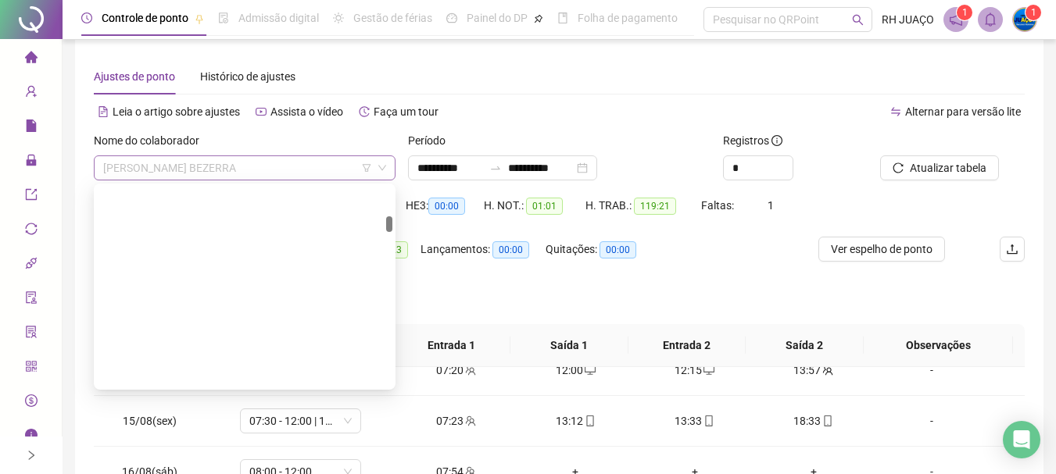
scroll to position [525, 0]
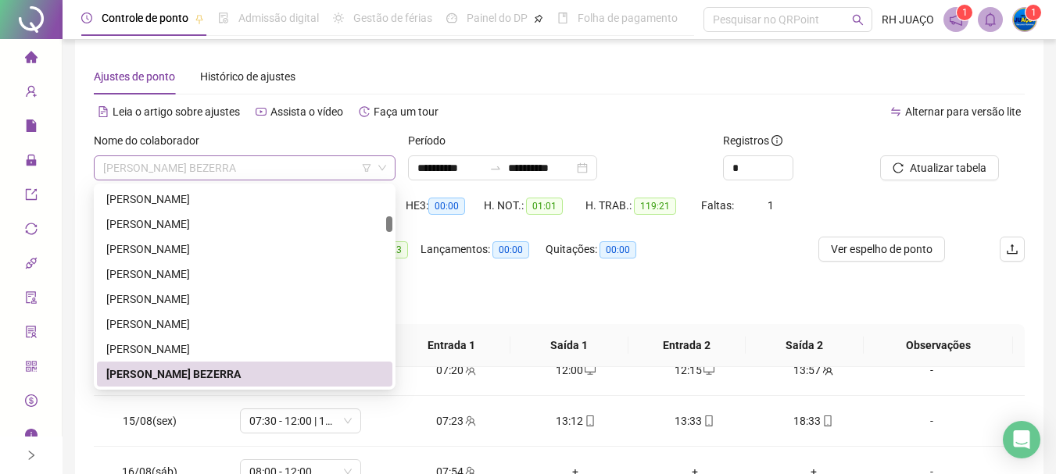
click at [281, 163] on span "[PERSON_NAME] BEZERRA" at bounding box center [244, 167] width 283 height 23
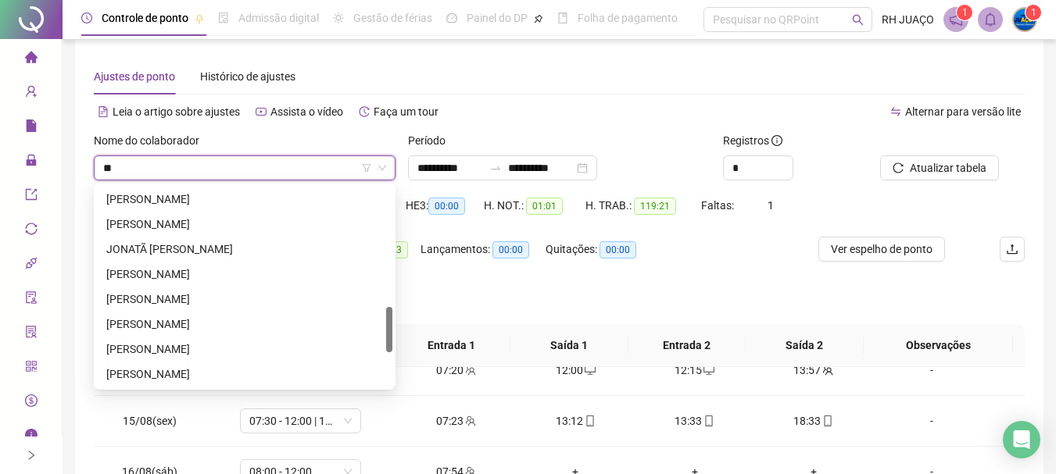
type input "***"
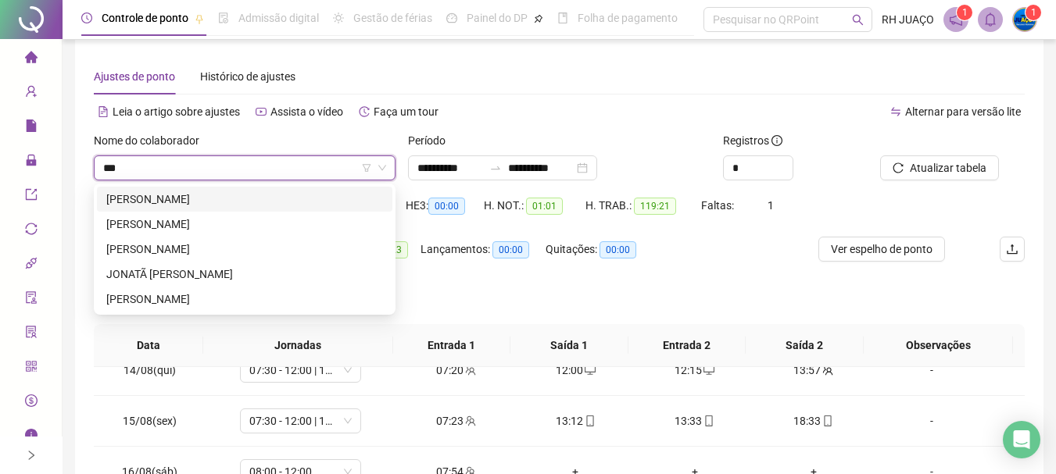
scroll to position [0, 0]
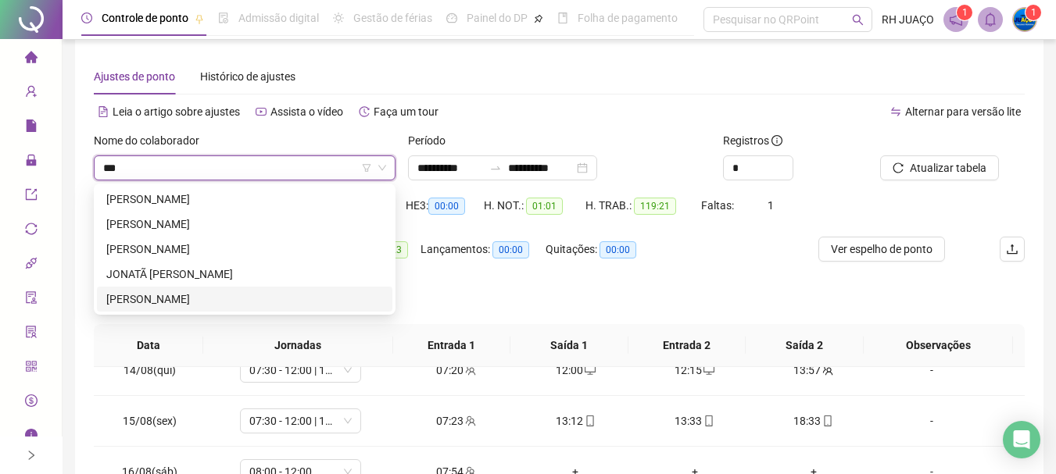
click at [278, 295] on div "[PERSON_NAME]" at bounding box center [244, 299] width 277 height 17
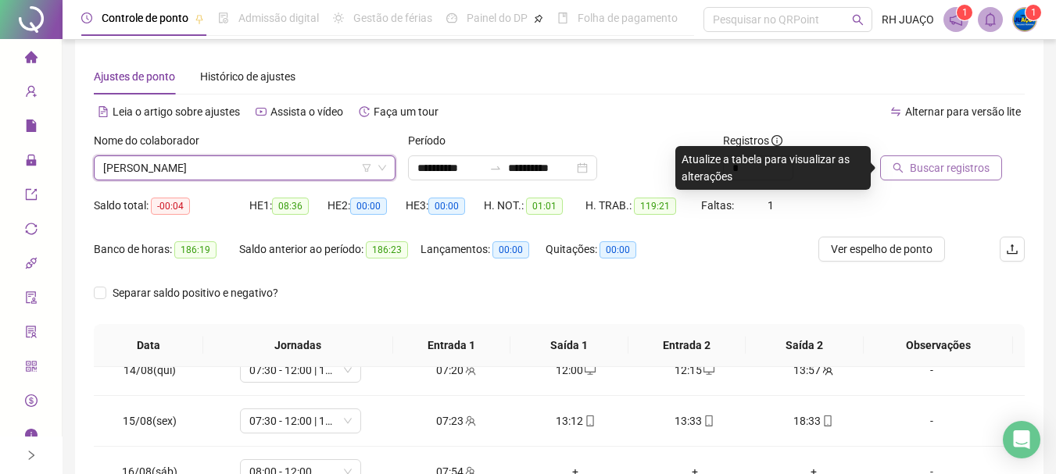
click at [928, 174] on span "Buscar registros" at bounding box center [950, 167] width 80 height 17
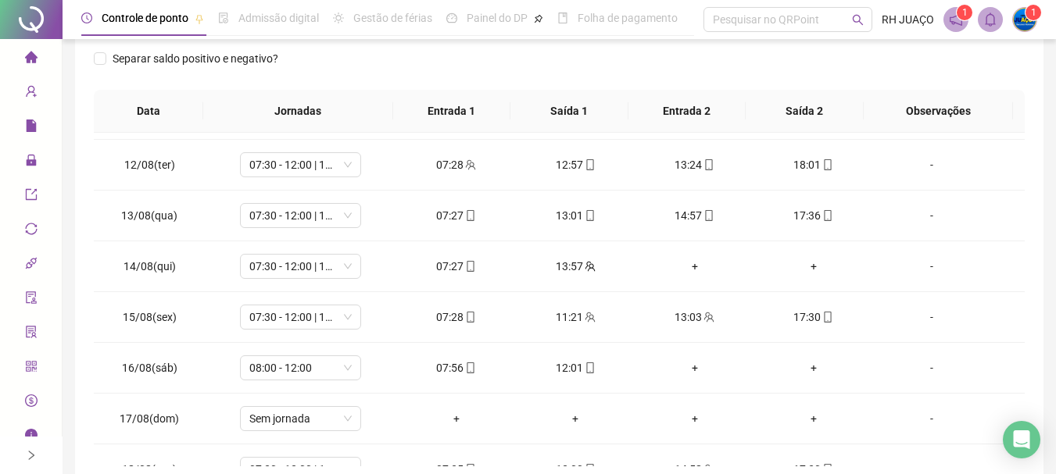
scroll to position [526, 0]
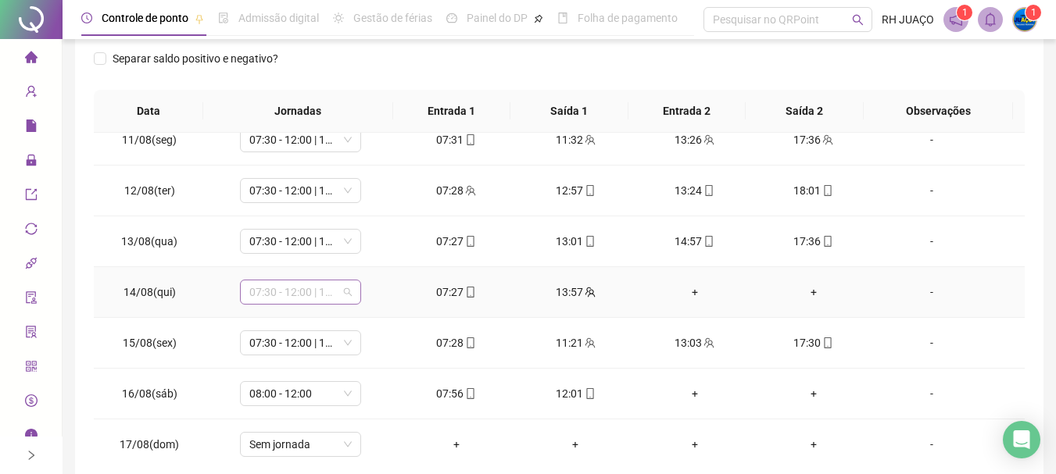
click at [346, 293] on span "07:30 - 12:00 | 14:00 - 17:30" at bounding box center [300, 292] width 102 height 23
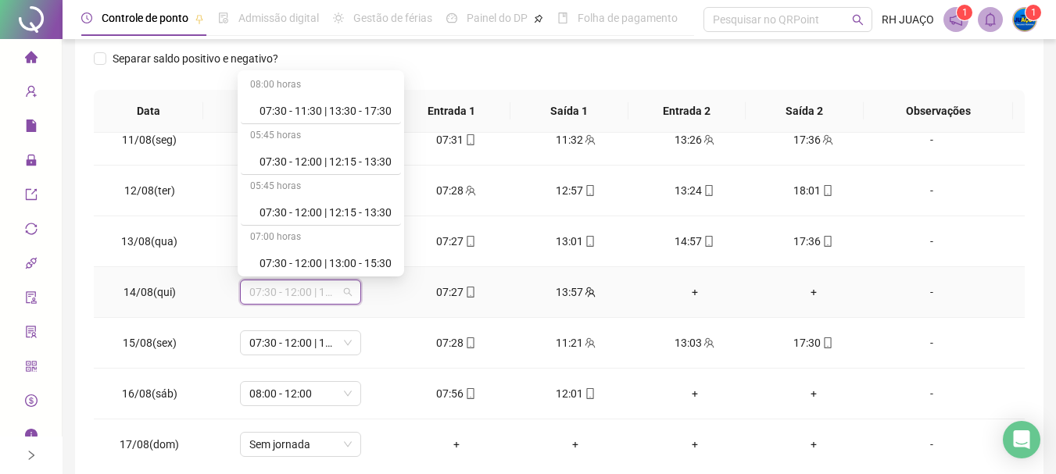
scroll to position [1172, 0]
click at [383, 211] on div "07:30 - 12:00 | 12:15 - 13:30" at bounding box center [325, 208] width 132 height 17
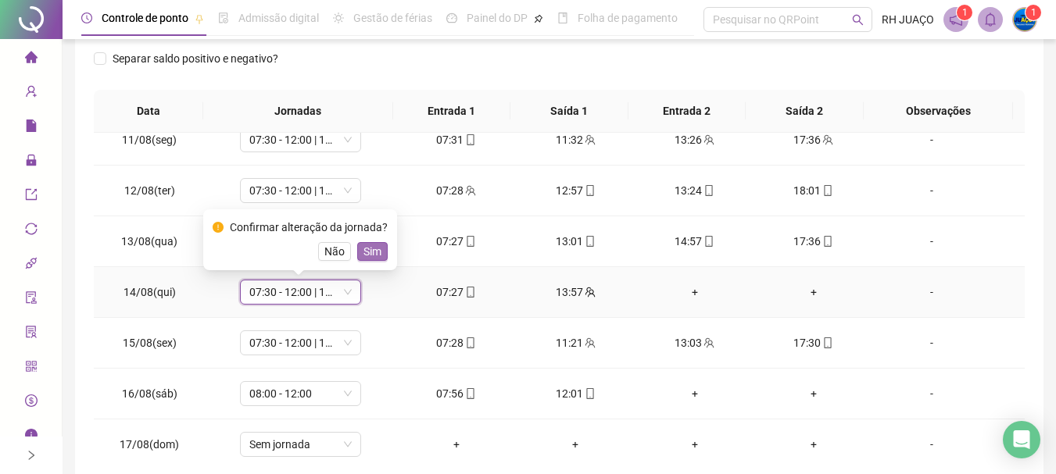
click at [383, 254] on button "Sim" at bounding box center [372, 251] width 30 height 19
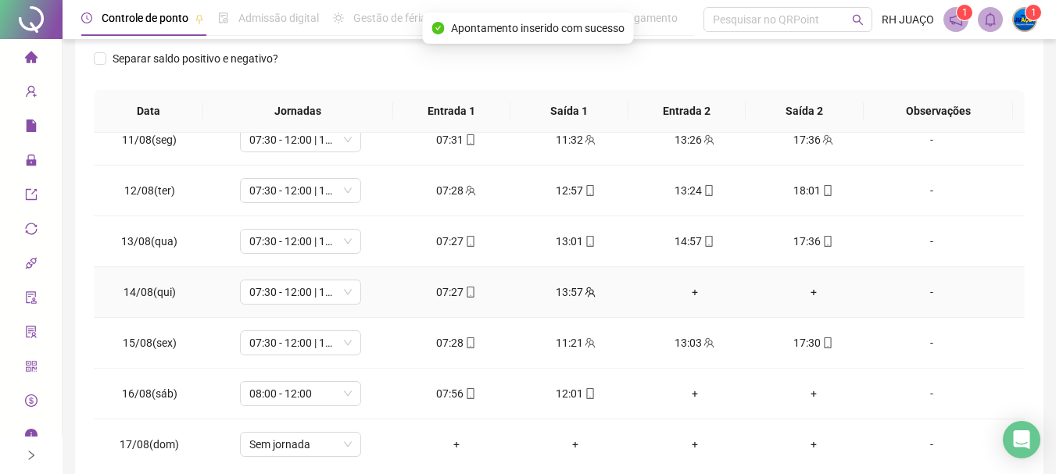
click at [687, 288] on div "+" at bounding box center [694, 292] width 94 height 17
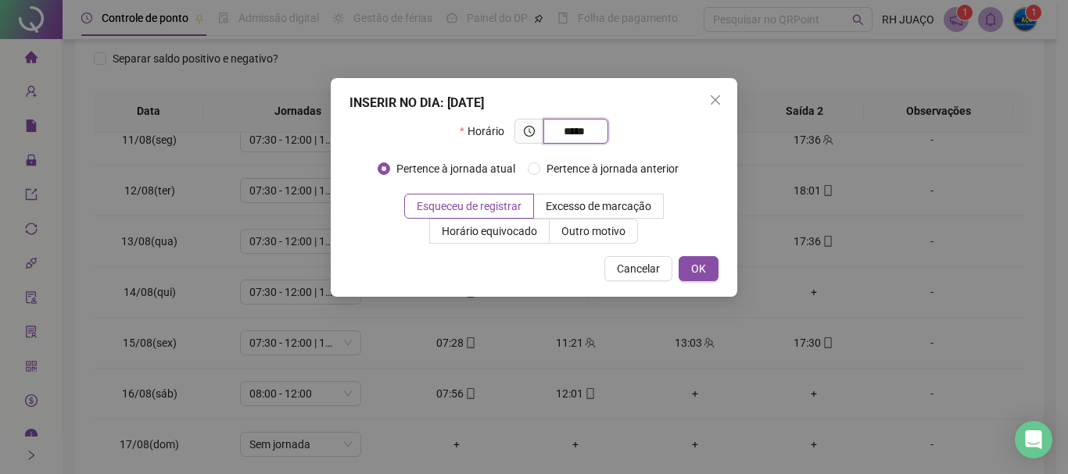
type input "*****"
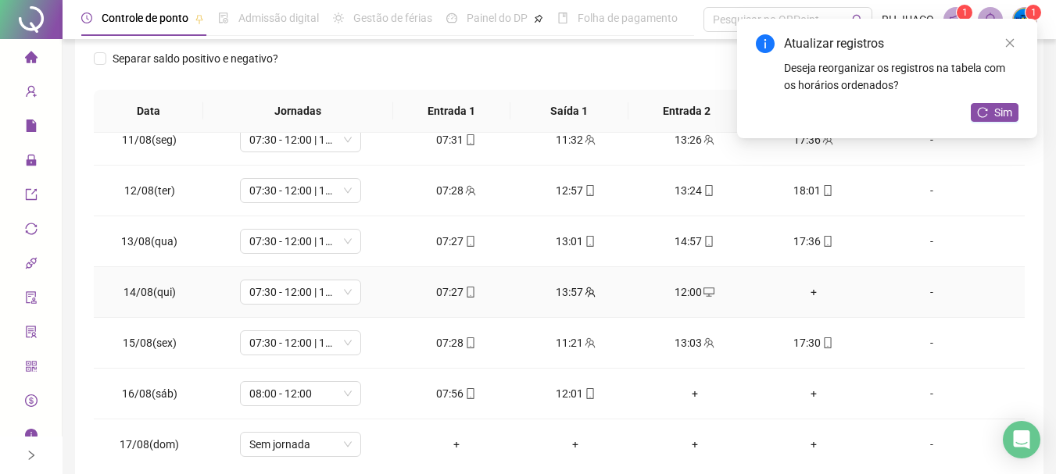
click at [810, 296] on div "+" at bounding box center [814, 292] width 94 height 17
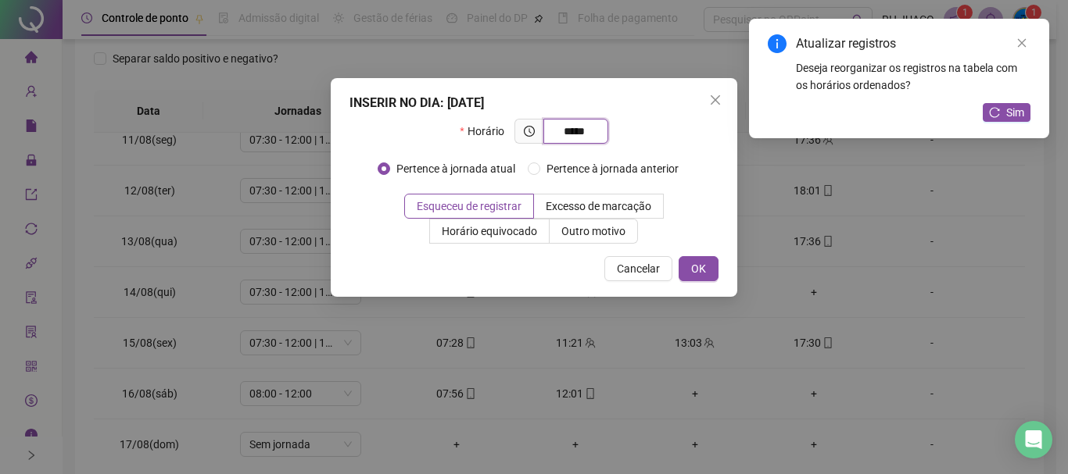
type input "*****"
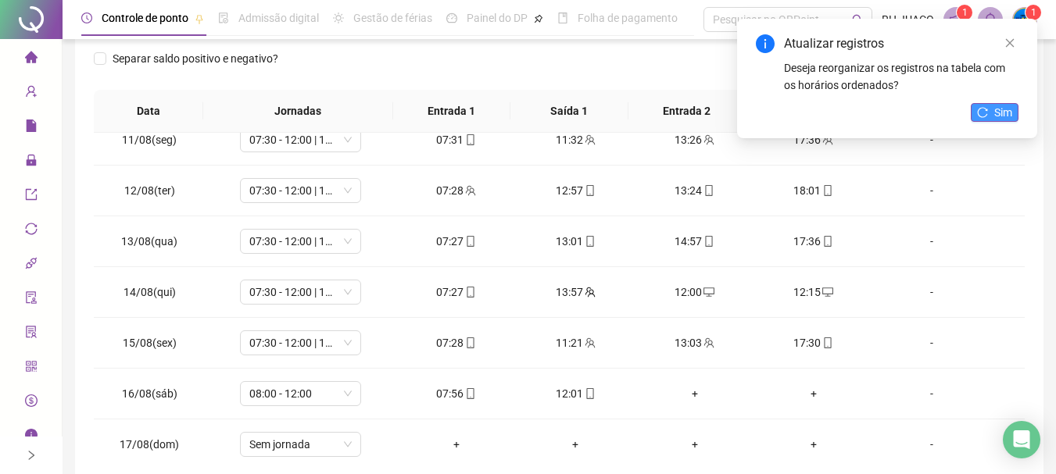
click at [984, 107] on icon "reload" at bounding box center [982, 112] width 11 height 11
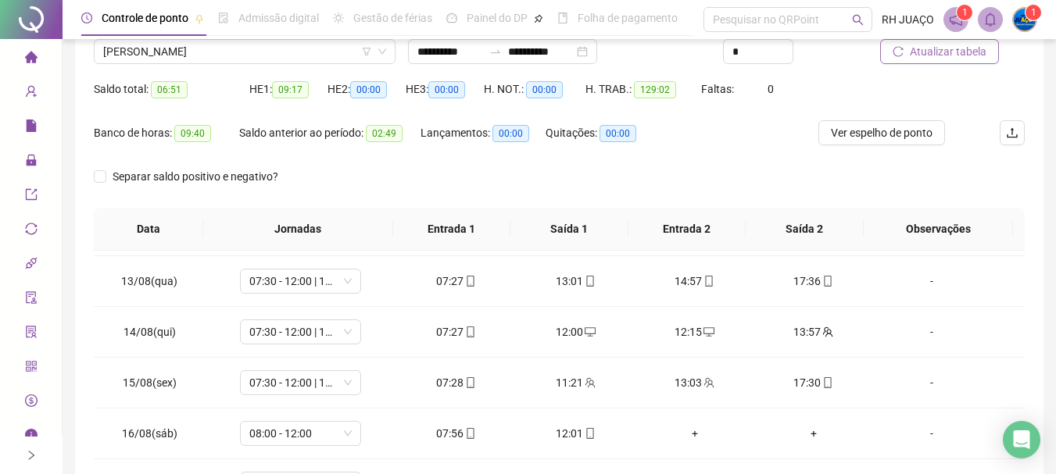
scroll to position [90, 0]
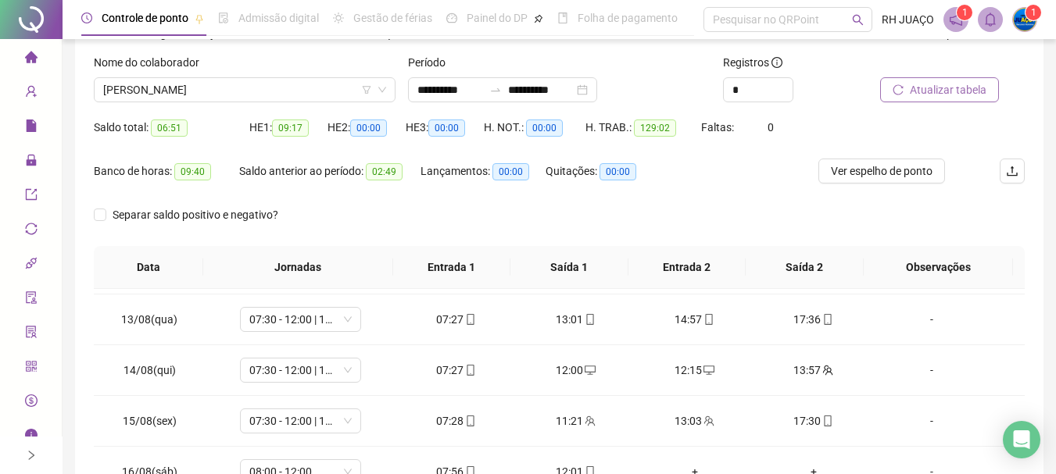
click at [917, 92] on span "Atualizar tabela" at bounding box center [948, 89] width 77 height 17
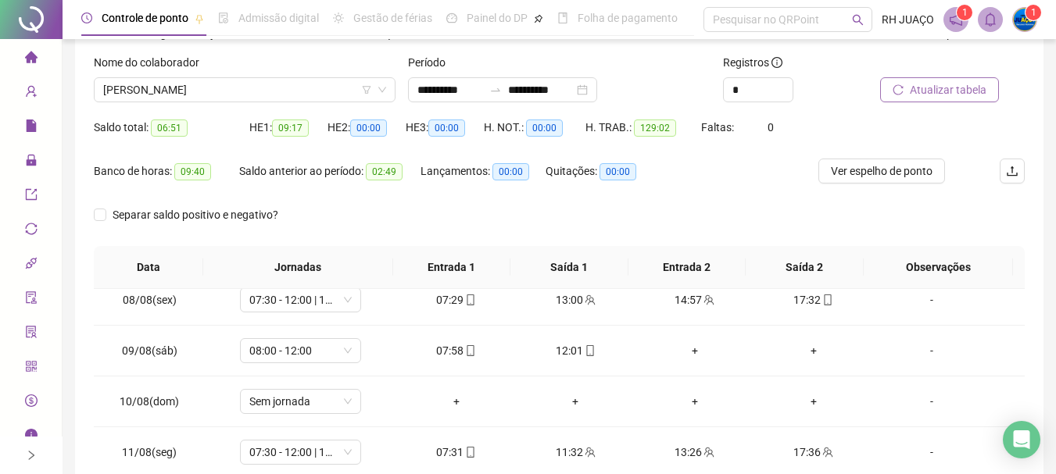
click at [952, 84] on span "Atualizar tabela" at bounding box center [948, 89] width 77 height 17
click at [296, 87] on span "[PERSON_NAME]" at bounding box center [244, 89] width 283 height 23
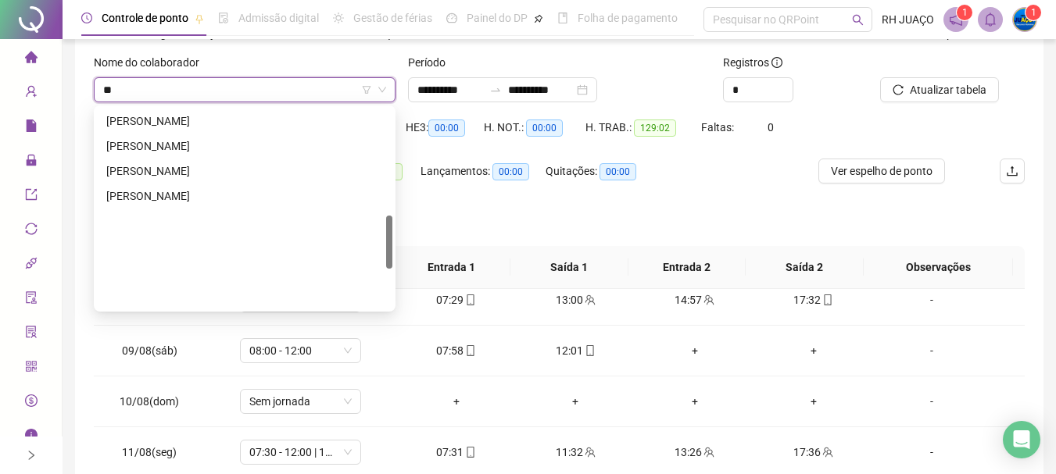
scroll to position [400, 0]
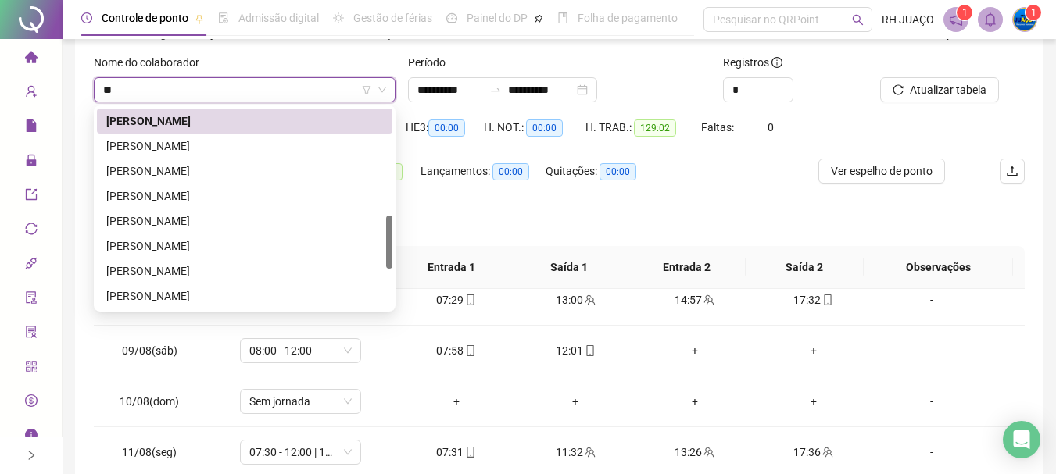
type input "***"
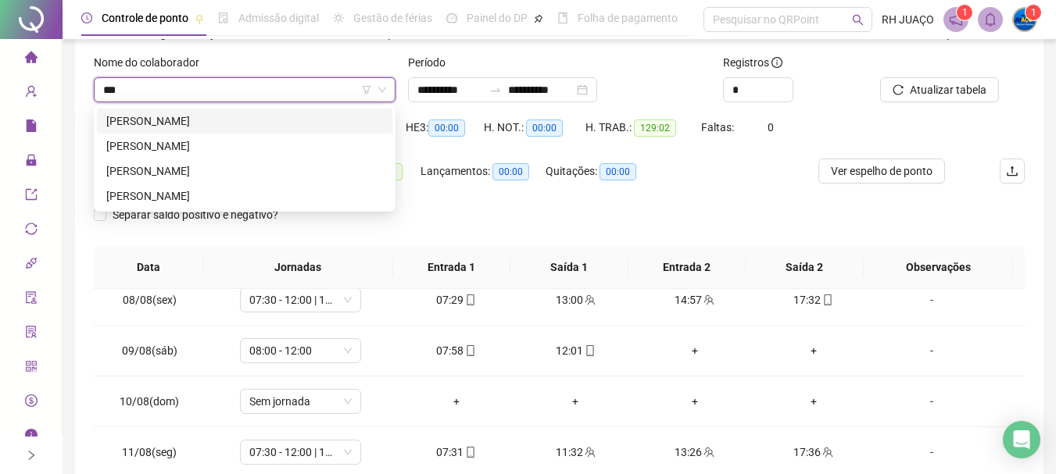
scroll to position [0, 0]
click at [177, 189] on div "[PERSON_NAME]" at bounding box center [244, 196] width 277 height 17
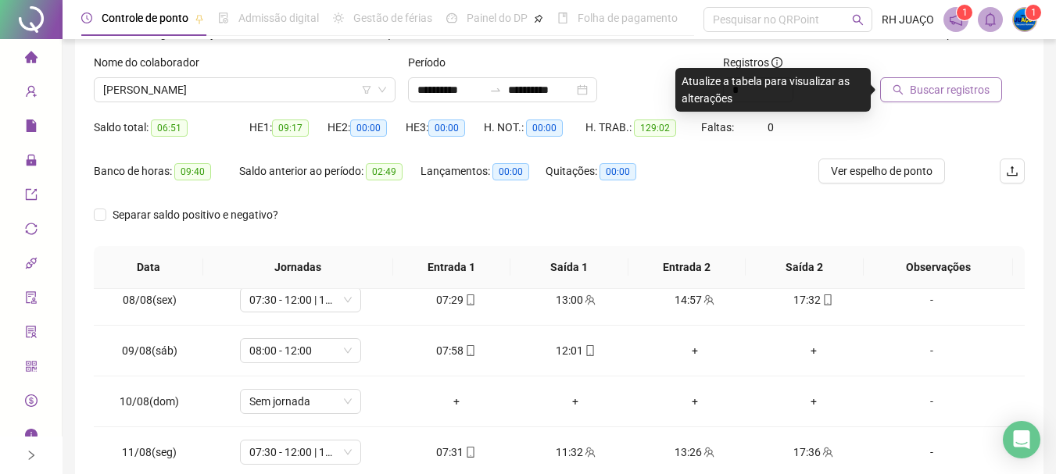
click at [959, 94] on span "Buscar registros" at bounding box center [950, 89] width 80 height 17
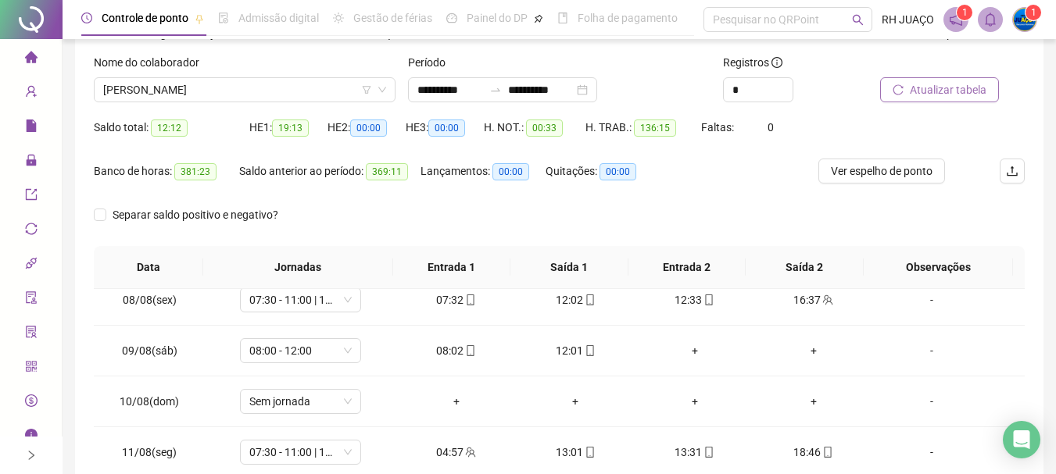
click at [908, 102] on button "Atualizar tabela" at bounding box center [939, 89] width 119 height 25
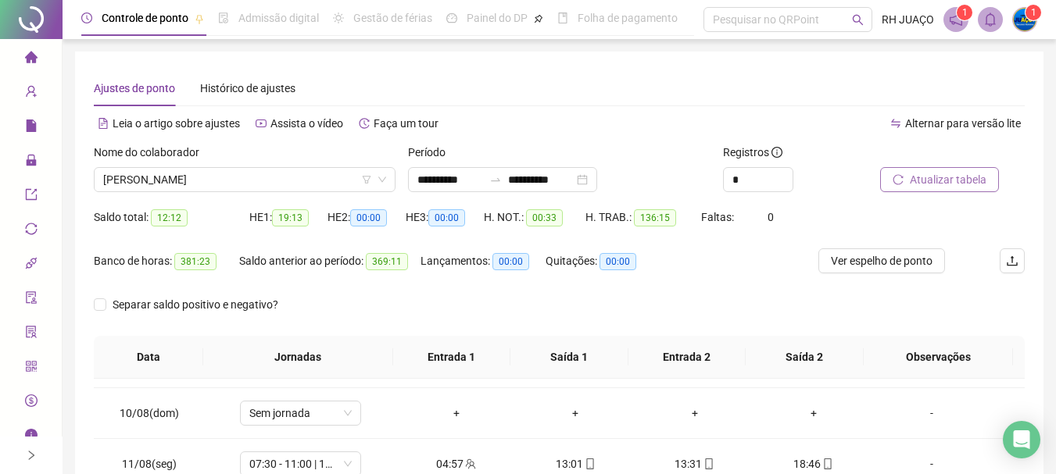
click at [954, 181] on span "Atualizar tabela" at bounding box center [948, 179] width 77 height 17
click at [900, 178] on icon "reload" at bounding box center [898, 179] width 11 height 11
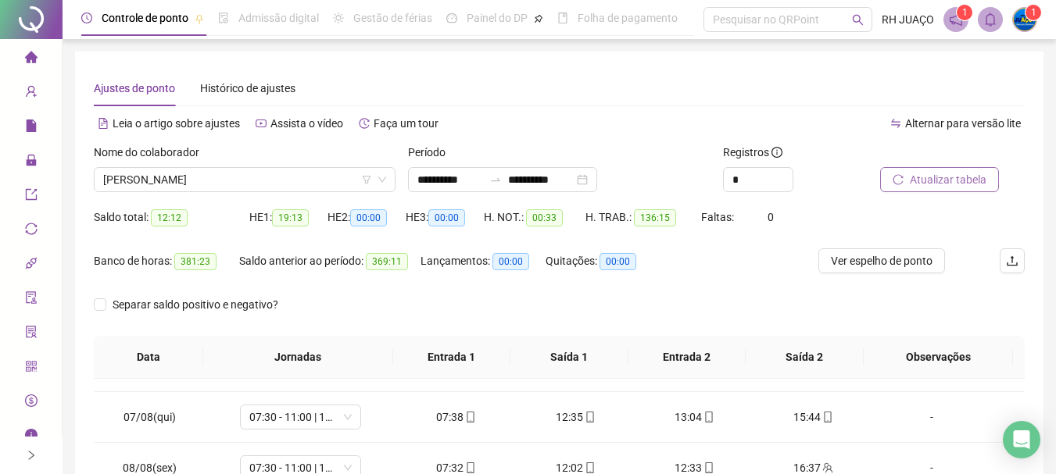
drag, startPoint x: 961, startPoint y: 183, endPoint x: 957, endPoint y: 174, distance: 9.1
click at [957, 174] on span "Atualizar tabela" at bounding box center [948, 179] width 77 height 17
click at [313, 183] on span "[PERSON_NAME]" at bounding box center [244, 179] width 283 height 23
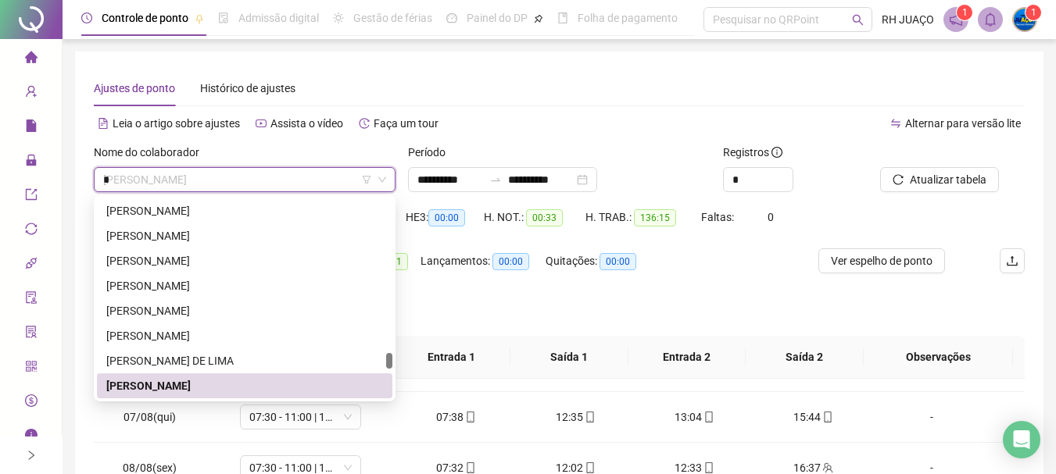
scroll to position [0, 0]
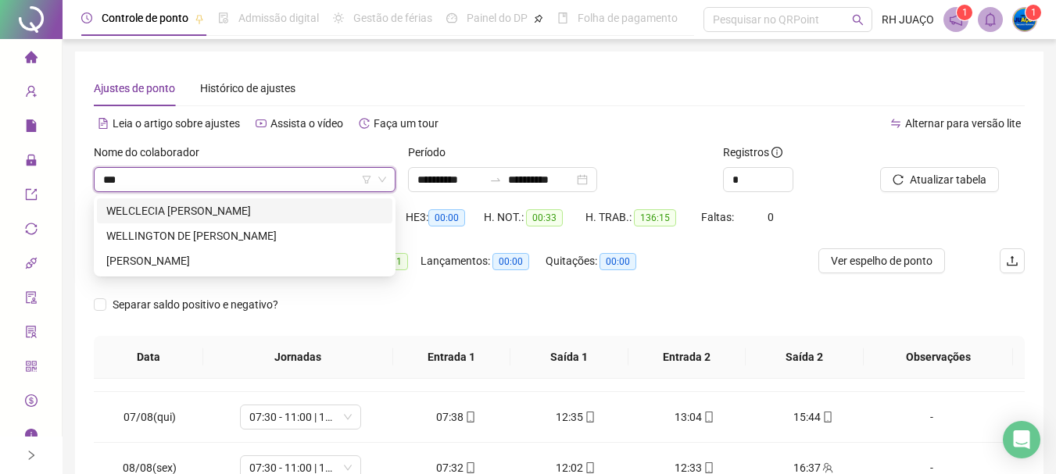
type input "****"
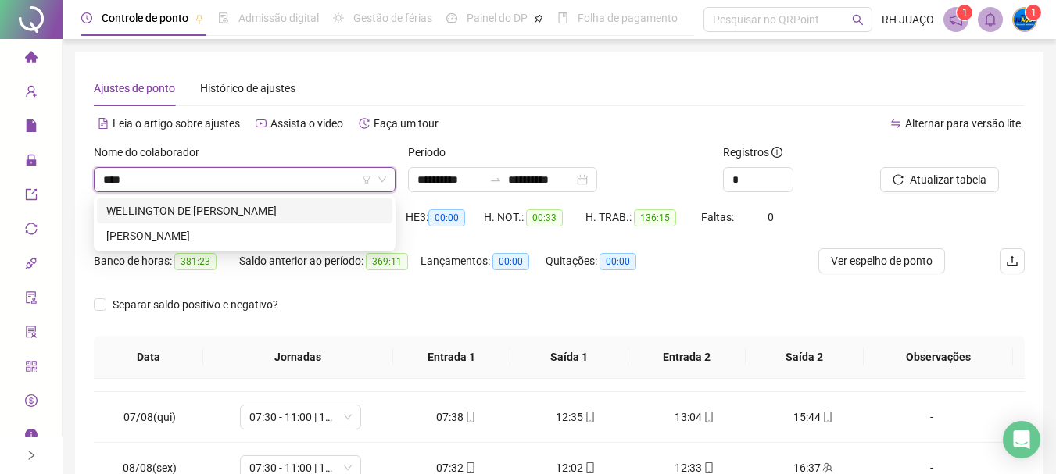
click at [274, 209] on div "WELLINGTON DE [PERSON_NAME]" at bounding box center [244, 210] width 277 height 17
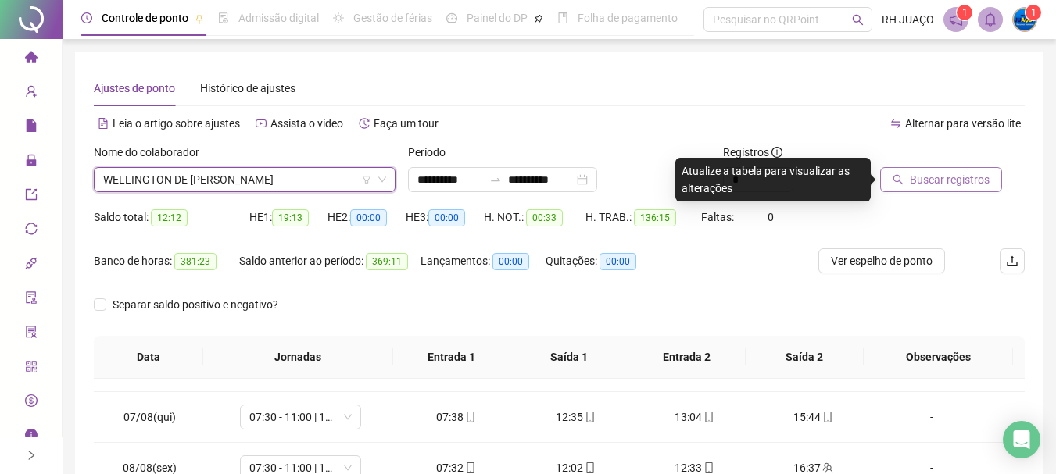
click at [975, 185] on span "Buscar registros" at bounding box center [950, 179] width 80 height 17
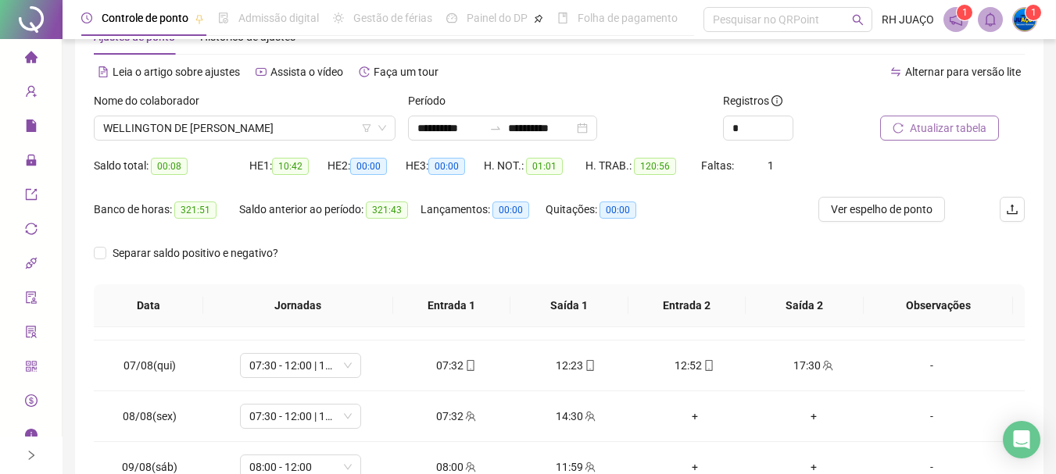
scroll to position [78, 0]
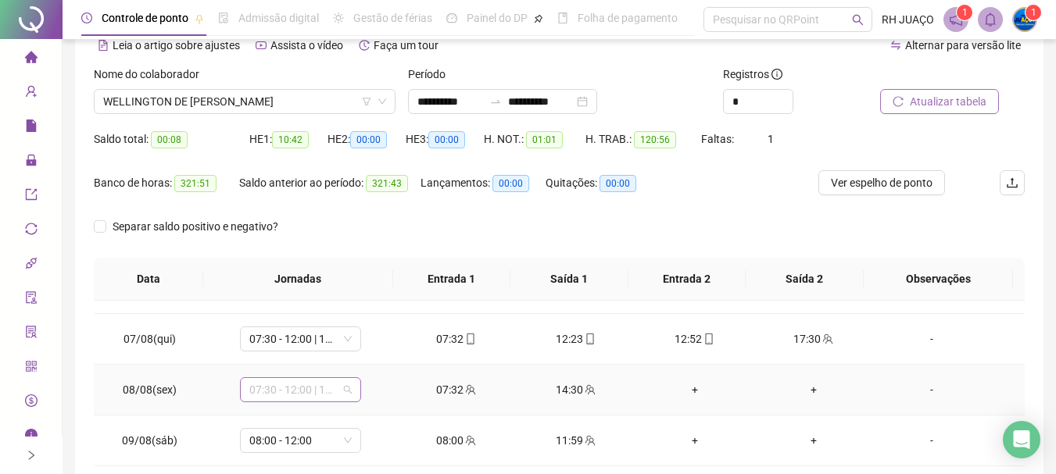
click at [343, 386] on span "07:30 - 12:00 | 14:00 - 17:30" at bounding box center [300, 389] width 102 height 23
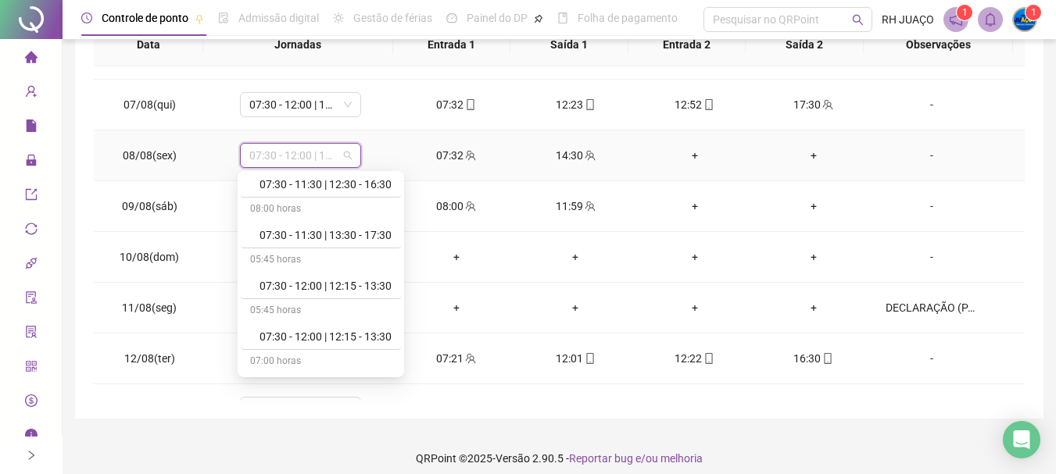
scroll to position [1172, 0]
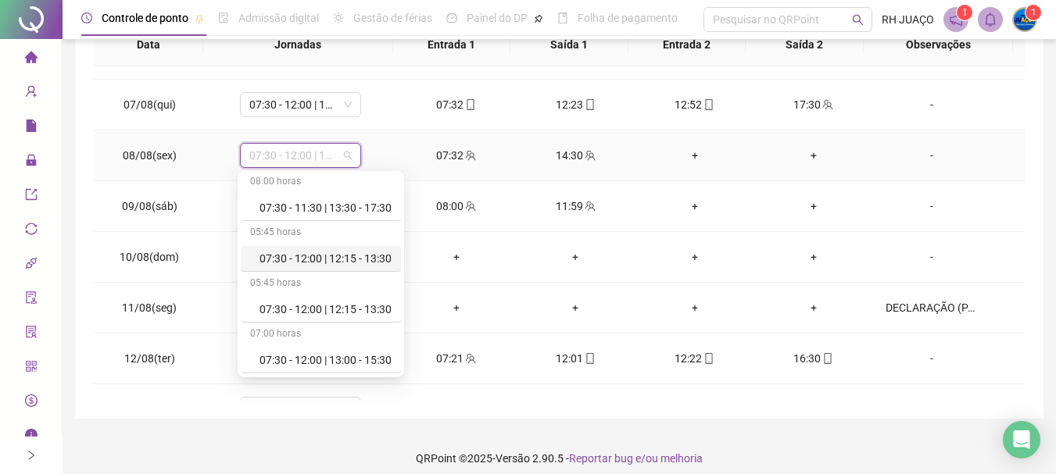
click at [370, 252] on div "07:30 - 12:00 | 12:15 - 13:30" at bounding box center [325, 258] width 132 height 17
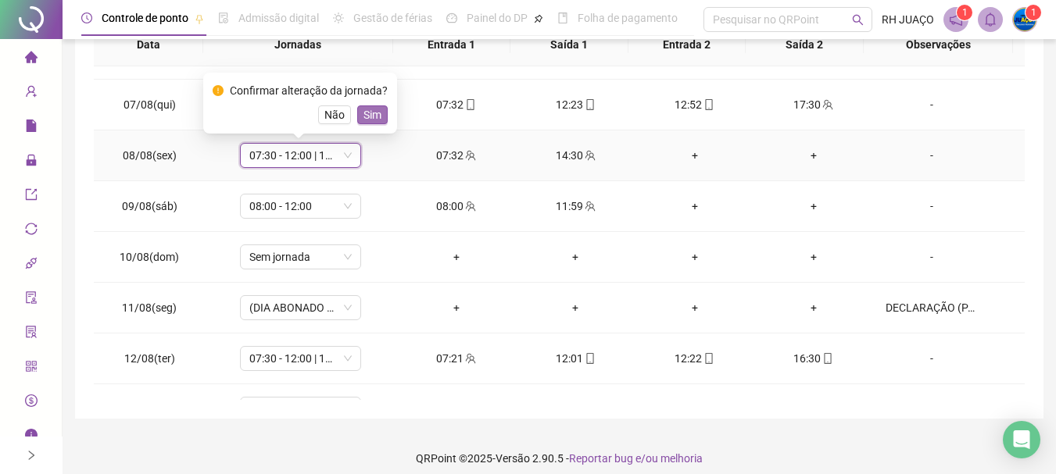
click at [365, 114] on span "Sim" at bounding box center [372, 114] width 18 height 17
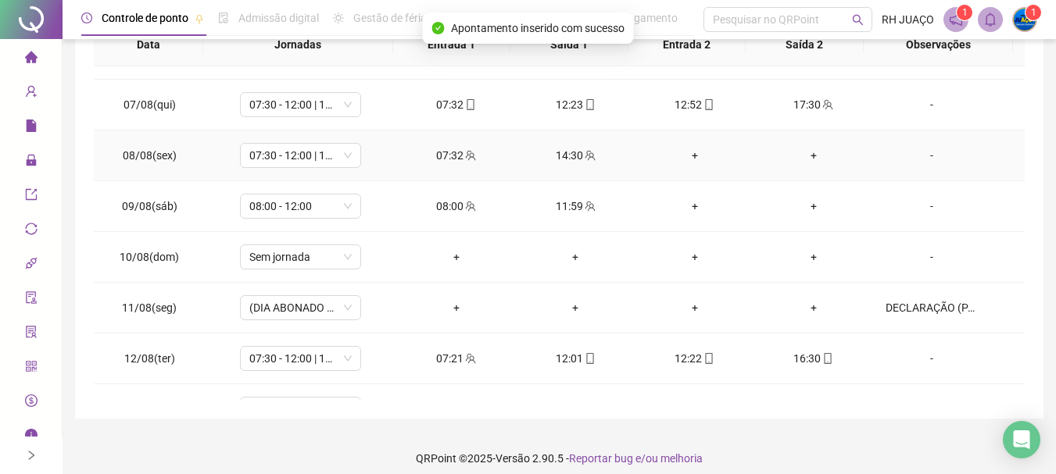
click at [690, 159] on div "+" at bounding box center [694, 155] width 94 height 17
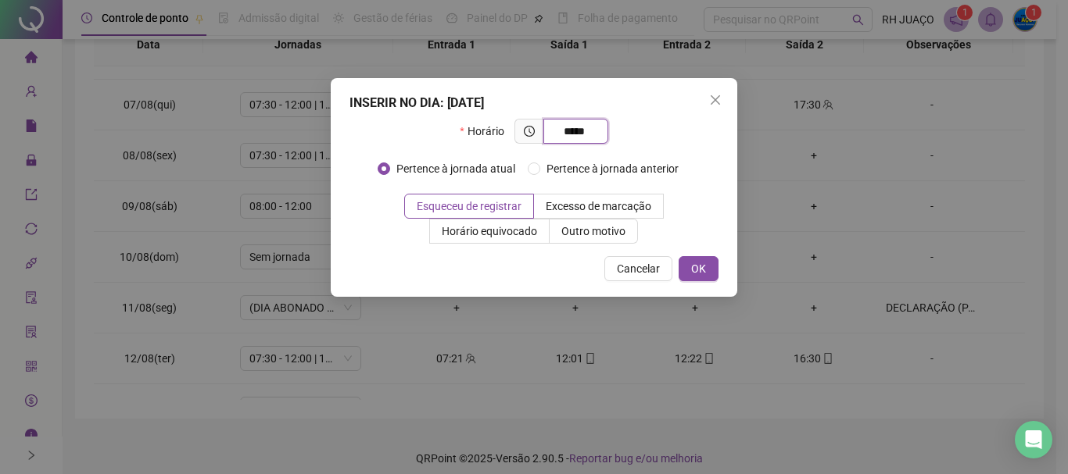
type input "*****"
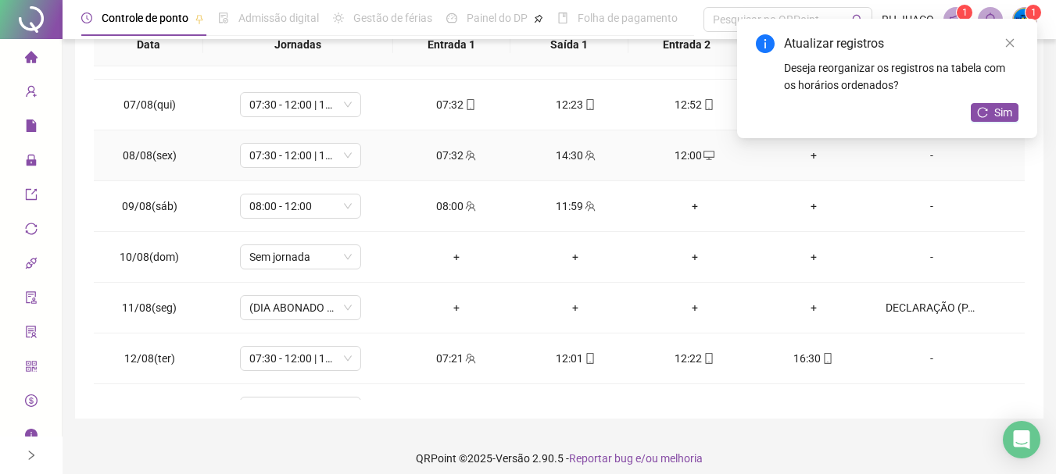
click at [811, 156] on div "+" at bounding box center [814, 155] width 94 height 17
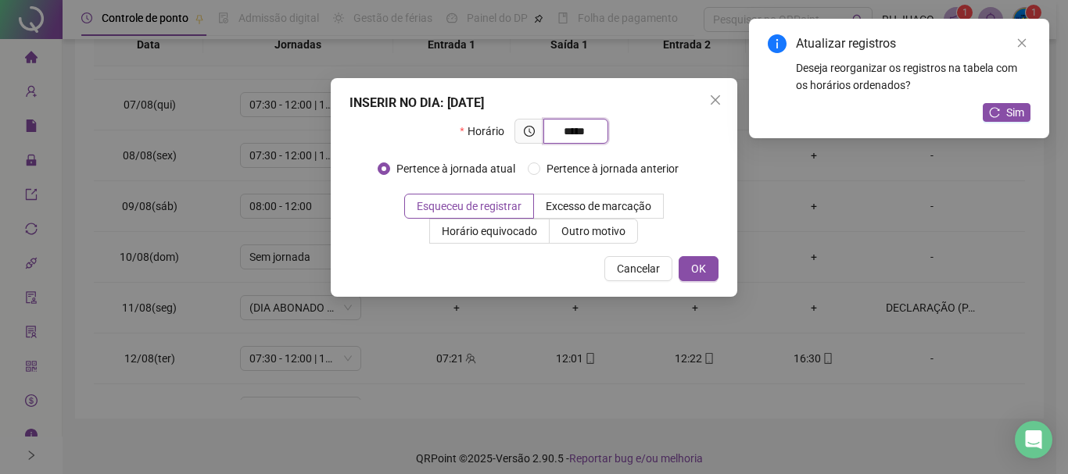
type input "*****"
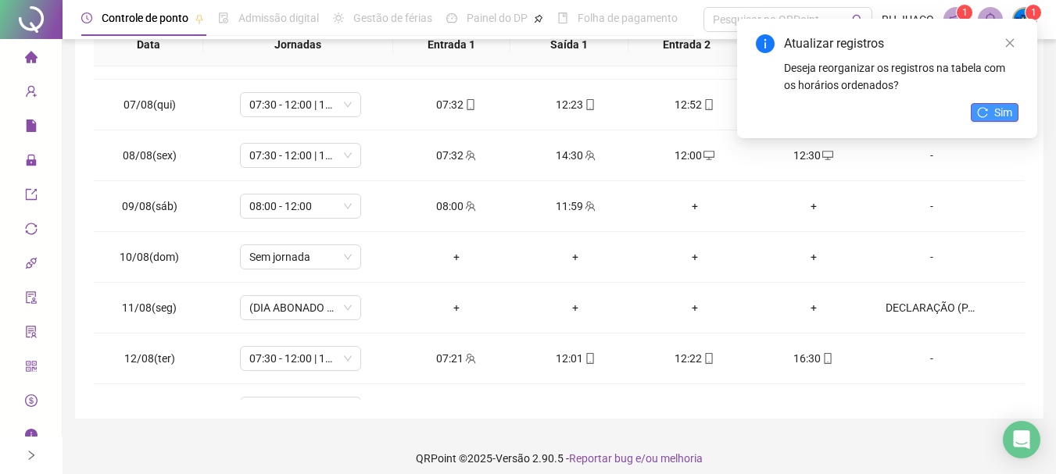
click at [997, 117] on span "Sim" at bounding box center [1003, 112] width 18 height 17
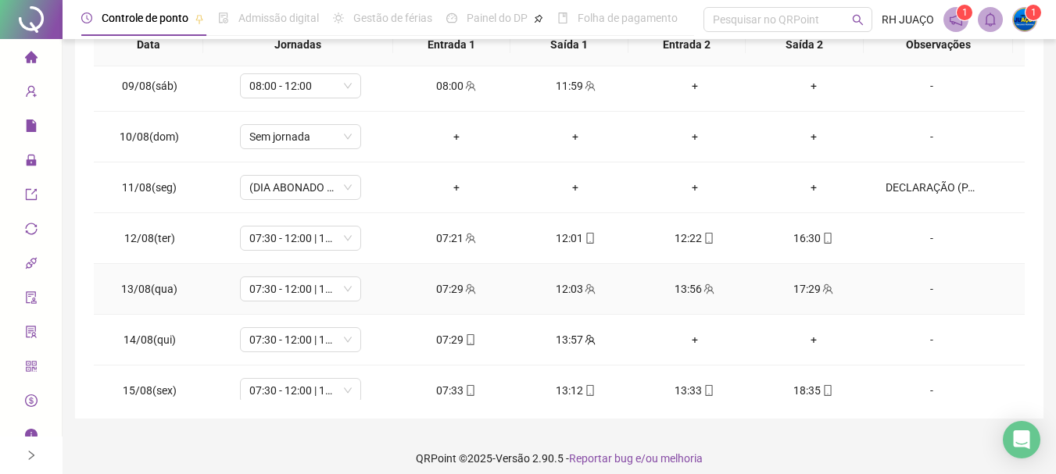
scroll to position [448, 0]
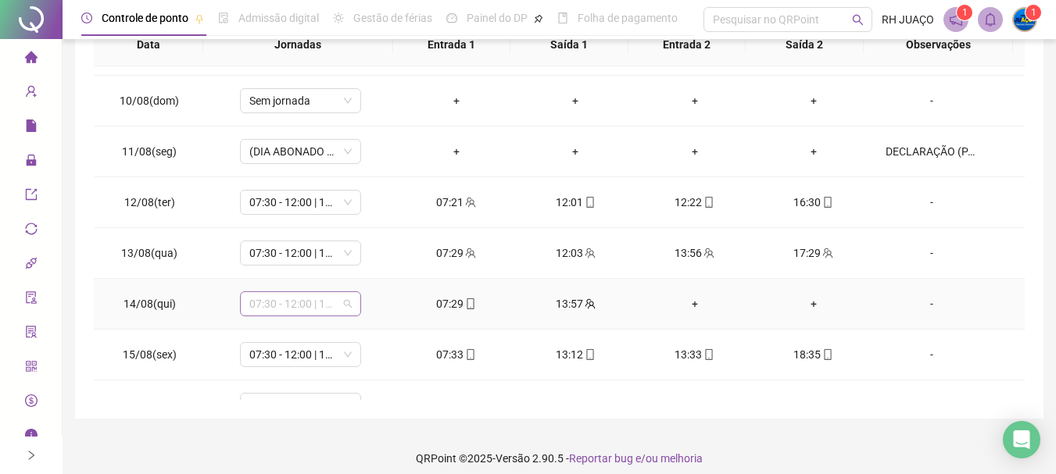
click at [345, 314] on span "07:30 - 12:00 | 14:00 - 17:30" at bounding box center [300, 303] width 102 height 23
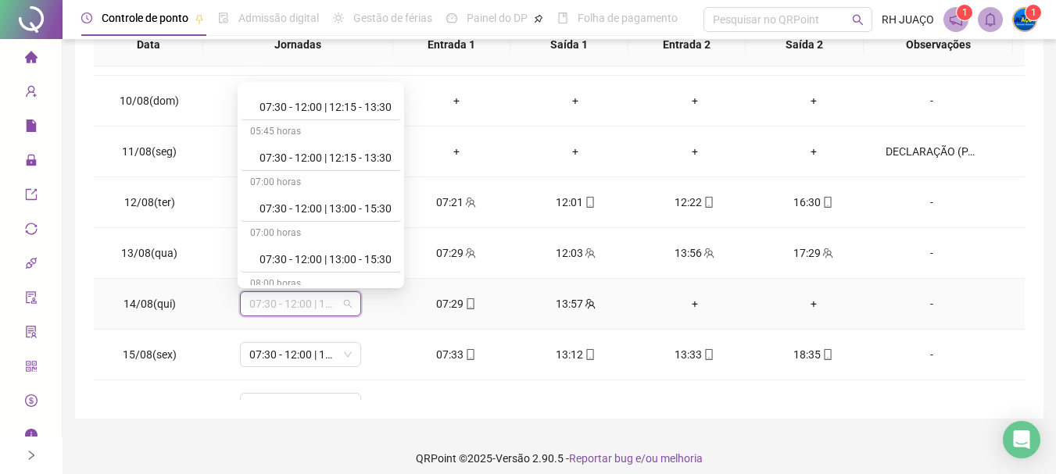
scroll to position [1251, 0]
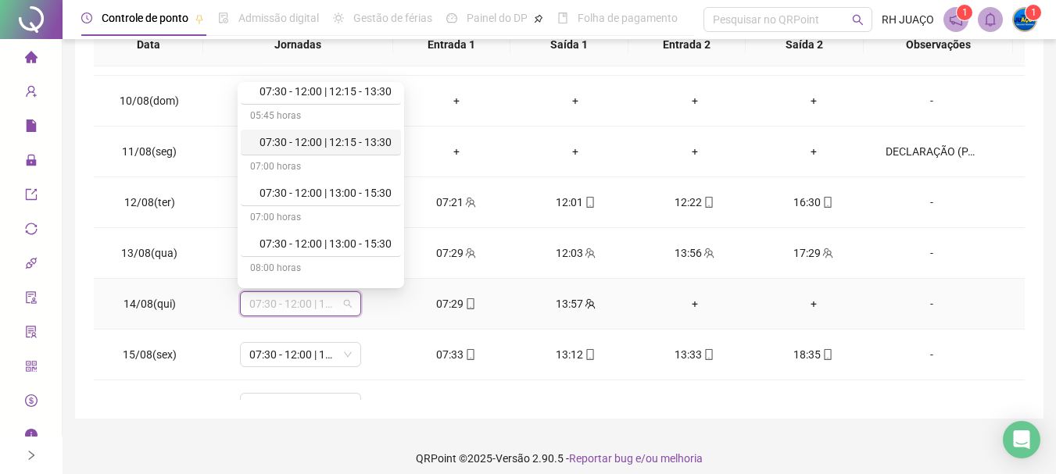
click at [360, 132] on div "07:30 - 12:00 | 12:15 - 13:30" at bounding box center [321, 143] width 160 height 26
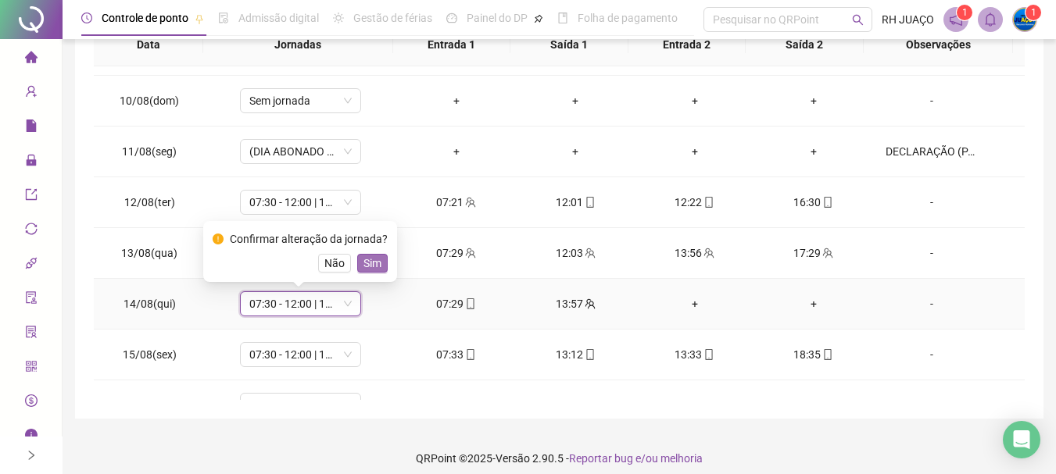
click at [370, 258] on span "Sim" at bounding box center [372, 263] width 18 height 17
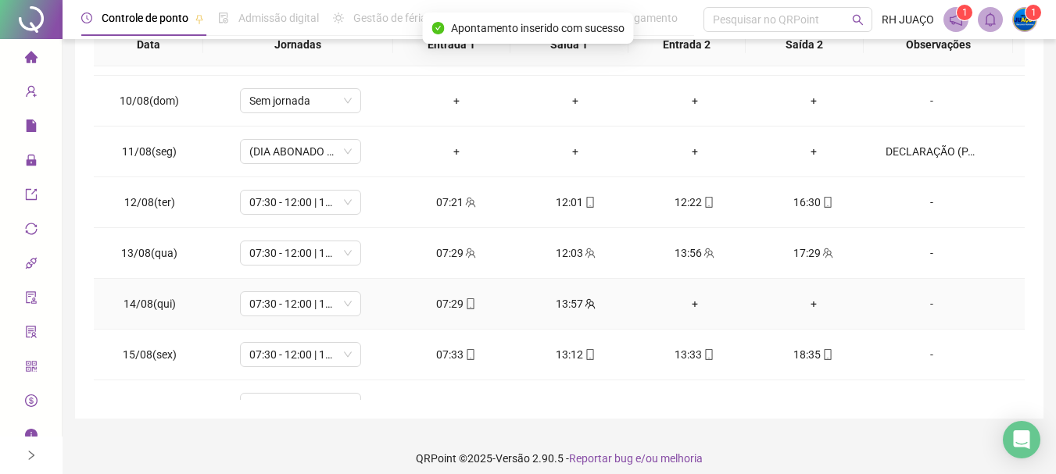
click at [681, 302] on div "+" at bounding box center [694, 303] width 94 height 17
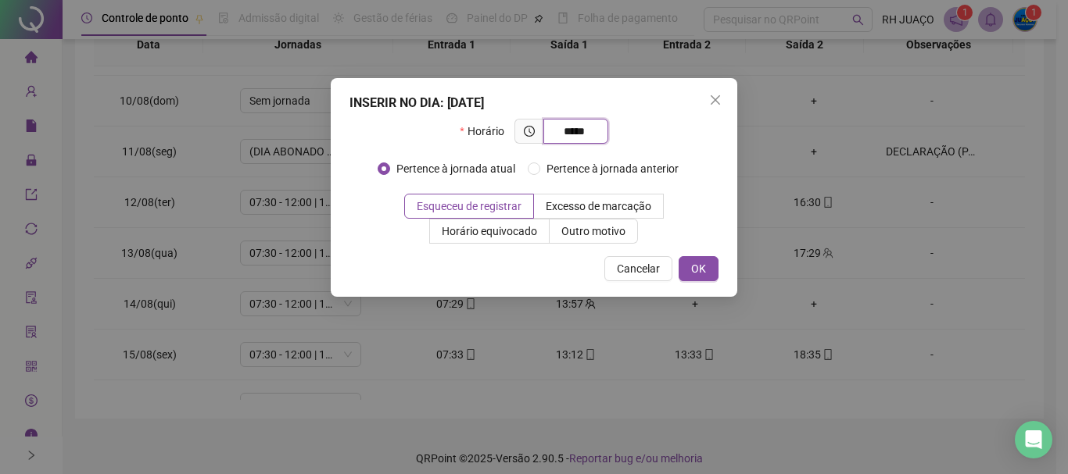
type input "*****"
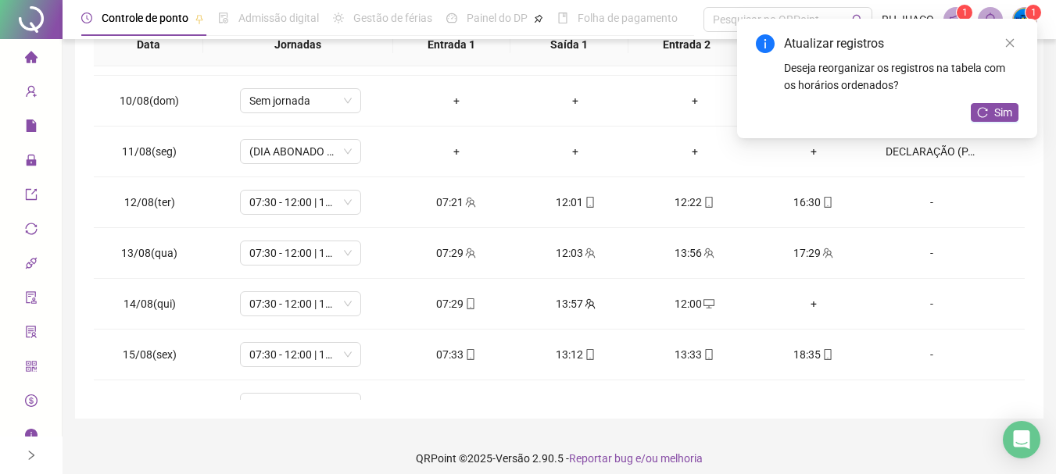
click at [805, 302] on div "+" at bounding box center [814, 303] width 94 height 17
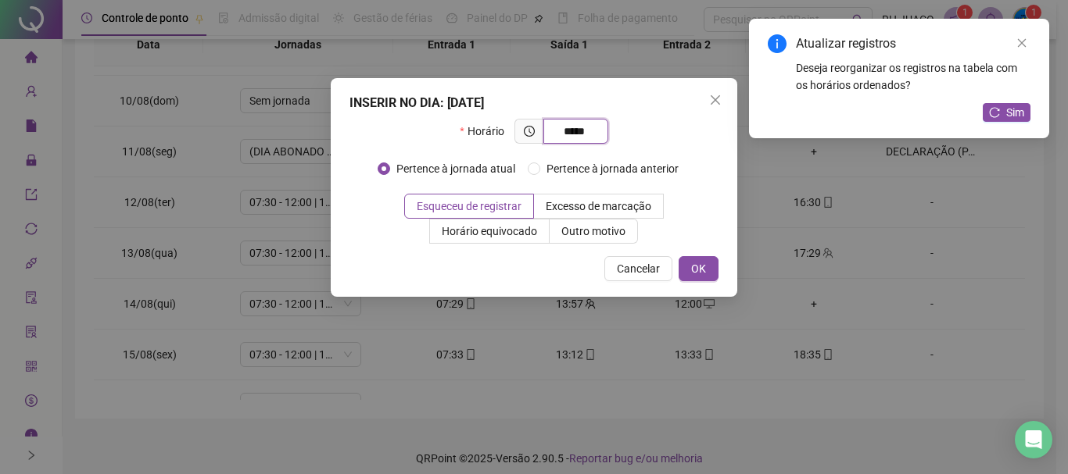
type input "*****"
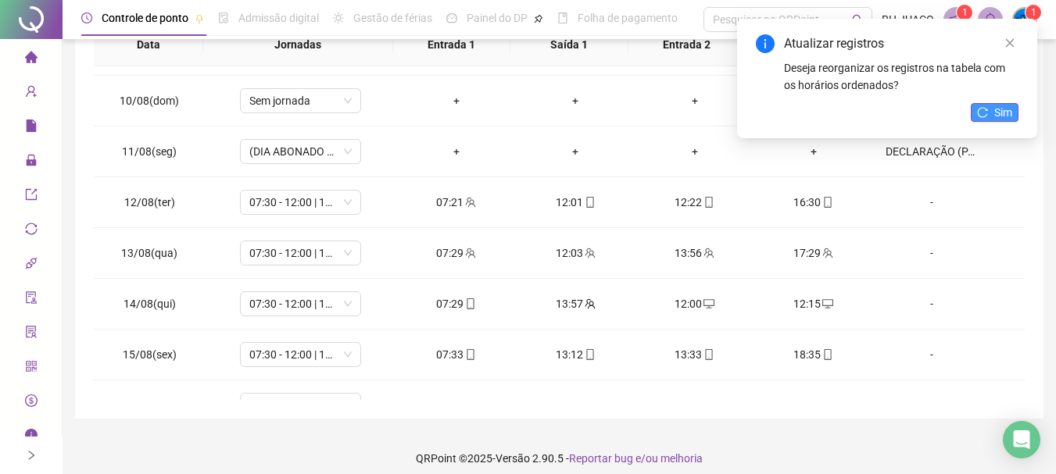
click at [986, 120] on button "Sim" at bounding box center [995, 112] width 48 height 19
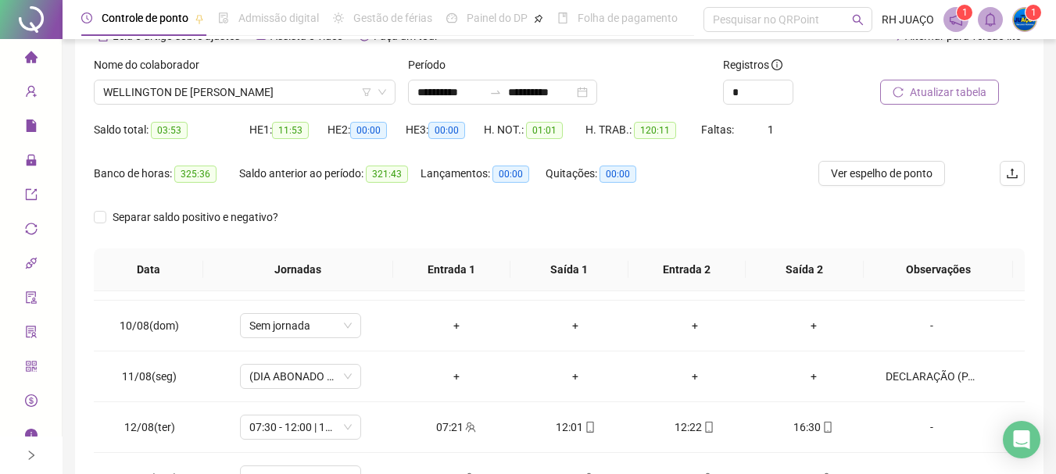
scroll to position [78, 0]
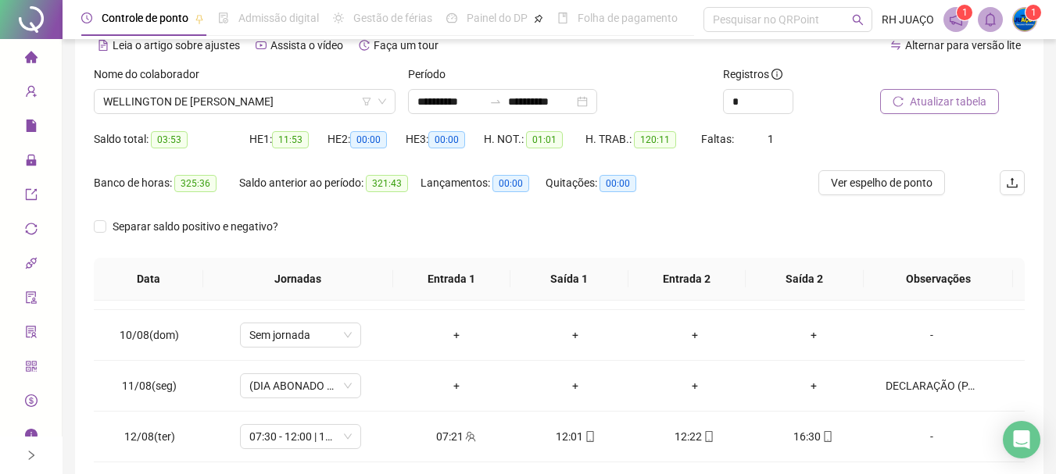
click at [939, 109] on span "Atualizar tabela" at bounding box center [948, 101] width 77 height 17
click at [938, 107] on span "Atualizar tabela" at bounding box center [948, 101] width 77 height 17
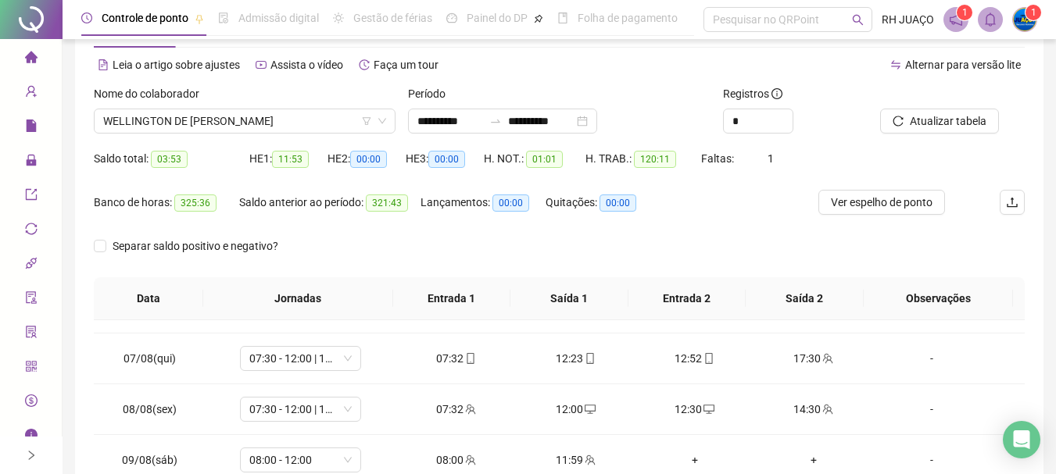
scroll to position [0, 0]
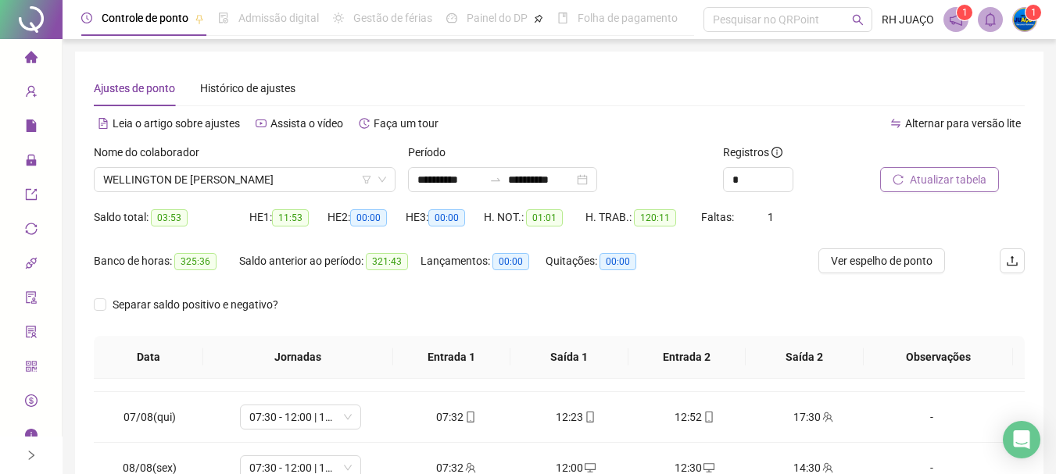
click at [965, 180] on span "Atualizar tabela" at bounding box center [948, 179] width 77 height 17
